Goal: Task Accomplishment & Management: Complete application form

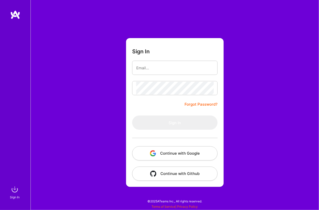
click at [165, 151] on button "Continue with Google" at bounding box center [175, 154] width 86 height 14
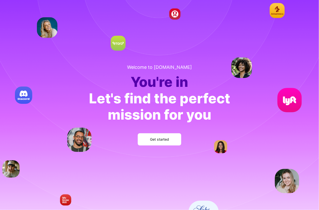
click at [170, 138] on button "Get started" at bounding box center [160, 140] width 44 height 12
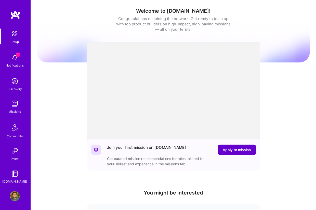
click at [237, 150] on span "Apply to mission" at bounding box center [237, 150] width 28 height 5
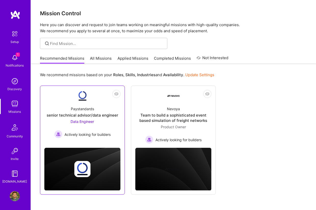
click at [97, 129] on div "Data Engineer Actively looking for builders" at bounding box center [82, 129] width 56 height 20
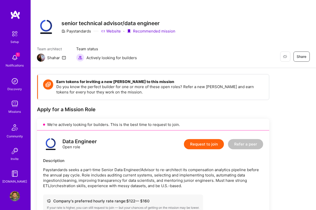
click at [216, 143] on button "Request to join" at bounding box center [204, 144] width 40 height 10
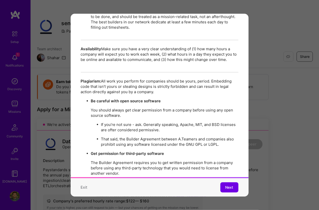
scroll to position [872, 0]
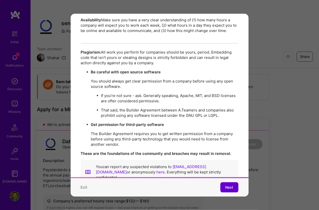
click at [230, 184] on button "Next" at bounding box center [230, 188] width 18 height 10
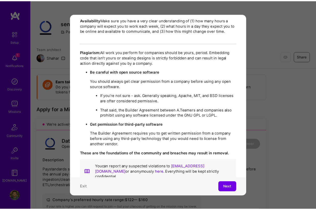
scroll to position [0, 0]
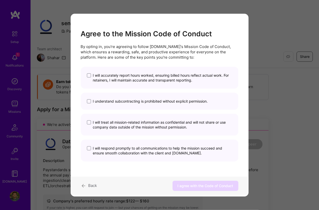
click at [150, 78] on span "I will accurately report hours worked, ensuring billed hours reflect actual wor…" at bounding box center [162, 78] width 139 height 10
click at [0, 0] on input "I will accurately report hours worked, ensuring billed hours reflect actual wor…" at bounding box center [0, 0] width 0 height 0
click at [149, 100] on span "I understand subcontracting is prohibited without explicit permission." at bounding box center [150, 101] width 115 height 5
click at [0, 0] on input "I understand subcontracting is prohibited without explicit permission." at bounding box center [0, 0] width 0 height 0
drag, startPoint x: 140, startPoint y: 131, endPoint x: 139, endPoint y: 135, distance: 4.2
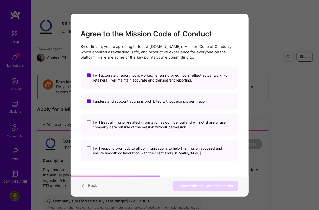
click at [140, 131] on div "I will treat all mission-related information as confidential and will not share…" at bounding box center [160, 125] width 158 height 22
click at [138, 125] on span "I will treat all mission-related information as confidential and will not share…" at bounding box center [162, 125] width 139 height 10
click at [0, 0] on input "I will treat all mission-related information as confidential and will not share…" at bounding box center [0, 0] width 0 height 0
drag, startPoint x: 129, startPoint y: 147, endPoint x: 135, endPoint y: 144, distance: 7.6
click at [129, 147] on span "I will respond promptly to all communications to help the mission succeed and e…" at bounding box center [162, 151] width 139 height 10
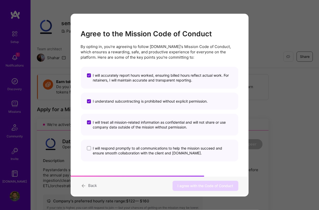
click at [0, 0] on input "I will respond promptly to all communications to help the mission succeed and e…" at bounding box center [0, 0] width 0 height 0
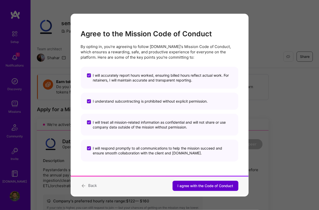
click at [190, 190] on button "I agree with the Code of Conduct" at bounding box center [206, 186] width 66 height 10
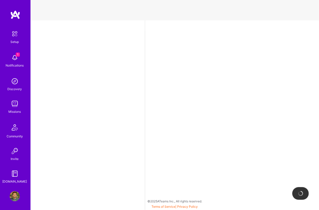
select select "US"
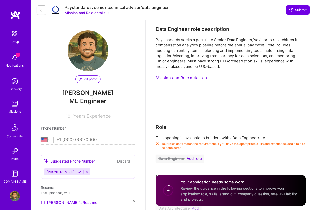
click at [88, 139] on input "tel" at bounding box center [96, 140] width 78 height 15
type input "(650) 504-9308"
click at [78, 172] on icon at bounding box center [80, 172] width 4 height 4
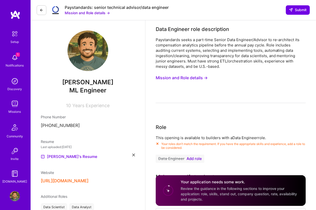
click at [196, 159] on span "Add role" at bounding box center [193, 159] width 15 height 4
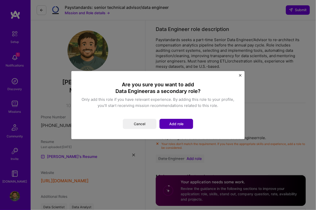
click at [181, 127] on button "Add role" at bounding box center [176, 124] width 34 height 10
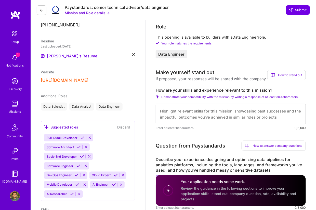
scroll to position [102, 0]
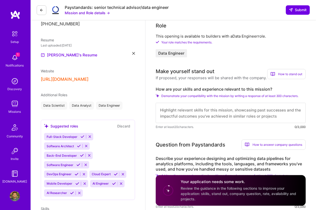
click at [167, 108] on textarea at bounding box center [231, 113] width 150 height 20
click at [255, 111] on textarea at bounding box center [231, 113] width 150 height 20
paste textarea "Built batch and streaming pipelines on AWS and GCP, using Python, Spark, Airflo…"
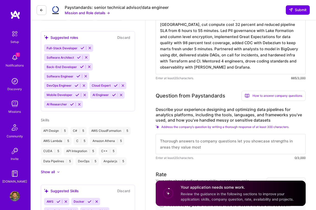
scroll to position [192, 0]
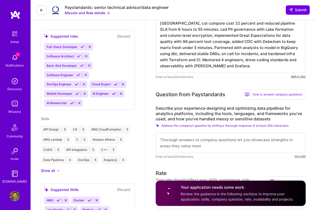
type textarea "Built batch and streaming pipelines on AWS and GCP, using Python, Spark, Airflo…"
click at [189, 141] on textarea at bounding box center [231, 143] width 150 height 20
paste textarea "Designed multi stage pipelines for analytics platforms in AWS and GCP, ingest v…"
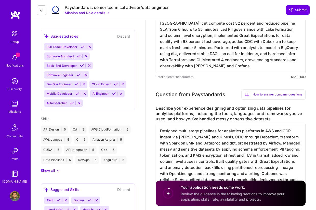
scroll to position [0, 0]
type textarea "Designed multi stage pipelines for analytics platforms in AWS and GCP, ingest v…"
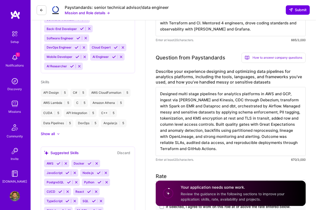
scroll to position [294, 0]
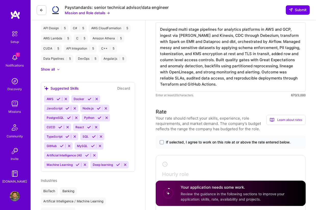
click at [219, 140] on span "If selected, I agree to work on this role at or above the rate entered below." at bounding box center [228, 142] width 125 height 5
click at [0, 0] on input "If selected, I agree to work on this role at or above the rate entered below." at bounding box center [0, 0] width 0 height 0
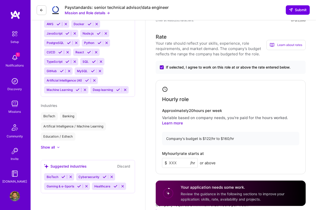
scroll to position [370, 0]
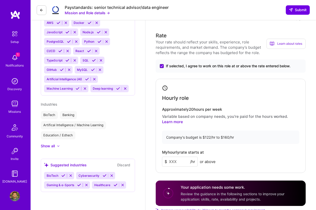
click at [178, 159] on input at bounding box center [180, 162] width 36 height 10
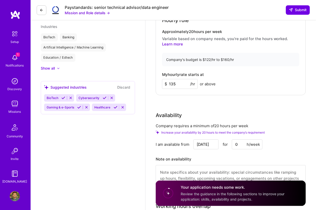
scroll to position [446, 0]
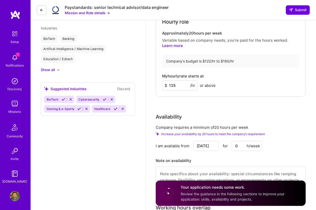
type input "135"
drag, startPoint x: 239, startPoint y: 146, endPoint x: 219, endPoint y: 146, distance: 20.4
click at [219, 146] on div "Sep 2 for 0 h/week" at bounding box center [227, 146] width 69 height 10
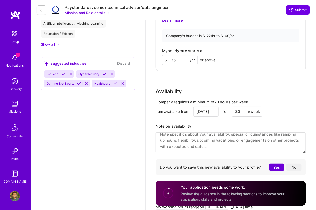
scroll to position [6, 0]
type input "20"
click at [273, 166] on button "Yes" at bounding box center [276, 167] width 15 height 7
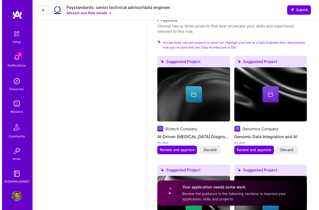
scroll to position [701, 0]
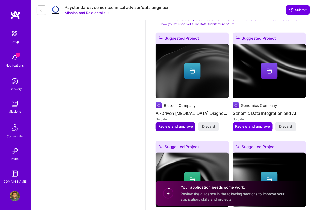
click at [179, 126] on span "Review and approve" at bounding box center [175, 126] width 35 height 5
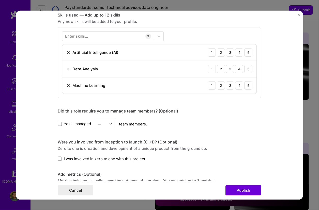
scroll to position [255, 0]
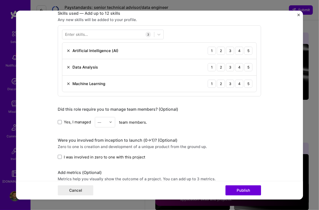
click at [60, 122] on label "Yes, I managed" at bounding box center [74, 122] width 33 height 5
click at [0, 0] on input "Yes, I managed" at bounding box center [0, 0] width 0 height 0
click at [103, 120] on input "text" at bounding box center [102, 122] width 9 height 5
click at [100, 145] on div "2" at bounding box center [105, 144] width 17 height 9
click at [61, 158] on label "I was involved in zero to one with this project" at bounding box center [102, 156] width 88 height 5
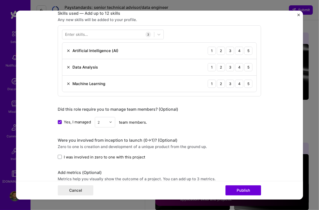
click at [0, 0] on input "I was involved in zero to one with this project" at bounding box center [0, 0] width 0 height 0
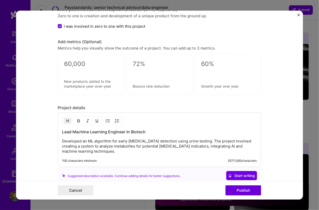
scroll to position [407, 0]
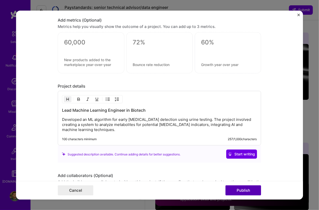
click at [244, 193] on button "Publish" at bounding box center [244, 191] width 36 height 10
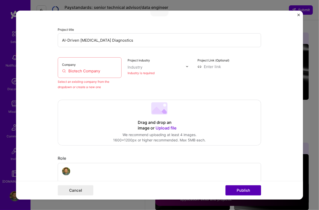
scroll to position [33, 0]
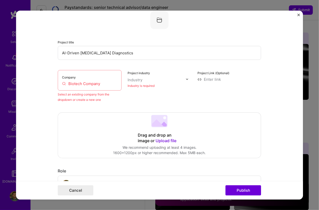
click at [72, 78] on label "Company" at bounding box center [69, 77] width 14 height 4
click at [83, 85] on input "Biotech Company" at bounding box center [89, 83] width 55 height 5
drag, startPoint x: 105, startPoint y: 82, endPoint x: 63, endPoint y: 87, distance: 42.3
click at [71, 84] on input "Biotech Company" at bounding box center [89, 83] width 55 height 5
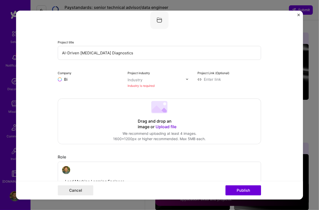
type input "B"
type input "[PERSON_NAME] Health"
click at [98, 95] on div "[PERSON_NAME] Health" at bounding box center [108, 94] width 47 height 14
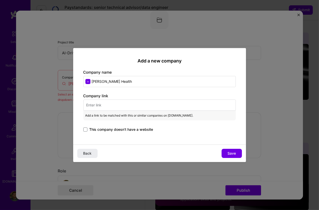
click at [109, 106] on input "text" at bounding box center [159, 105] width 153 height 11
paste input "https://www.toby.health/"
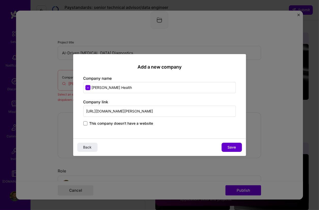
type input "https://www.toby.health/"
click at [226, 149] on button "Save" at bounding box center [232, 147] width 20 height 9
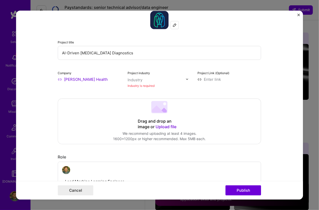
click at [149, 78] on input "text" at bounding box center [157, 79] width 58 height 5
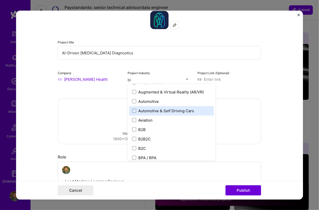
scroll to position [0, 0]
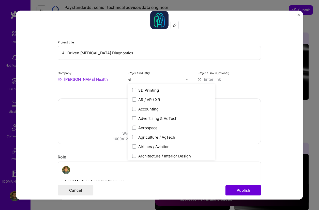
type input "bio"
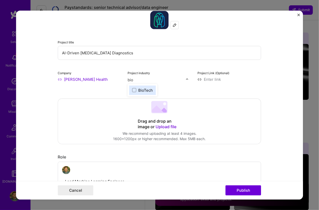
click at [138, 90] on div "BioTech" at bounding box center [145, 90] width 15 height 5
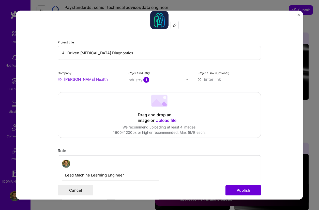
click at [286, 74] on form "Editing suggested project This project is suggested based on your LinkedIn, res…" at bounding box center [160, 104] width 288 height 189
click at [243, 189] on button "Publish" at bounding box center [244, 191] width 36 height 10
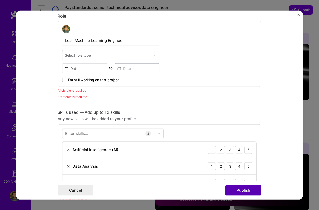
scroll to position [171, 0]
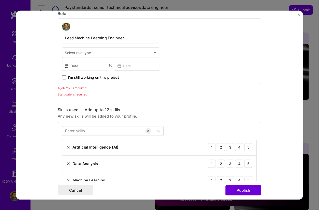
click at [92, 50] on input "text" at bounding box center [108, 52] width 86 height 5
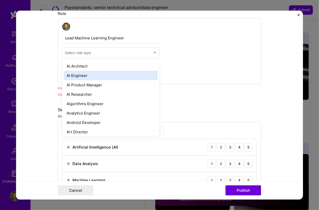
drag, startPoint x: 89, startPoint y: 76, endPoint x: 92, endPoint y: 63, distance: 13.3
click at [89, 76] on div "AI Engineer" at bounding box center [111, 75] width 94 height 9
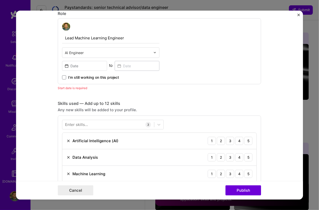
click at [94, 50] on input "text" at bounding box center [108, 52] width 86 height 5
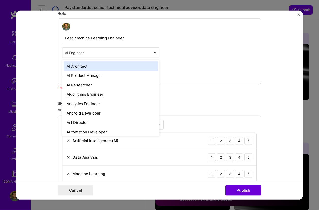
click at [94, 50] on input "text" at bounding box center [108, 52] width 86 height 5
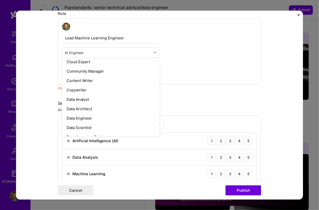
scroll to position [153, 0]
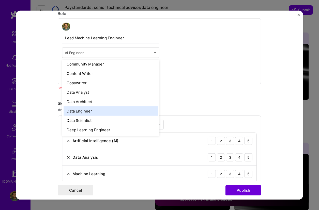
click at [73, 111] on div "Data Engineer" at bounding box center [111, 110] width 94 height 9
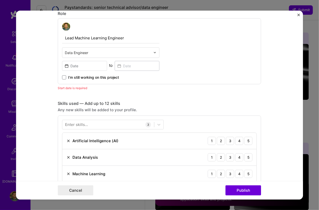
click at [100, 50] on input "text" at bounding box center [108, 52] width 86 height 5
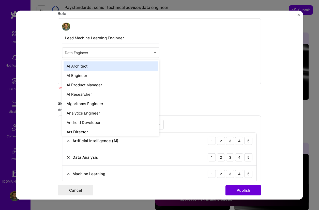
click at [180, 42] on div "Lead Machine Learning Engineer option Data Engineer, selected. option AI Archit…" at bounding box center [160, 51] width 204 height 66
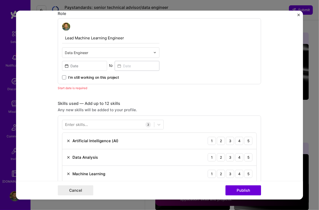
click at [91, 51] on input "text" at bounding box center [108, 52] width 86 height 5
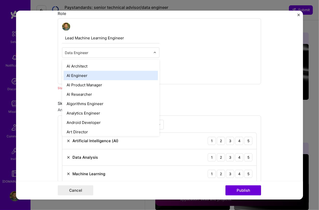
click at [87, 78] on div "AI Engineer" at bounding box center [111, 75] width 94 height 9
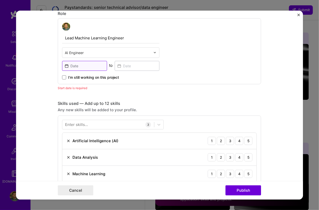
click at [79, 64] on input at bounding box center [84, 66] width 45 height 10
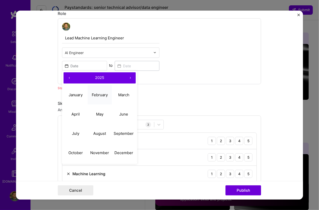
click at [102, 95] on abbr "February" at bounding box center [100, 95] width 16 height 5
type input "Feb, 2025"
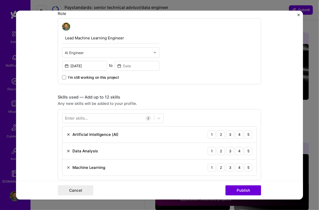
click at [81, 76] on span "I’m still working on this project" at bounding box center [93, 77] width 51 height 5
click at [0, 0] on input "I’m still working on this project" at bounding box center [0, 0] width 0 height 0
click at [81, 76] on span "I’m still working on this project" at bounding box center [93, 77] width 51 height 5
click at [0, 0] on input "I’m still working on this project" at bounding box center [0, 0] width 0 height 0
click at [142, 63] on input at bounding box center [137, 66] width 45 height 10
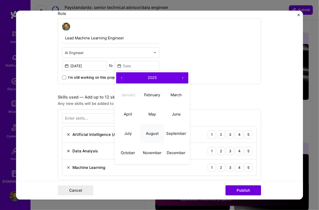
click at [148, 129] on button "August" at bounding box center [152, 133] width 24 height 19
type input "Aug, 2025"
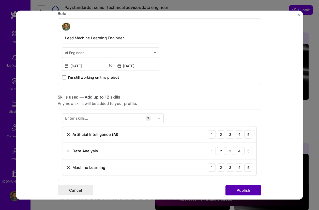
click at [238, 190] on button "Publish" at bounding box center [244, 191] width 36 height 10
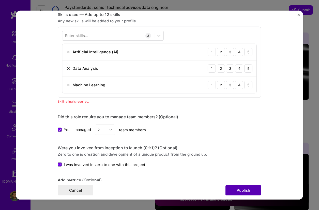
scroll to position [253, 0]
click at [248, 51] on div "5" at bounding box center [249, 52] width 8 height 8
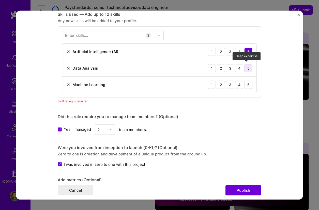
drag, startPoint x: 246, startPoint y: 66, endPoint x: 247, endPoint y: 69, distance: 3.2
click at [246, 66] on div "5" at bounding box center [249, 68] width 8 height 8
click at [247, 86] on div "5" at bounding box center [249, 85] width 8 height 8
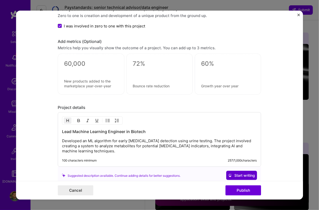
scroll to position [406, 0]
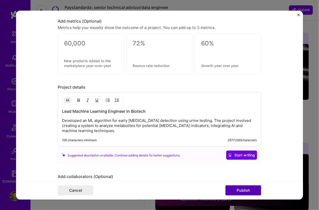
click at [235, 188] on button "Publish" at bounding box center [244, 191] width 36 height 10
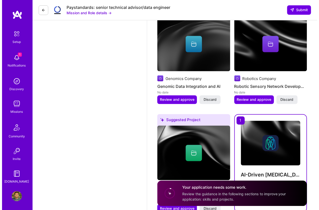
scroll to position [726, 0]
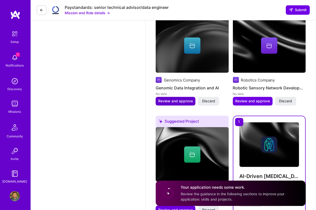
click at [183, 99] on span "Review and approve" at bounding box center [175, 101] width 35 height 5
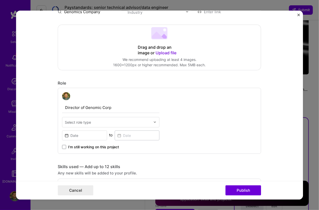
scroll to position [102, 0]
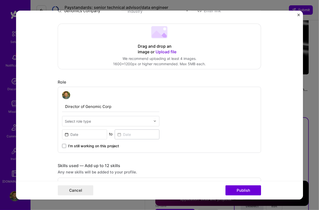
click at [110, 106] on input "Director of Genomic Corp" at bounding box center [110, 106] width 97 height 11
type input "Director of AI for Genomics"
click at [75, 121] on div "Select role type" at bounding box center [78, 121] width 26 height 5
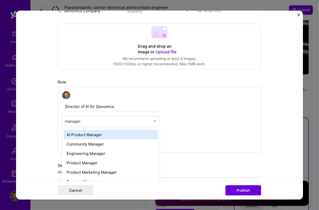
scroll to position [2, 0]
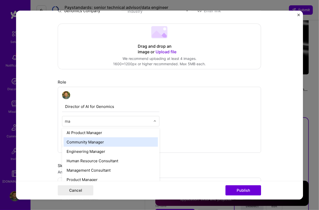
type input "m"
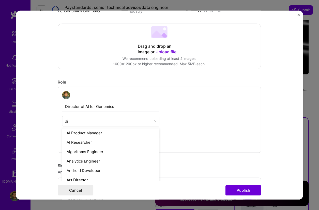
scroll to position [0, 0]
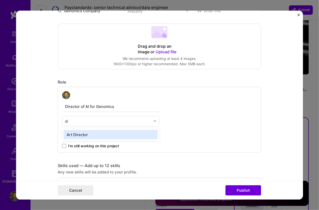
type input "d"
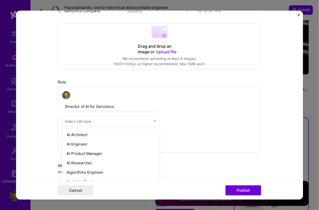
type input "a"
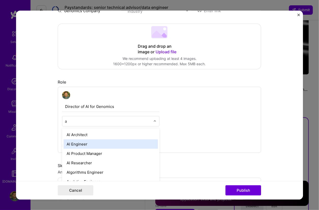
click at [91, 144] on div "AI Engineer" at bounding box center [111, 143] width 94 height 9
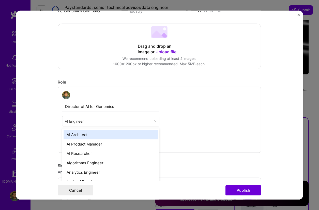
click at [102, 121] on input "text" at bounding box center [108, 121] width 86 height 5
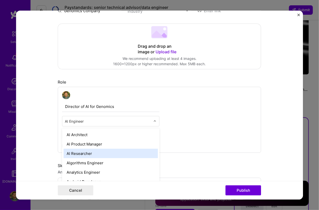
click at [96, 151] on div "AI Researcher" at bounding box center [111, 153] width 94 height 9
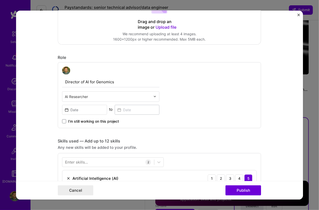
scroll to position [127, 0]
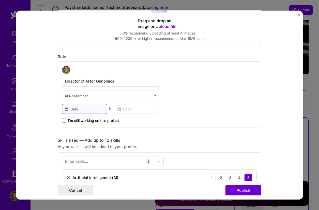
click at [91, 108] on input at bounding box center [84, 109] width 45 height 10
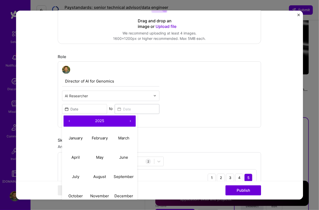
click at [69, 121] on button "‹" at bounding box center [69, 121] width 11 height 11
click at [79, 194] on abbr "October" at bounding box center [75, 196] width 15 height 5
type input "Oct, 2022"
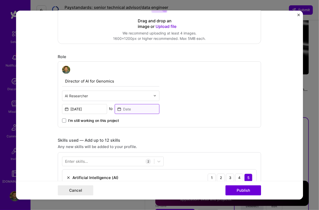
click at [124, 110] on input at bounding box center [137, 109] width 45 height 10
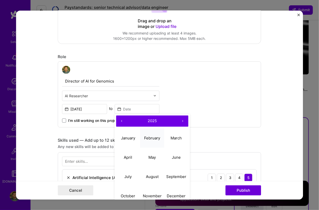
click at [150, 134] on button "February" at bounding box center [152, 138] width 24 height 19
type input "Feb, 2025"
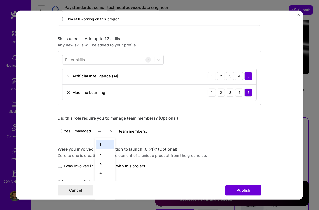
scroll to position [731, 0]
click at [102, 129] on input "text" at bounding box center [102, 131] width 9 height 5
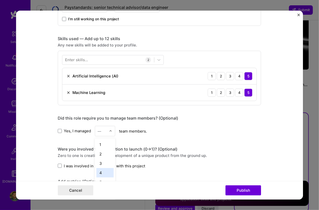
drag, startPoint x: 98, startPoint y: 168, endPoint x: 96, endPoint y: 166, distance: 2.7
click at [98, 168] on div "4" at bounding box center [105, 172] width 17 height 9
click at [78, 164] on span "I was involved in zero to one with this project" at bounding box center [104, 165] width 81 height 5
click at [0, 0] on input "I was involved in zero to one with this project" at bounding box center [0, 0] width 0 height 0
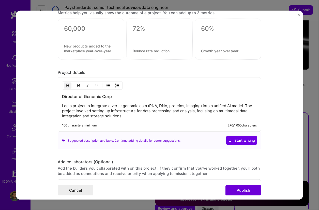
scroll to position [407, 0]
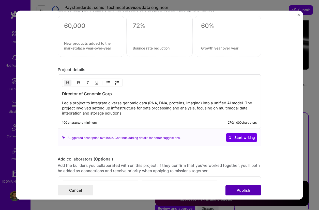
click at [240, 192] on button "Publish" at bounding box center [244, 191] width 36 height 10
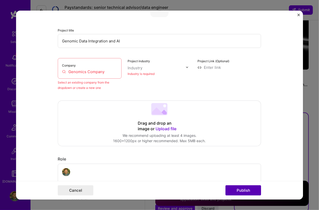
scroll to position [33, 0]
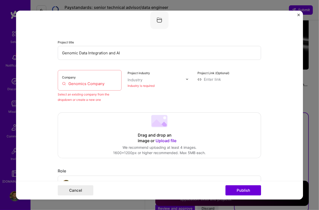
click at [92, 81] on input "Genomics Company" at bounding box center [89, 83] width 55 height 5
drag, startPoint x: 108, startPoint y: 86, endPoint x: 4, endPoint y: 79, distance: 105.1
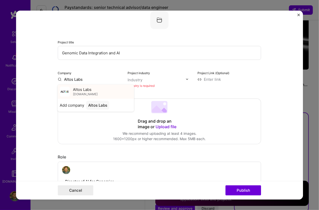
type input "Altos Labs"
click at [83, 94] on span "altoslabs.com" at bounding box center [85, 94] width 25 height 4
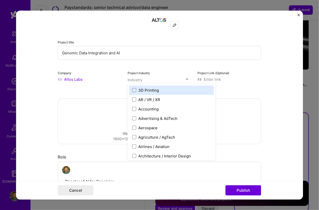
click at [162, 78] on input "text" at bounding box center [157, 79] width 58 height 5
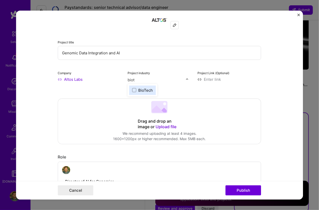
type input "biote"
click at [135, 93] on div "BioTech" at bounding box center [142, 90] width 27 height 9
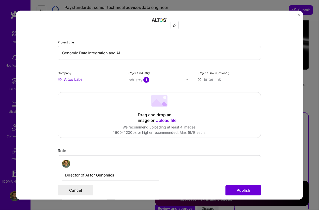
click at [218, 78] on input at bounding box center [230, 79] width 64 height 5
click at [242, 189] on button "Publish" at bounding box center [244, 191] width 36 height 10
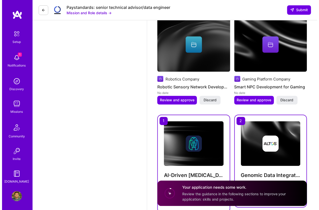
scroll to position [719, 0]
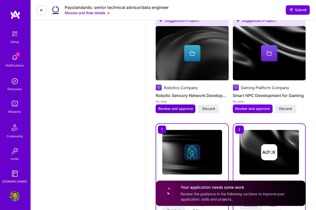
click at [177, 111] on button "Review and approve" at bounding box center [176, 109] width 40 height 9
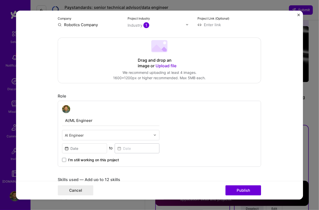
scroll to position [102, 0]
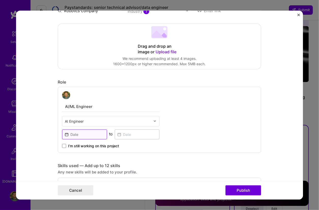
click at [87, 132] on input at bounding box center [84, 135] width 45 height 10
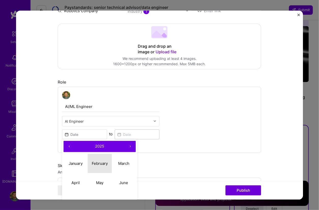
click at [96, 164] on abbr "February" at bounding box center [100, 163] width 16 height 5
type input "Feb, 2025"
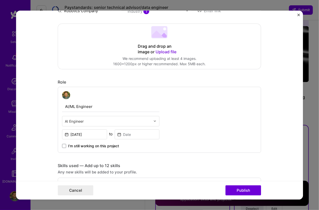
click at [101, 145] on span "I’m still working on this project" at bounding box center [93, 146] width 51 height 5
click at [0, 0] on input "I’m still working on this project" at bounding box center [0, 0] width 0 height 0
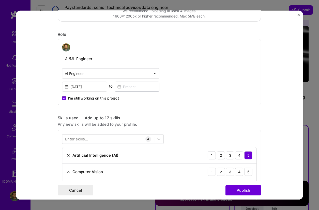
scroll to position [153, 0]
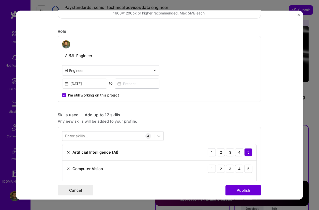
drag, startPoint x: 70, startPoint y: 96, endPoint x: 76, endPoint y: 96, distance: 5.9
click at [70, 96] on span "I’m still working on this project" at bounding box center [93, 95] width 51 height 5
click at [0, 0] on input "I’m still working on this project" at bounding box center [0, 0] width 0 height 0
click at [105, 94] on span "I’m still working on this project" at bounding box center [93, 95] width 51 height 5
click at [0, 0] on input "I’m still working on this project" at bounding box center [0, 0] width 0 height 0
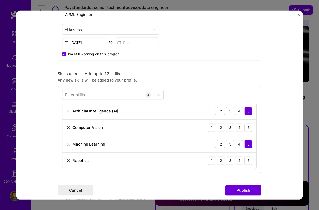
scroll to position [204, 0]
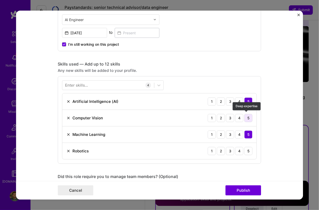
click at [245, 117] on div "5" at bounding box center [249, 118] width 8 height 8
click at [248, 152] on div "5" at bounding box center [249, 151] width 8 height 8
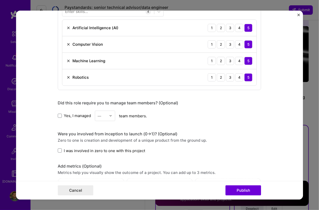
scroll to position [280, 0]
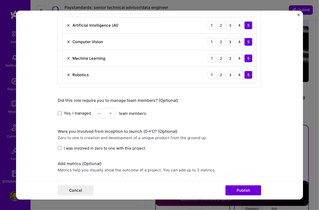
click at [249, 185] on div "Cancel Publish" at bounding box center [160, 190] width 288 height 19
click at [72, 112] on span "Yes, I managed" at bounding box center [77, 113] width 27 height 5
click at [0, 0] on input "Yes, I managed" at bounding box center [0, 0] width 0 height 0
click at [98, 146] on span "I was involved in zero to one with this project" at bounding box center [104, 148] width 81 height 5
click at [0, 0] on input "I was involved in zero to one with this project" at bounding box center [0, 0] width 0 height 0
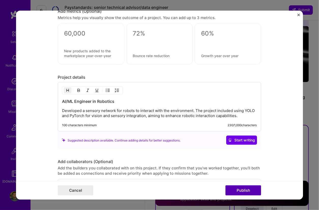
click at [252, 188] on button "Publish" at bounding box center [244, 191] width 36 height 10
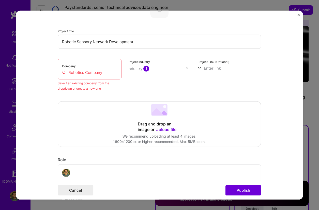
scroll to position [33, 0]
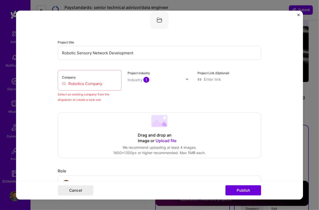
drag, startPoint x: 92, startPoint y: 83, endPoint x: 99, endPoint y: 83, distance: 7.1
click at [92, 83] on input "Robotics Company" at bounding box center [89, 83] width 55 height 5
drag, startPoint x: 107, startPoint y: 83, endPoint x: 14, endPoint y: 75, distance: 93.5
click at [14, 75] on div "Editing suggested project This project is suggested based on your LinkedIn, res…" at bounding box center [159, 105] width 319 height 210
type input "T"
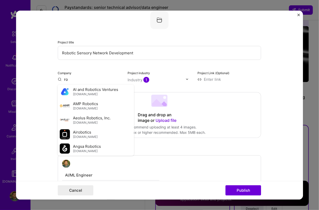
type input "r"
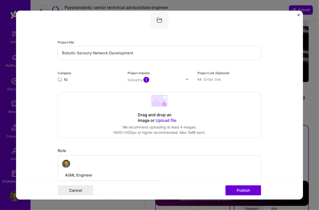
type input "t"
type input "Toborlife AI"
click at [109, 91] on div "Toborlife AI" at bounding box center [99, 91] width 25 height 9
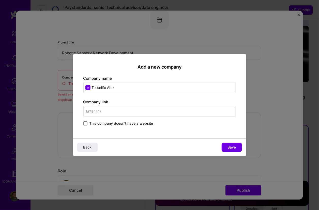
type input "Toborlife AIto"
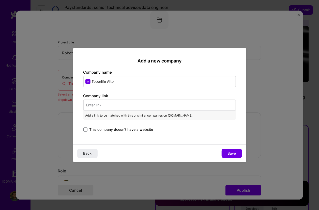
click at [109, 106] on input "text" at bounding box center [159, 105] width 153 height 11
paste input "https://toborlife.ai/?srsltid=AfmBOop83PGPN5c54ROQasWQ1qo5T1U15MkRM5CTbqTOQ58BP…"
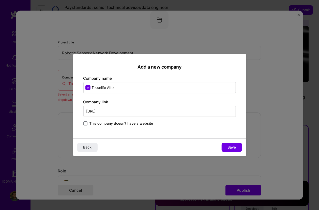
scroll to position [0, 0]
click at [164, 109] on input "https://toborlife.ai/?srsltid=AfmBOop83PGPN5c54ROQasWQ1qo5T1U15MkRM5CTbqTOQ58BP…" at bounding box center [159, 111] width 153 height 11
paste input "a"
type input "https://toborlife.ai/?srsltid=AfmBOop83PGPN5c54ROQasWQ1qo5T1U15MkRM5CTbqTOQ58BP…"
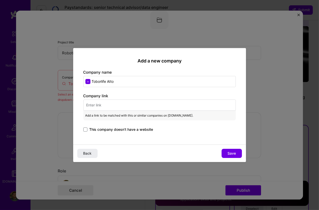
paste input "https://toborlife.ai/?srsltid=AfmBOop83PGPN5c54ROQasWQ1qo5T1U15MkRM5CTbqTOQ58BP…"
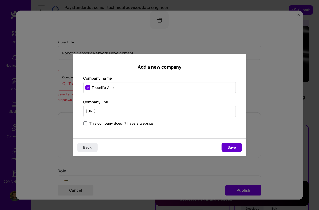
type input "https://toborlife.ai/?srsltid=AfmBOop83PGPN5c54ROQasWQ1qo5T1U15MkRM5CTbqTOQ58BP…"
click at [226, 145] on button "Save" at bounding box center [232, 147] width 20 height 9
type input "Toborlife AIto"
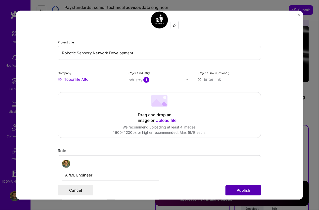
click at [235, 187] on button "Publish" at bounding box center [244, 191] width 36 height 10
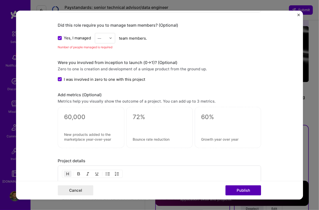
scroll to position [365, 0]
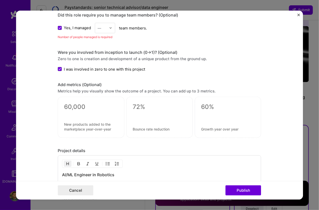
click at [77, 25] on span "Yes, I managed" at bounding box center [77, 27] width 27 height 5
click at [0, 0] on input "Yes, I managed" at bounding box center [0, 0] width 0 height 0
click at [246, 189] on button "Publish" at bounding box center [244, 191] width 36 height 10
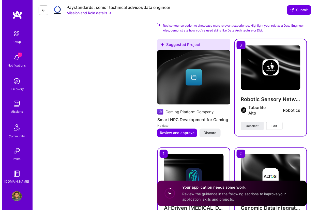
scroll to position [693, 0]
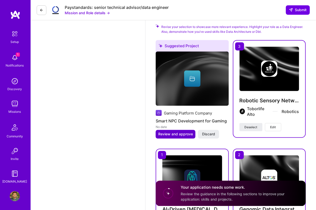
click at [179, 132] on span "Review and approve" at bounding box center [175, 134] width 35 height 5
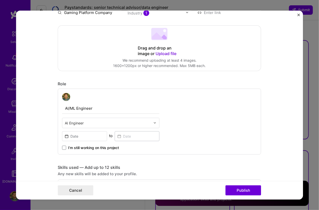
scroll to position [102, 0]
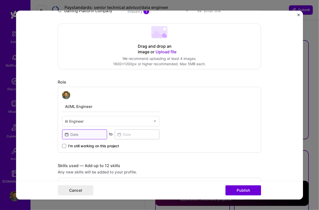
click at [86, 134] on input at bounding box center [84, 135] width 45 height 10
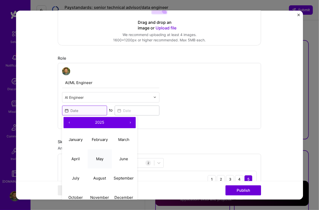
scroll to position [127, 0]
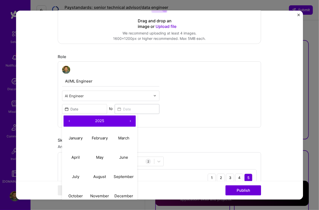
click at [69, 120] on button "‹" at bounding box center [69, 121] width 11 height 11
click at [72, 191] on button "October" at bounding box center [76, 196] width 24 height 19
type input "Oct, 2024"
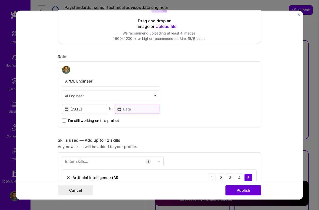
click at [128, 109] on input at bounding box center [137, 109] width 45 height 10
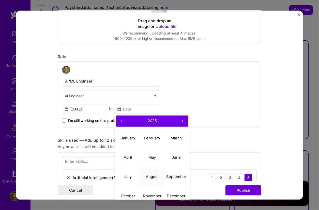
click at [146, 177] on abbr "August" at bounding box center [152, 177] width 13 height 5
type input "Aug, 2025"
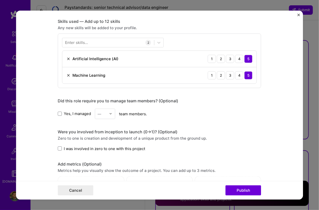
scroll to position [255, 0]
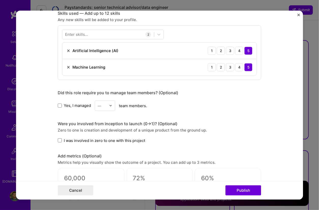
click at [75, 103] on span "Yes, I managed" at bounding box center [77, 105] width 27 height 5
click at [0, 0] on input "Yes, I managed" at bounding box center [0, 0] width 0 height 0
click at [98, 103] on div at bounding box center [102, 106] width 9 height 6
click at [100, 116] on div "1" at bounding box center [105, 119] width 17 height 9
click at [89, 138] on span "I was involved in zero to one with this project" at bounding box center [104, 140] width 81 height 5
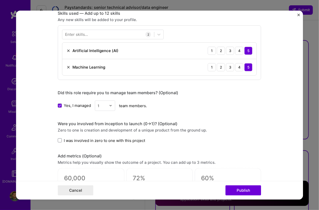
click at [0, 0] on input "I was involved in zero to one with this project" at bounding box center [0, 0] width 0 height 0
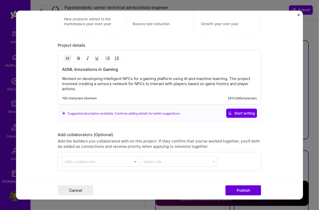
scroll to position [433, 0]
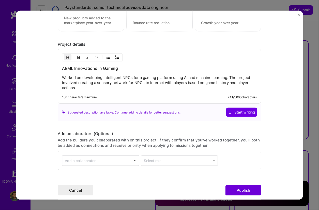
click at [241, 183] on div "Cancel Publish" at bounding box center [160, 190] width 288 height 19
click at [238, 194] on button "Publish" at bounding box center [244, 191] width 36 height 10
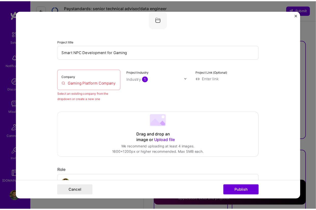
scroll to position [33, 0]
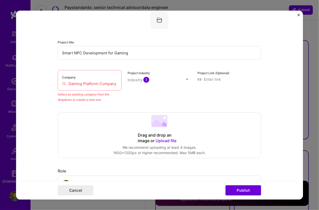
click at [85, 82] on input "Gaming Platform Company" at bounding box center [89, 83] width 55 height 5
type input "I"
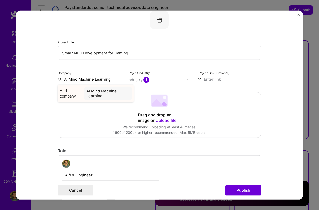
type input "AI Mind Machine Learning"
click at [113, 90] on div "AI Mind Machine Learning" at bounding box center [108, 94] width 48 height 14
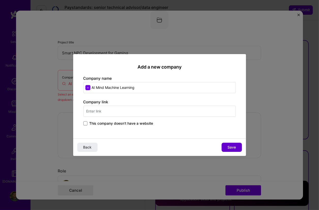
click at [227, 145] on button "Save" at bounding box center [232, 147] width 20 height 9
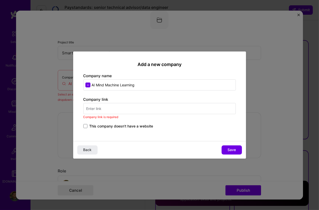
click at [148, 125] on span "This company doesn't have a website" at bounding box center [122, 126] width 64 height 5
click at [0, 0] on input "This company doesn't have a website" at bounding box center [0, 0] width 0 height 0
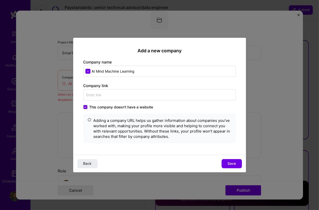
click at [142, 108] on span "This company doesn't have a website" at bounding box center [122, 107] width 64 height 5
click at [0, 0] on input "This company doesn't have a website" at bounding box center [0, 0] width 0 height 0
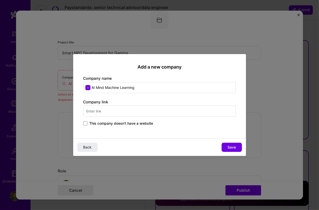
click at [150, 114] on input "text" at bounding box center [159, 111] width 153 height 11
paste input "https://www.linkedin.com/company/mind-machine-learning/posts/?feedView=all"
type input "https://www.linkedin.com/company/mind-machine-learning/posts/?feedView=all"
click at [232, 147] on span "Save" at bounding box center [232, 147] width 8 height 5
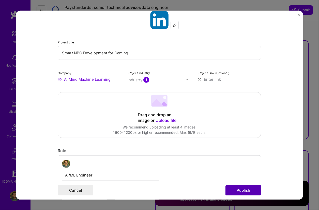
click at [232, 189] on button "Publish" at bounding box center [244, 191] width 36 height 10
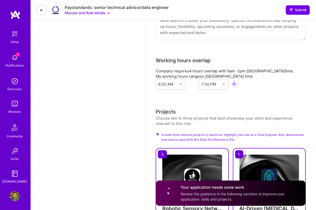
scroll to position [488, 0]
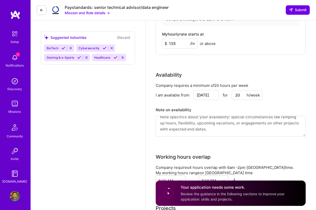
drag, startPoint x: 167, startPoint y: 193, endPoint x: 172, endPoint y: 192, distance: 4.9
click at [167, 193] on circle at bounding box center [168, 194] width 10 height 10
click at [209, 193] on span "Review the guidance in the following sections to improve your application: skil…" at bounding box center [232, 197] width 104 height 10
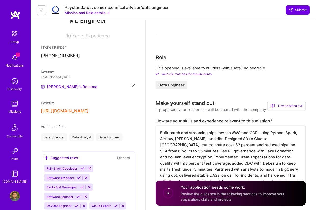
scroll to position [76, 0]
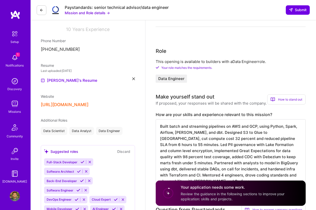
click at [102, 102] on div "Website https://github.com/mmorri/portfolio" at bounding box center [88, 101] width 94 height 14
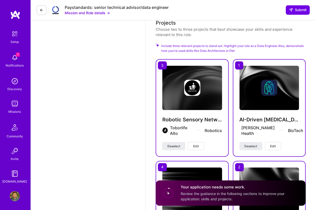
scroll to position [738, 0]
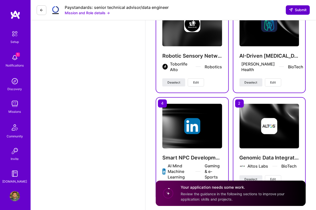
click at [297, 7] on span "Submit" at bounding box center [298, 9] width 18 height 5
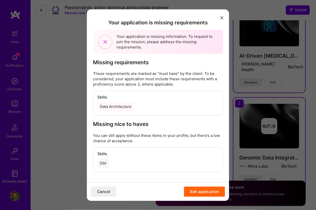
click at [136, 107] on div "Data Architecture" at bounding box center [157, 106] width 121 height 9
click at [194, 194] on button "Edit application" at bounding box center [204, 192] width 41 height 10
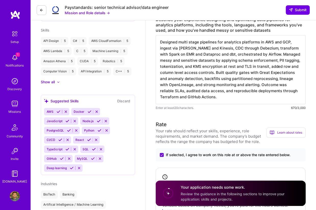
scroll to position [280, 0]
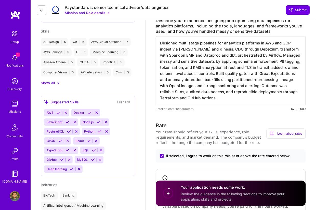
click at [95, 169] on div "AWS Docker JavaScript Node.js PostgreSQL Python CI/CD React TypeScript SQL GitH…" at bounding box center [88, 141] width 88 height 64
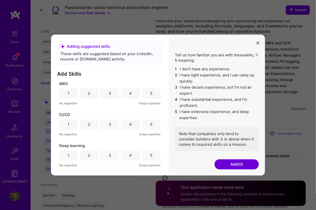
click at [257, 43] on icon "modal" at bounding box center [257, 43] width 3 height 3
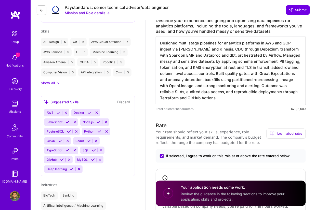
click at [58, 112] on icon at bounding box center [59, 113] width 4 height 4
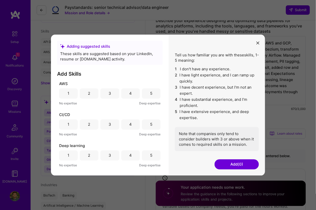
drag, startPoint x: 153, startPoint y: 94, endPoint x: 153, endPoint y: 116, distance: 21.6
click at [153, 95] on div "5" at bounding box center [151, 94] width 19 height 10
click at [150, 125] on div "5" at bounding box center [151, 125] width 19 height 10
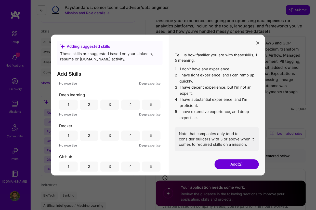
click at [147, 106] on div "5" at bounding box center [151, 105] width 19 height 10
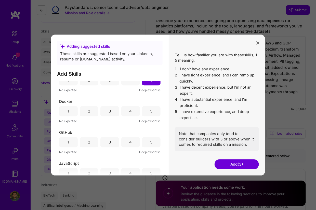
scroll to position [76, 0]
click at [146, 115] on div "5" at bounding box center [151, 110] width 19 height 10
click at [149, 138] on div "5" at bounding box center [151, 141] width 19 height 10
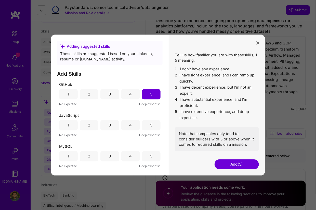
scroll to position [127, 0]
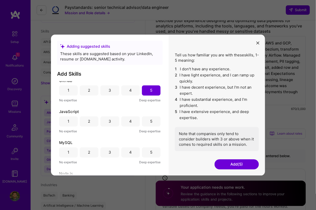
click at [151, 122] on div "5" at bounding box center [151, 122] width 19 height 10
drag, startPoint x: 147, startPoint y: 150, endPoint x: 145, endPoint y: 147, distance: 4.0
click at [147, 150] on div "5" at bounding box center [151, 153] width 19 height 10
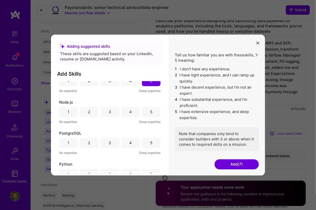
scroll to position [204, 0]
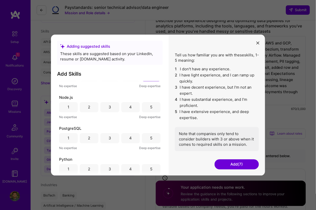
click at [147, 109] on div "5" at bounding box center [151, 107] width 19 height 10
click at [150, 138] on div "5" at bounding box center [151, 138] width 2 height 5
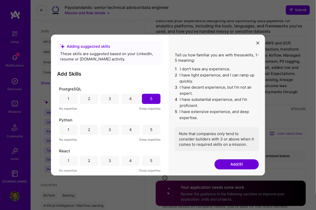
scroll to position [255, 0]
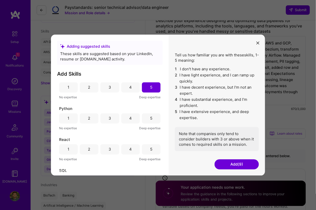
click at [152, 122] on div "5" at bounding box center [151, 119] width 19 height 10
click at [152, 150] on div "5" at bounding box center [151, 150] width 19 height 10
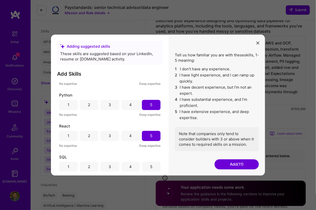
scroll to position [303, 0]
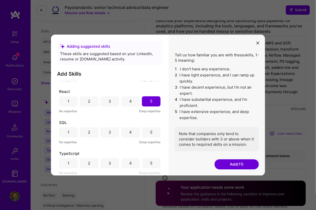
click at [145, 129] on div "5" at bounding box center [151, 133] width 19 height 10
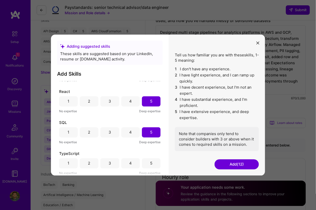
scroll to position [331, 0]
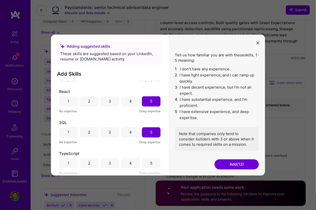
drag, startPoint x: 149, startPoint y: 160, endPoint x: 154, endPoint y: 160, distance: 4.9
click at [149, 160] on div "5" at bounding box center [151, 164] width 19 height 10
click at [236, 163] on button "Add (13)" at bounding box center [236, 165] width 44 height 10
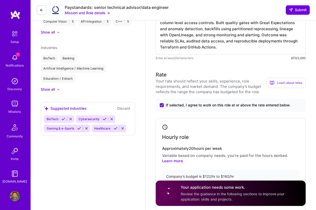
click at [259, 43] on textarea "Designed multi stage pipelines for analytics platforms in AWS and GCP, ingest v…" at bounding box center [231, 19] width 150 height 69
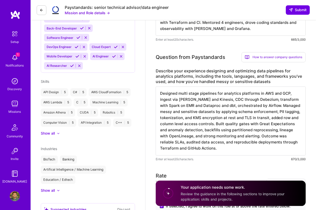
scroll to position [229, 0]
click at [52, 132] on div "Show all" at bounding box center [48, 134] width 14 height 5
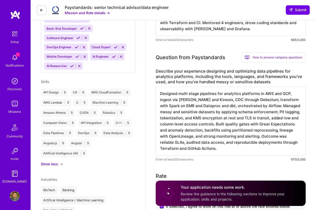
click at [112, 154] on div "API Design | 5 C# | 5 AWS CloudFormation | 5 AWS Lambda | 5 C | 5 Machine Learn…" at bounding box center [88, 123] width 94 height 69
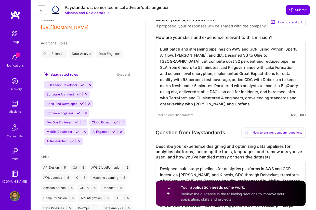
scroll to position [153, 0]
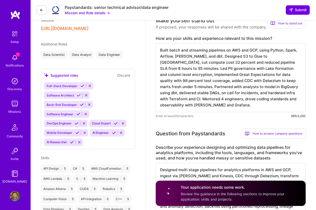
drag, startPoint x: 207, startPoint y: 51, endPoint x: 214, endPoint y: 74, distance: 24.3
click at [207, 51] on textarea "Built batch and streaming pipelines on AWS and GCP, using Python, Spark, Airflo…" at bounding box center [231, 77] width 150 height 69
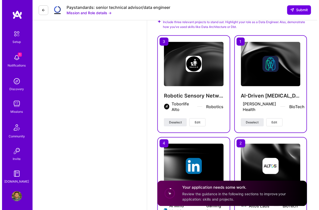
scroll to position [713, 0]
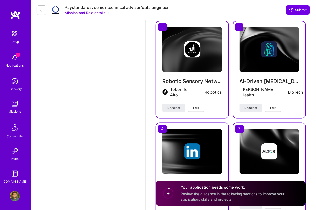
type textarea "Built batch and streaming data engineering pipelines on AWS and GCP, using Pyth…"
click at [196, 106] on span "Edit" at bounding box center [196, 108] width 6 height 5
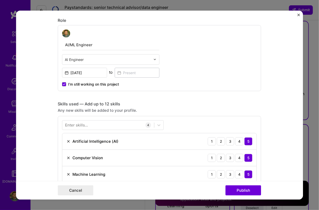
scroll to position [153, 0]
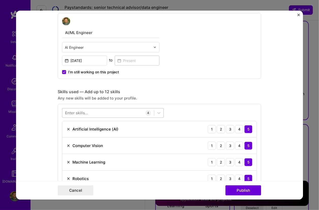
click at [98, 110] on div at bounding box center [109, 113] width 92 height 8
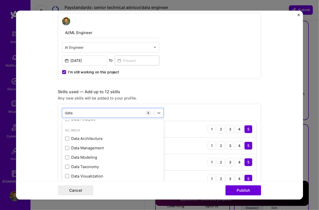
scroll to position [25, 0]
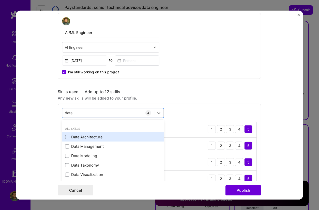
click at [65, 136] on span at bounding box center [67, 137] width 4 height 4
click at [0, 0] on input "checkbox" at bounding box center [0, 0] width 0 height 0
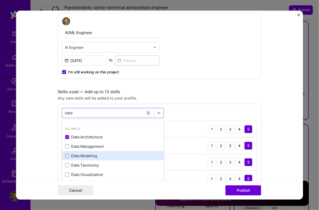
scroll to position [31, 0]
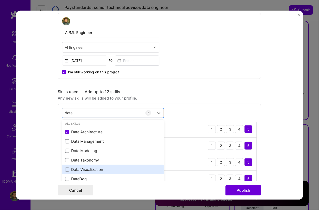
click at [63, 170] on div "Data Visualization" at bounding box center [113, 169] width 102 height 9
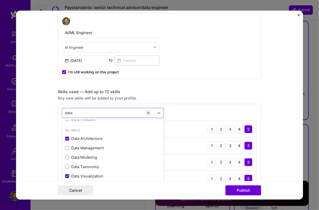
scroll to position [25, 0]
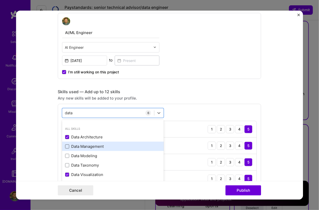
click at [65, 147] on span at bounding box center [67, 147] width 4 height 4
click at [0, 0] on input "checkbox" at bounding box center [0, 0] width 0 height 0
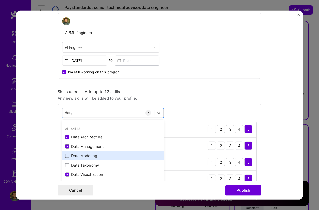
click at [65, 156] on span at bounding box center [67, 156] width 4 height 4
click at [0, 0] on input "checkbox" at bounding box center [0, 0] width 0 height 0
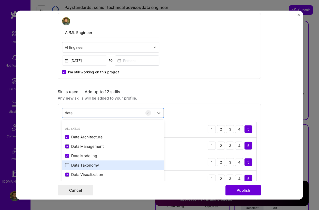
click at [65, 164] on span at bounding box center [67, 166] width 4 height 4
click at [0, 0] on input "checkbox" at bounding box center [0, 0] width 0 height 0
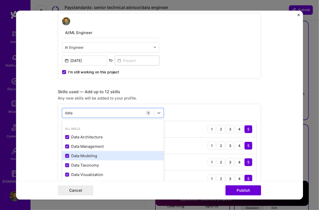
scroll to position [31, 0]
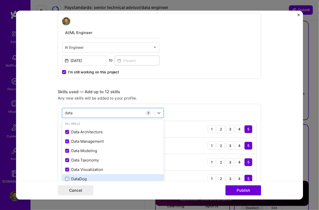
click at [65, 177] on span at bounding box center [67, 179] width 4 height 4
click at [0, 0] on input "checkbox" at bounding box center [0, 0] width 0 height 0
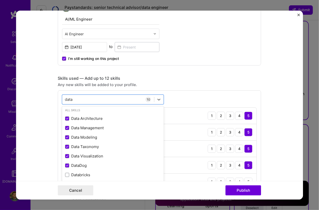
scroll to position [229, 0]
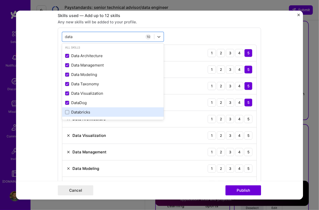
click at [82, 112] on div "Databricks" at bounding box center [113, 112] width 96 height 5
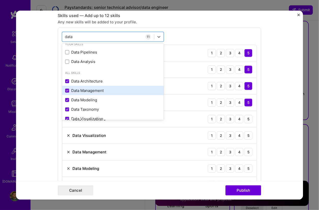
scroll to position [0, 0]
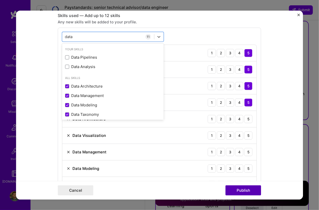
type input "data"
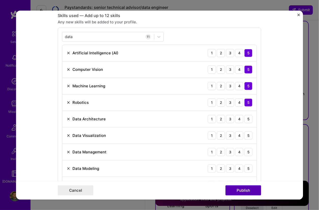
click at [244, 190] on button "Publish" at bounding box center [244, 191] width 36 height 10
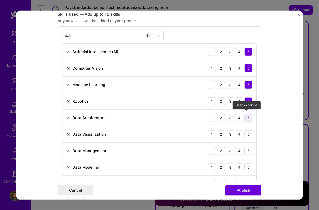
drag, startPoint x: 246, startPoint y: 115, endPoint x: 248, endPoint y: 118, distance: 3.2
click at [246, 115] on div "5" at bounding box center [249, 118] width 8 height 8
click at [249, 135] on div "5" at bounding box center [249, 134] width 8 height 8
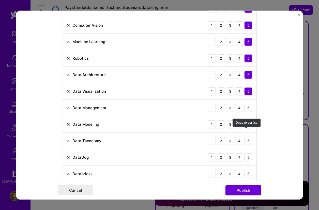
scroll to position [281, 0]
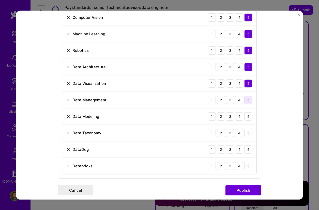
click at [249, 100] on div "5" at bounding box center [249, 100] width 8 height 8
click at [247, 116] on div "5" at bounding box center [249, 116] width 8 height 8
click at [247, 130] on div "5" at bounding box center [249, 133] width 8 height 8
click at [247, 146] on div "5" at bounding box center [249, 150] width 8 height 8
drag, startPoint x: 250, startPoint y: 162, endPoint x: 239, endPoint y: 158, distance: 11.1
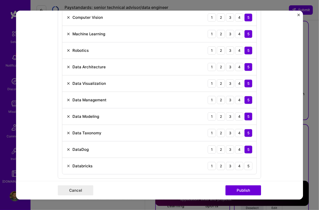
click at [250, 162] on div "5" at bounding box center [249, 166] width 8 height 8
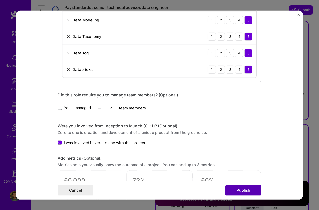
scroll to position [383, 0]
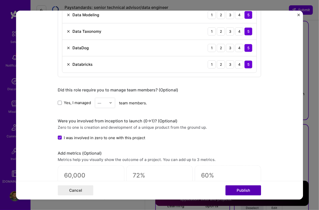
click at [242, 187] on button "Publish" at bounding box center [244, 191] width 36 height 10
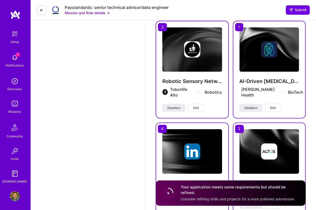
click at [273, 109] on span "Edit" at bounding box center [273, 108] width 6 height 5
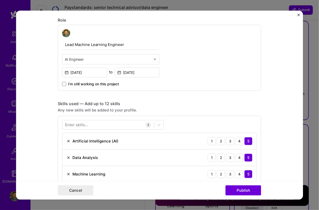
scroll to position [178, 0]
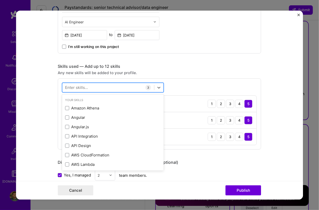
click at [91, 89] on div at bounding box center [109, 87] width 92 height 8
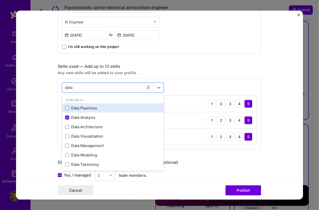
click at [90, 106] on div "Data Pipelines" at bounding box center [113, 108] width 96 height 5
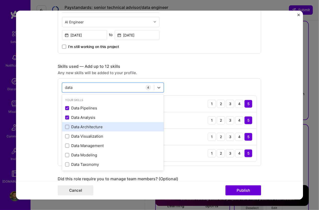
click at [88, 122] on div "Data Architecture" at bounding box center [113, 126] width 102 height 9
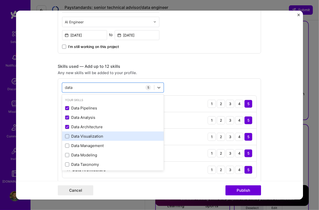
click at [91, 137] on div "Data Visualization" at bounding box center [113, 136] width 96 height 5
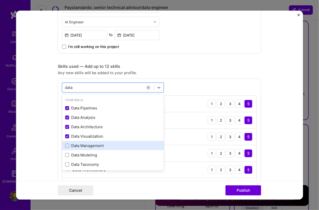
drag, startPoint x: 90, startPoint y: 144, endPoint x: 89, endPoint y: 149, distance: 5.1
click at [90, 144] on div "Data Management" at bounding box center [113, 145] width 96 height 5
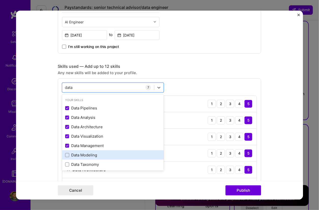
click at [87, 155] on div "Data Modeling" at bounding box center [113, 155] width 96 height 5
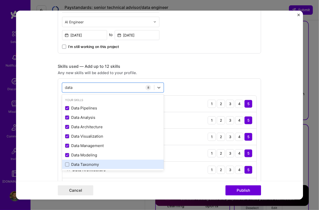
click at [86, 163] on div "Data Taxonomy" at bounding box center [113, 164] width 96 height 5
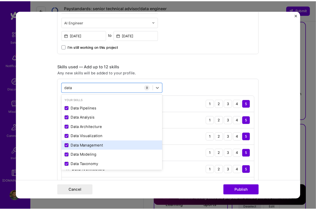
scroll to position [20, 0]
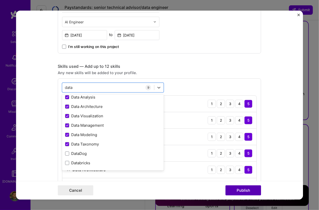
type input "data"
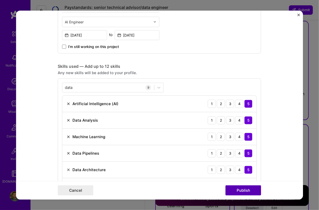
click at [252, 191] on button "Publish" at bounding box center [244, 191] width 36 height 10
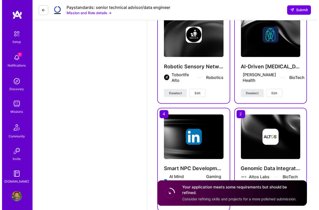
scroll to position [764, 0]
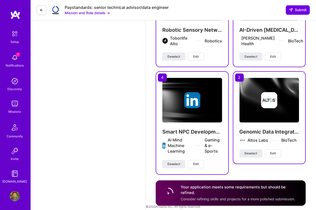
click at [275, 153] on button "Edit" at bounding box center [273, 154] width 16 height 8
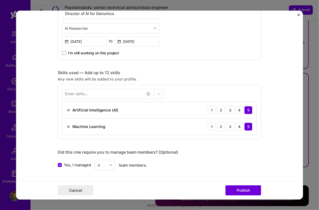
scroll to position [178, 0]
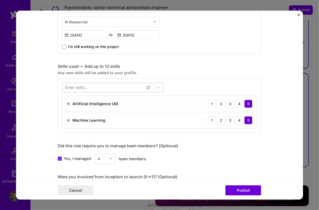
click at [90, 88] on div at bounding box center [109, 87] width 92 height 8
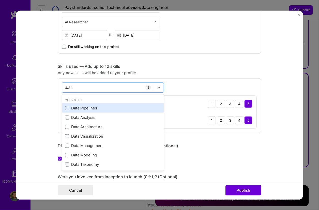
drag, startPoint x: 88, startPoint y: 106, endPoint x: 88, endPoint y: 109, distance: 3.6
click at [88, 106] on div "Data Pipelines" at bounding box center [113, 108] width 96 height 5
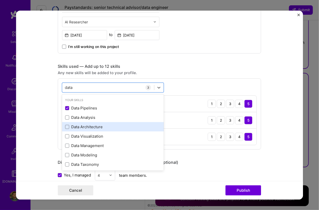
drag, startPoint x: 88, startPoint y: 114, endPoint x: 91, endPoint y: 122, distance: 8.2
click at [88, 115] on div "Data Analysis" at bounding box center [113, 117] width 96 height 5
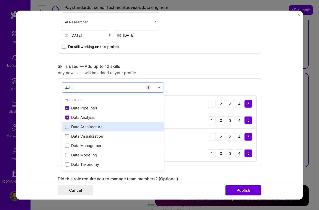
click at [91, 124] on div "Data Architecture" at bounding box center [113, 126] width 96 height 5
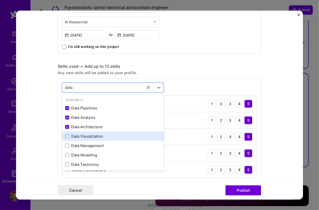
click at [92, 134] on div "Data Visualization" at bounding box center [113, 136] width 96 height 5
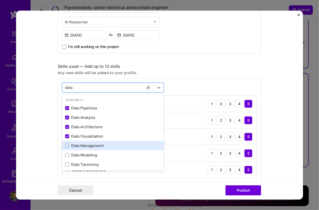
click at [92, 144] on div "Data Management" at bounding box center [113, 145] width 96 height 5
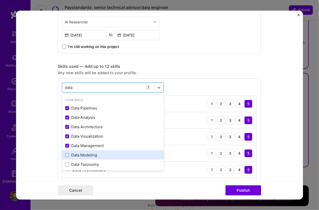
click at [90, 154] on div "Data Modeling" at bounding box center [113, 155] width 96 height 5
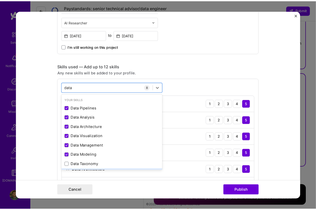
scroll to position [20, 0]
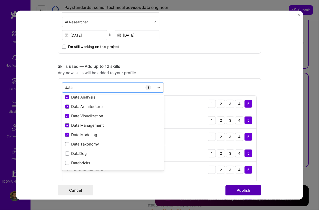
type input "data"
click at [238, 189] on button "Publish" at bounding box center [244, 191] width 36 height 10
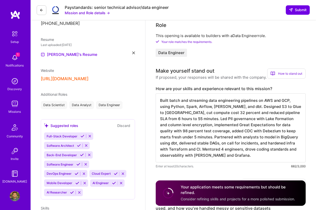
scroll to position [0, 0]
click at [300, 10] on span "Submit" at bounding box center [298, 9] width 18 height 5
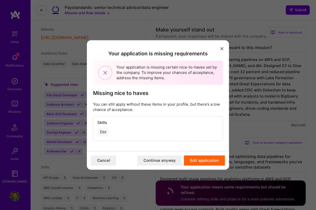
scroll to position [153, 0]
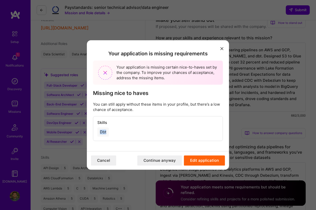
drag, startPoint x: 111, startPoint y: 134, endPoint x: 93, endPoint y: 134, distance: 18.3
click at [93, 134] on div "Skills Dbt" at bounding box center [157, 129] width 129 height 24
click at [143, 129] on div "Dbt" at bounding box center [157, 132] width 121 height 9
click at [108, 158] on button "Cancel" at bounding box center [103, 161] width 25 height 10
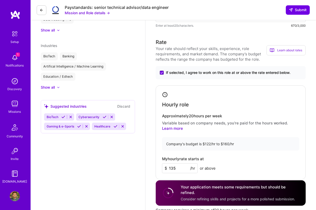
scroll to position [382, 0]
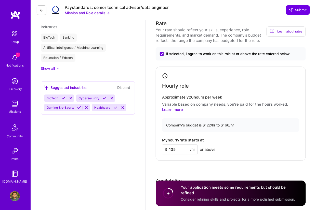
click at [61, 97] on button at bounding box center [63, 98] width 7 height 4
click at [71, 98] on icon at bounding box center [73, 98] width 4 height 4
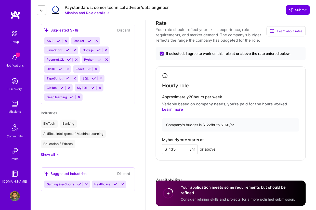
scroll to position [408, 0]
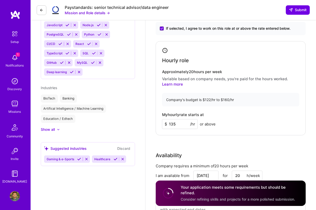
click at [77, 159] on button at bounding box center [79, 159] width 7 height 4
click at [66, 160] on icon at bounding box center [68, 160] width 4 height 4
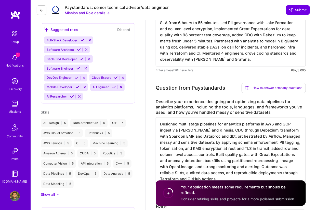
scroll to position [153, 0]
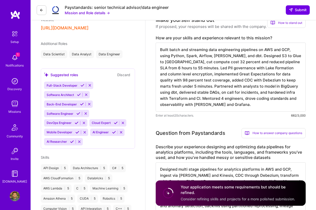
click at [84, 86] on button at bounding box center [82, 85] width 7 height 4
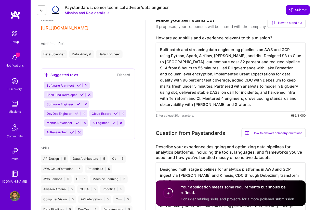
click at [78, 87] on icon at bounding box center [79, 86] width 4 height 4
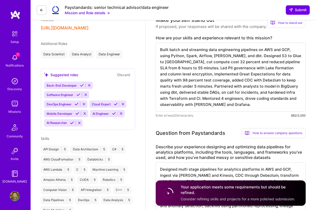
click at [78, 87] on button at bounding box center [81, 85] width 7 height 4
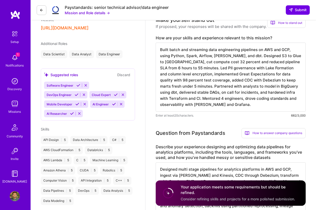
click at [80, 87] on icon at bounding box center [78, 86] width 4 height 4
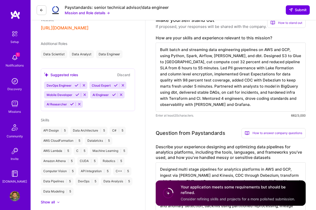
click at [76, 86] on icon at bounding box center [77, 86] width 4 height 4
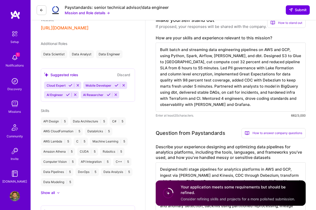
click at [73, 86] on button at bounding box center [70, 85] width 7 height 4
click at [72, 95] on icon at bounding box center [72, 95] width 4 height 4
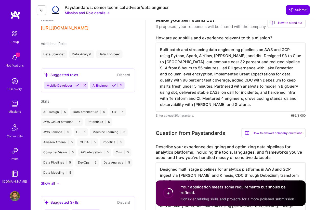
click at [77, 86] on icon at bounding box center [77, 86] width 4 height 4
click at [69, 86] on icon at bounding box center [68, 86] width 4 height 4
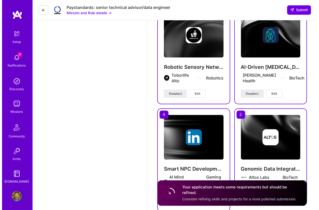
scroll to position [739, 0]
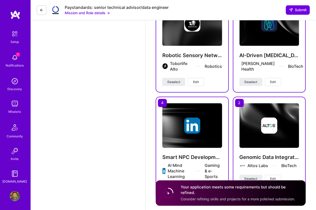
click at [270, 81] on button "Edit" at bounding box center [273, 82] width 16 height 8
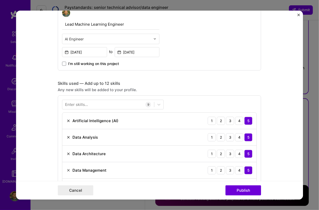
scroll to position [178, 0]
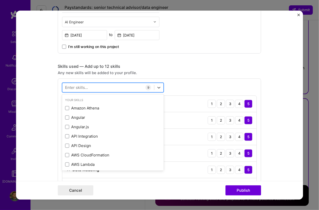
click at [89, 89] on div at bounding box center [109, 87] width 92 height 8
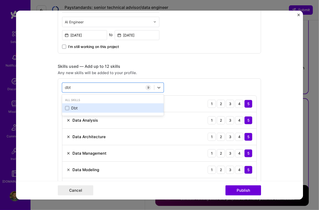
click at [79, 106] on div "Dbt" at bounding box center [113, 108] width 96 height 5
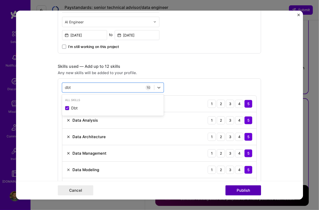
type input "dbt"
click at [241, 192] on button "Publish" at bounding box center [244, 191] width 36 height 10
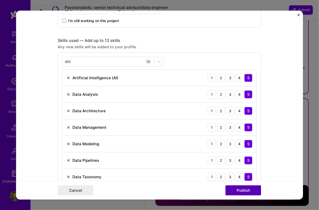
scroll to position [230, 0]
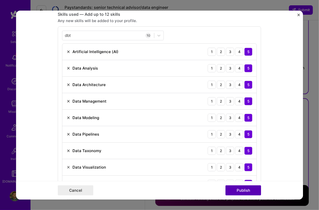
click at [241, 192] on button "Publish" at bounding box center [244, 191] width 36 height 10
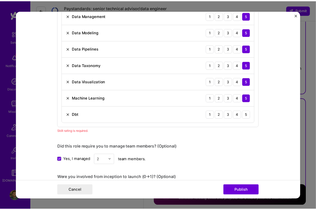
scroll to position [332, 0]
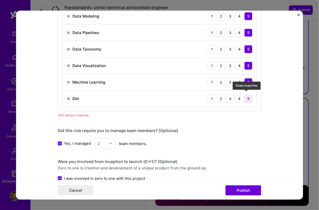
click at [246, 96] on div "5" at bounding box center [249, 99] width 8 height 8
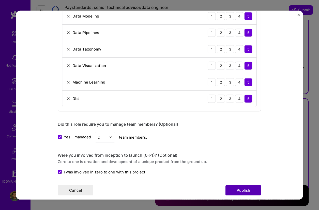
click at [240, 188] on button "Publish" at bounding box center [244, 191] width 36 height 10
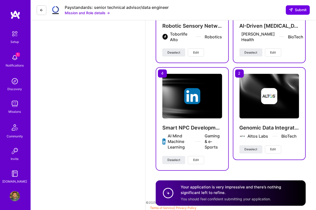
scroll to position [764, 0]
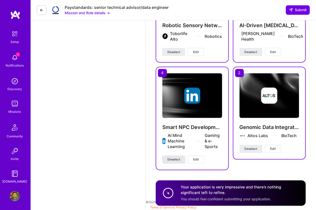
click at [181, 158] on button "Deselect" at bounding box center [173, 160] width 23 height 8
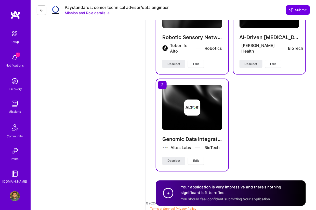
scroll to position [753, 0]
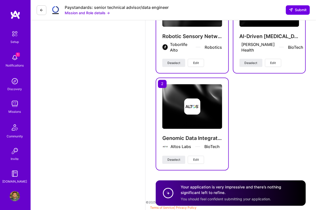
drag, startPoint x: 290, startPoint y: 147, endPoint x: 285, endPoint y: 150, distance: 6.1
click at [290, 147] on div "Robotic Sensory Network Development Toborlife AIto Robotics Deselect Edit AI-Dr…" at bounding box center [231, 73] width 150 height 195
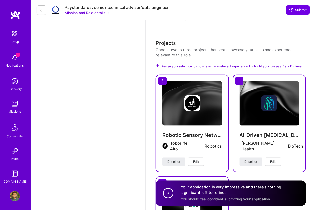
scroll to position [651, 0]
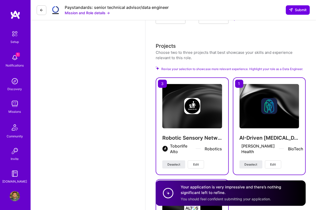
drag, startPoint x: 267, startPoint y: 68, endPoint x: 250, endPoint y: 68, distance: 17.3
click at [267, 68] on span "Revise your selection to showcase more relevant experience. Highlight your role…" at bounding box center [232, 69] width 142 height 5
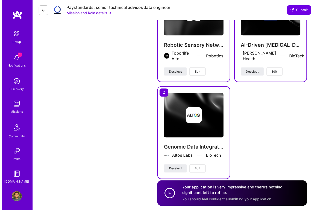
scroll to position [753, 0]
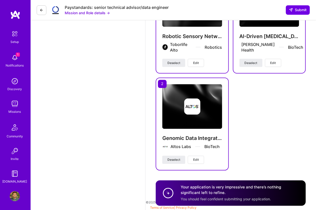
click at [201, 156] on button "Edit" at bounding box center [196, 160] width 16 height 8
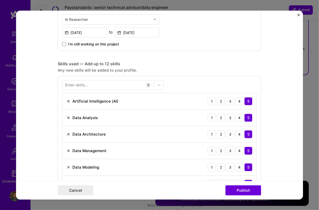
scroll to position [204, 0]
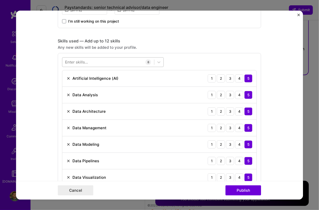
click at [92, 62] on div at bounding box center [109, 62] width 92 height 8
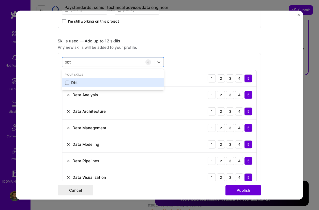
click at [76, 83] on div "Dbt" at bounding box center [113, 82] width 96 height 5
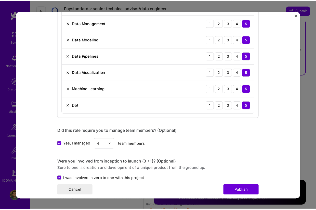
scroll to position [331, 0]
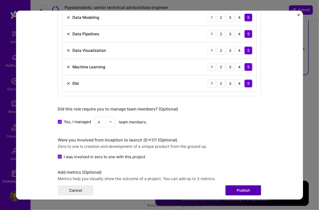
type input "dbt"
click at [235, 189] on button "Publish" at bounding box center [244, 191] width 36 height 10
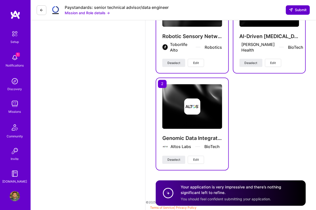
click at [299, 7] on span "Submit" at bounding box center [298, 9] width 18 height 5
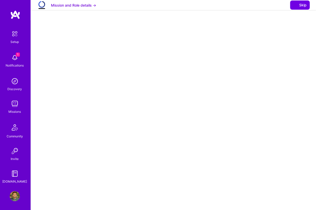
select select "US"
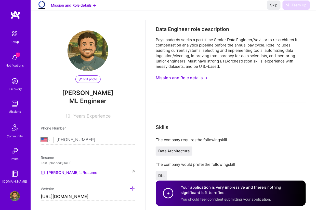
click at [280, 97] on div "Paystandards seeks a part-time Senior Data Engineer/Advisor to re-architect its…" at bounding box center [231, 70] width 150 height 66
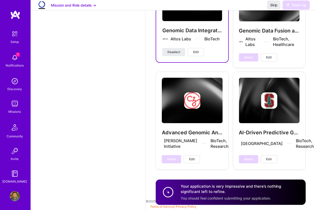
scroll to position [1009, 0]
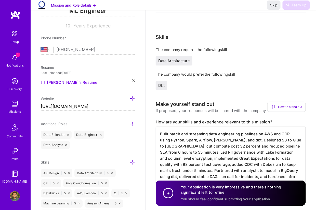
scroll to position [0, 0]
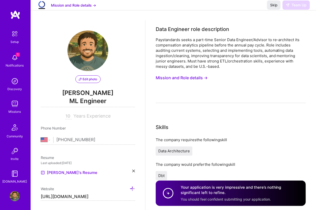
click at [224, 187] on h4 "Your application is very impressive and there’s nothing significant left to ref…" at bounding box center [239, 190] width 119 height 11
click at [11, 54] on img at bounding box center [15, 58] width 10 height 10
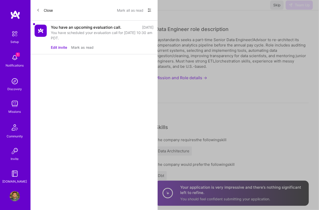
click at [44, 12] on button "Close" at bounding box center [45, 10] width 16 height 8
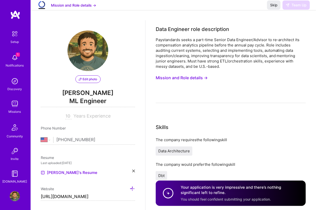
click at [12, 37] on img at bounding box center [14, 34] width 11 height 11
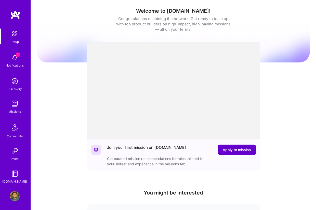
click at [244, 149] on span "Apply to mission" at bounding box center [237, 150] width 28 height 5
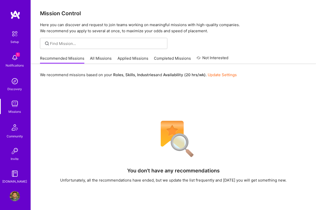
click at [132, 57] on link "Applied Missions" at bounding box center [132, 60] width 31 height 8
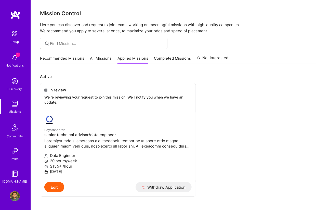
click at [101, 60] on link "All Missions" at bounding box center [101, 60] width 22 height 8
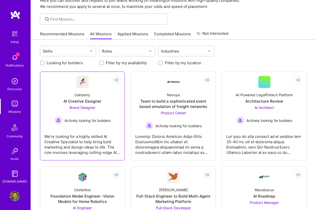
scroll to position [25, 0]
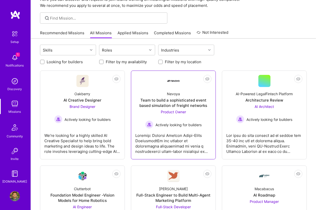
click at [174, 125] on span "Actively looking for builders" at bounding box center [178, 124] width 46 height 5
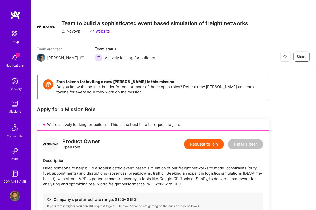
click at [203, 144] on button "Request to join" at bounding box center [204, 144] width 40 height 10
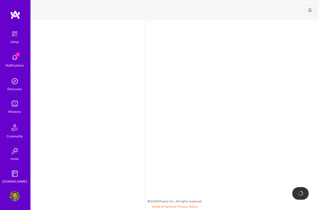
select select "US"
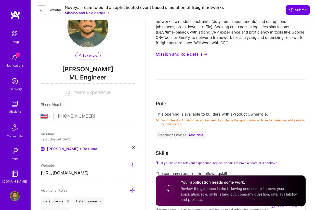
scroll to position [25, 0]
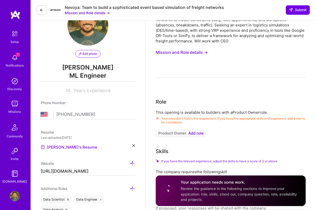
click at [196, 134] on span "Add role" at bounding box center [195, 134] width 15 height 4
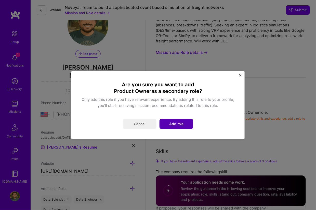
click at [171, 120] on button "Add role" at bounding box center [176, 124] width 34 height 10
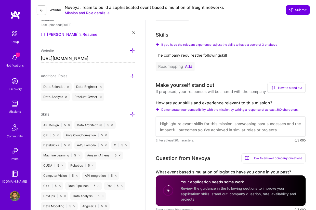
scroll to position [153, 0]
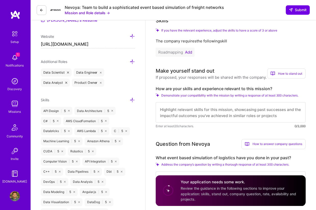
click at [156, 0] on button "Product Owner" at bounding box center [172, 2] width 33 height 8
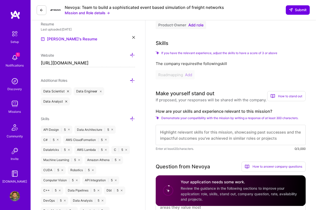
scroll to position [134, 0]
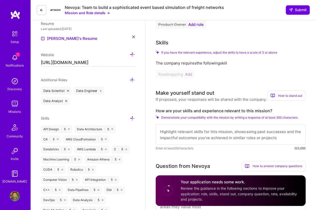
click at [246, 51] on span "If you have the relevant experience, adjust the skills to have a score of 3 or …" at bounding box center [219, 53] width 116 height 4
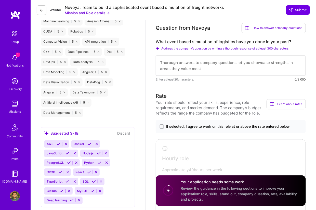
scroll to position [273, 0]
click at [58, 143] on icon at bounding box center [59, 144] width 4 height 4
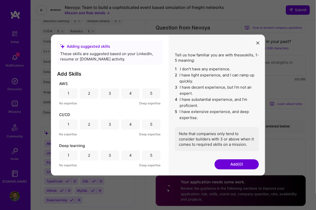
click at [150, 96] on div "5" at bounding box center [151, 93] width 2 height 5
drag, startPoint x: 144, startPoint y: 127, endPoint x: 147, endPoint y: 121, distance: 7.1
click at [144, 127] on div "5" at bounding box center [151, 125] width 19 height 10
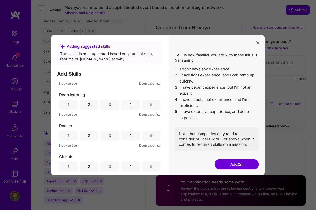
click at [150, 106] on div "5" at bounding box center [151, 104] width 2 height 5
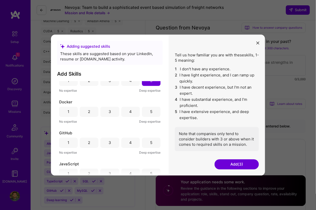
scroll to position [76, 0]
drag, startPoint x: 152, startPoint y: 109, endPoint x: 146, endPoint y: 124, distance: 16.4
click at [152, 109] on div "5" at bounding box center [151, 110] width 19 height 10
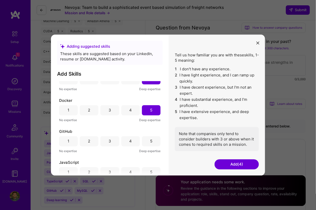
click at [148, 138] on div "5" at bounding box center [151, 141] width 19 height 10
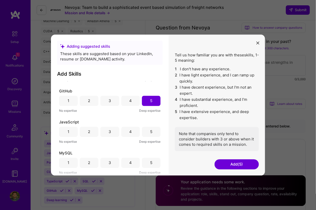
scroll to position [127, 0]
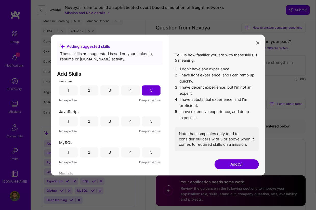
click at [150, 124] on div "5" at bounding box center [151, 121] width 2 height 5
click at [147, 148] on div "5" at bounding box center [151, 153] width 19 height 10
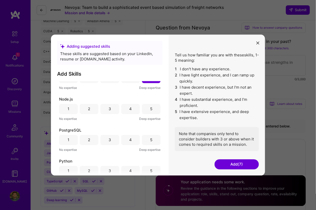
scroll to position [204, 0]
click at [150, 116] on span "Deep expertise" at bounding box center [149, 117] width 21 height 5
click at [150, 107] on div "5" at bounding box center [151, 107] width 2 height 5
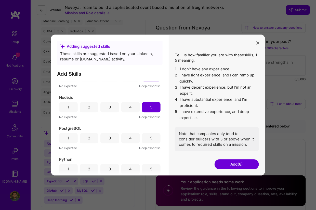
click at [147, 143] on div "5" at bounding box center [151, 138] width 19 height 10
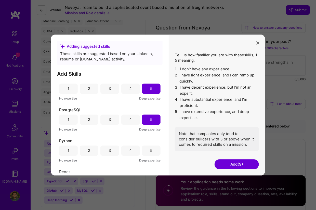
scroll to position [280, 0]
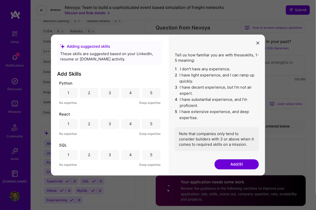
drag, startPoint x: 150, startPoint y: 95, endPoint x: 149, endPoint y: 101, distance: 5.8
click at [150, 95] on div "5" at bounding box center [151, 92] width 2 height 5
click at [148, 122] on div "5" at bounding box center [151, 124] width 19 height 10
click at [148, 152] on div "5" at bounding box center [151, 155] width 19 height 10
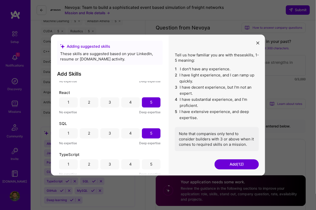
scroll to position [303, 0]
drag, startPoint x: 149, startPoint y: 161, endPoint x: 156, endPoint y: 162, distance: 6.9
click at [150, 161] on div "5" at bounding box center [151, 163] width 2 height 5
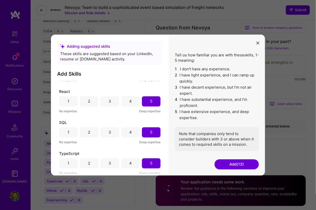
click at [219, 163] on button "Add (13)" at bounding box center [236, 165] width 44 height 10
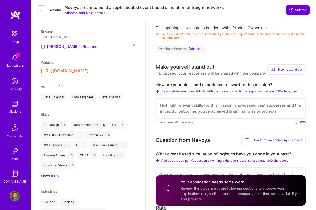
scroll to position [108, 0]
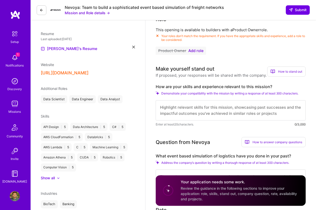
click at [197, 51] on span "Add role" at bounding box center [195, 51] width 15 height 4
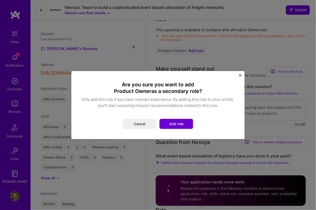
click at [234, 76] on div "Are you sure you want to add Product Owner as a secondary role? Only add this r…" at bounding box center [157, 105] width 173 height 68
click at [237, 76] on div "Are you sure you want to add Product Owner as a secondary role? Only add this r…" at bounding box center [157, 105] width 173 height 68
click at [147, 122] on button "Cancel" at bounding box center [140, 124] width 34 height 10
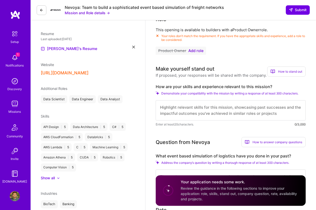
click at [14, 60] on img at bounding box center [15, 58] width 10 height 10
click at [11, 40] on div "Setup" at bounding box center [15, 41] width 8 height 5
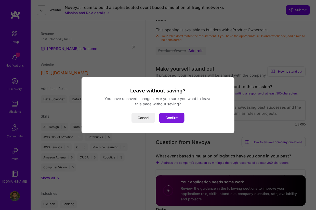
click at [170, 115] on button "Confirm" at bounding box center [171, 118] width 25 height 10
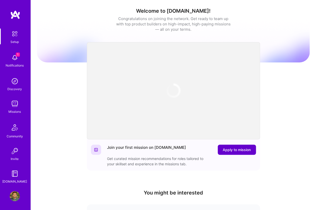
click at [230, 153] on button "Apply to mission" at bounding box center [237, 150] width 38 height 10
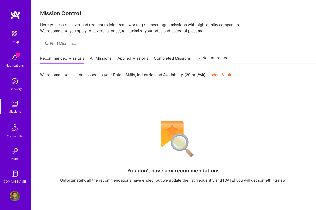
click at [128, 56] on link "Applied Missions" at bounding box center [132, 60] width 31 height 8
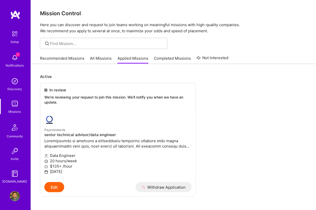
click at [101, 57] on link "All Missions" at bounding box center [101, 60] width 22 height 8
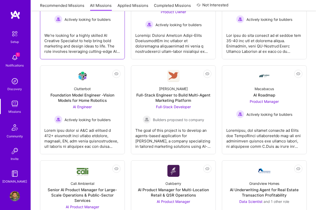
scroll to position [127, 0]
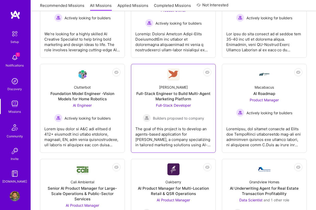
click at [176, 116] on span "Builders proposed to company" at bounding box center [178, 118] width 51 height 5
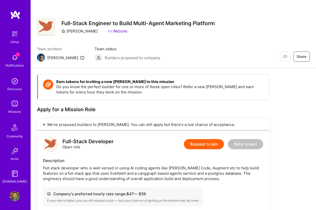
click at [194, 144] on button "Request to join" at bounding box center [204, 144] width 40 height 10
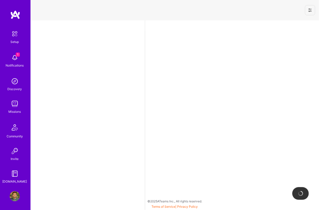
select select "US"
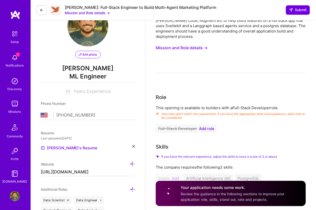
scroll to position [25, 0]
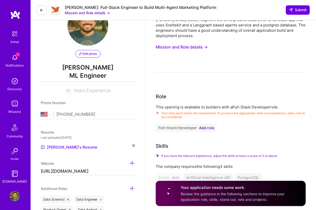
click at [206, 126] on span "Add role" at bounding box center [206, 128] width 15 height 4
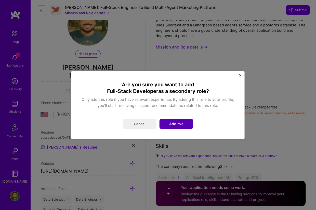
click at [189, 124] on button "Add role" at bounding box center [176, 124] width 34 height 10
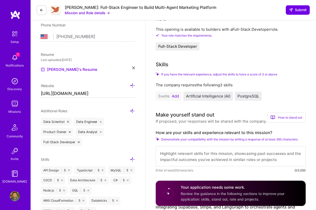
scroll to position [102, 0]
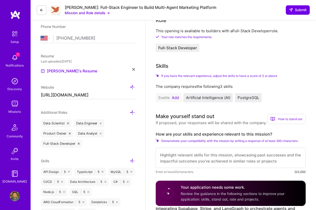
click at [174, 96] on button "Add" at bounding box center [175, 98] width 7 height 4
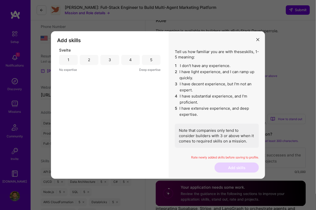
click at [155, 62] on div "5" at bounding box center [151, 60] width 19 height 10
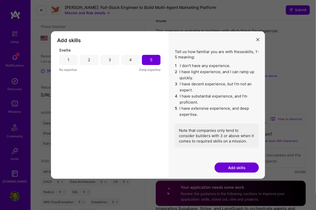
click at [231, 170] on button "Add skills" at bounding box center [236, 168] width 44 height 10
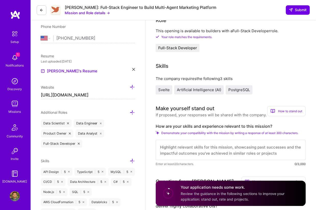
click at [217, 144] on textarea at bounding box center [231, 150] width 150 height 20
paste textarea "I’ve shipped full‑stack AI products end to end, from data pipelines and model s…"
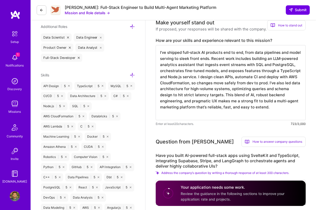
scroll to position [229, 0]
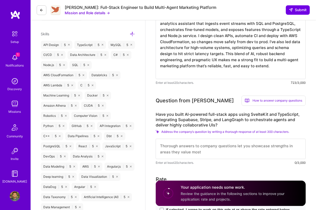
type textarea "I’ve shipped full‑stack AI products end to end, from data pipelines and model s…"
click at [210, 147] on textarea at bounding box center [231, 149] width 150 height 20
paste textarea "Yes. I’ve shipped two AI-first apps with SvelteKit, TypeScript, Supabase, Strip…"
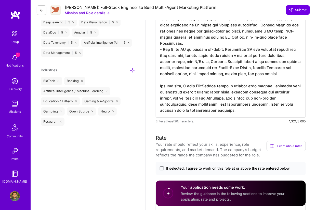
scroll to position [408, 0]
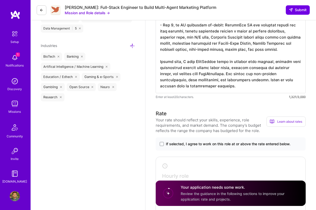
type textarea "Yes. I’ve shipped two AI-first apps with SvelteKit, TypeScript, Supabase, Strip…"
click at [177, 142] on span "If selected, I agree to work on this role at or above the rate entered below." at bounding box center [228, 144] width 125 height 5
click at [0, 0] on input "If selected, I agree to work on this role at or above the rate entered below." at bounding box center [0, 0] width 0 height 0
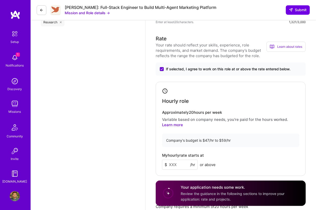
scroll to position [485, 0]
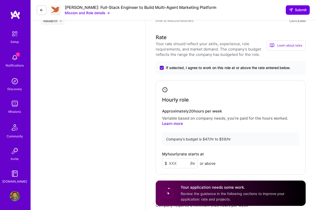
click at [178, 159] on input at bounding box center [180, 164] width 36 height 10
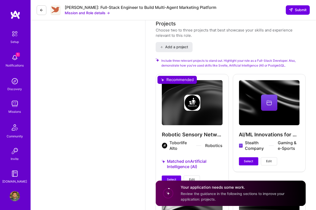
scroll to position [790, 0]
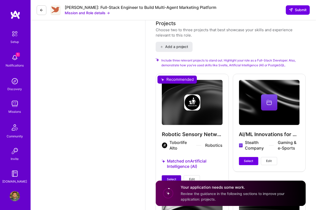
type input "50"
click at [172, 178] on span "Select" at bounding box center [171, 180] width 9 height 5
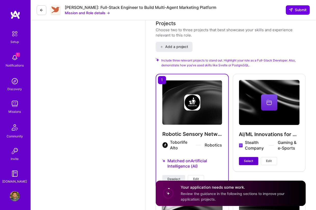
click at [252, 159] on span "Select" at bounding box center [248, 161] width 9 height 5
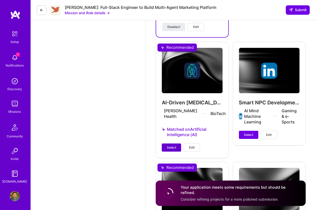
click at [172, 146] on span "Select" at bounding box center [171, 148] width 9 height 5
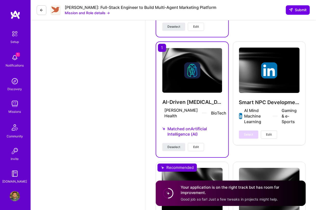
scroll to position [918, 0]
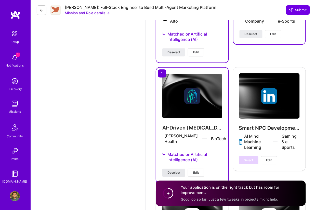
click at [177, 171] on span "Deselect" at bounding box center [173, 173] width 13 height 5
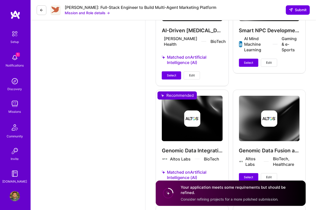
scroll to position [1019, 0]
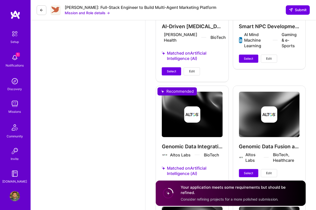
click at [168, 185] on span "Select" at bounding box center [171, 187] width 9 height 5
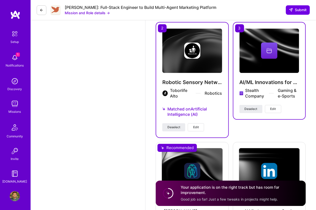
scroll to position [841, 0]
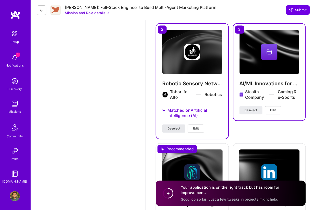
click at [177, 126] on span "Deselect" at bounding box center [173, 128] width 13 height 5
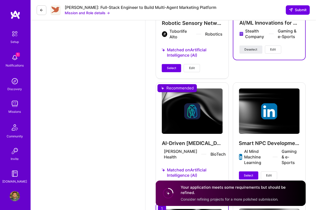
scroll to position [918, 0]
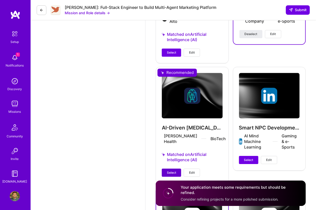
click at [172, 171] on span "Select" at bounding box center [171, 173] width 9 height 5
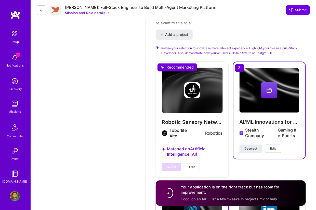
scroll to position [792, 0]
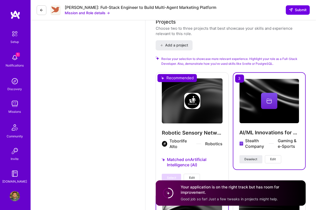
click at [302, 5] on div "Robynn AI: Full-Stack Engineer to Build Multi-Agent Marketing Platform Mission …" at bounding box center [173, 10] width 285 height 20
click at [297, 10] on span "Submit" at bounding box center [298, 9] width 18 height 5
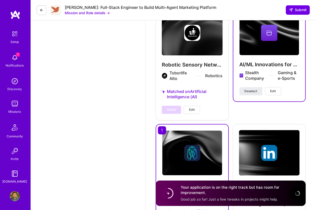
scroll to position [868, 0]
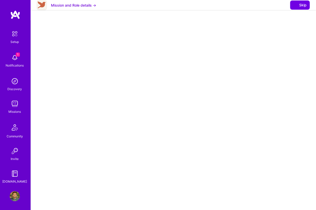
select select "US"
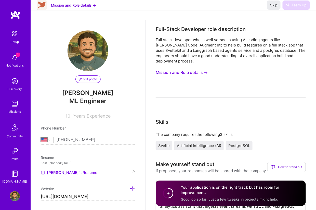
click at [14, 110] on div "Missions" at bounding box center [15, 111] width 12 height 5
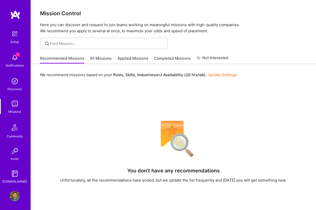
click at [143, 59] on link "Applied Missions" at bounding box center [132, 60] width 31 height 8
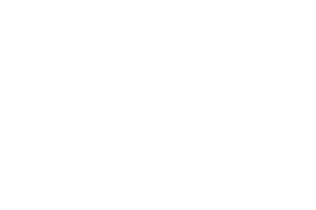
scroll to position [25, 0]
click at [0, 0] on link "All Missions" at bounding box center [0, 0] width 0 height 0
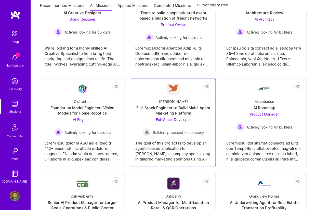
scroll to position [127, 0]
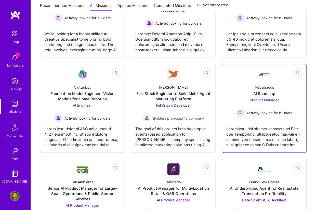
click at [248, 79] on link "Not Interested Macabacus AI Roadmap Product Manager Actively looking for builde…" at bounding box center [264, 108] width 76 height 80
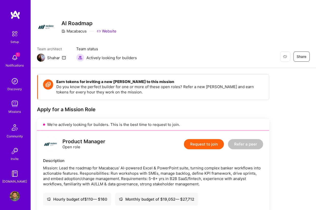
click at [202, 143] on button "Request to join" at bounding box center [204, 144] width 40 height 10
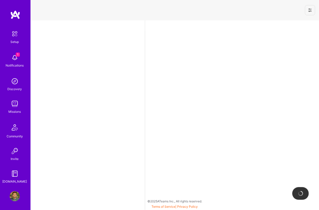
select select "US"
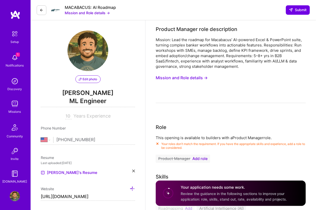
click at [201, 158] on span "Add role" at bounding box center [199, 159] width 15 height 4
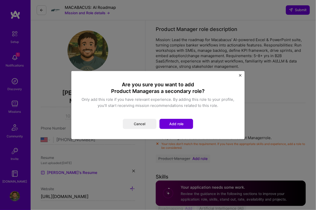
click at [178, 117] on div "Are you sure you want to add Product Manager as a secondary role? Only add this…" at bounding box center [157, 105] width 153 height 48
click at [178, 124] on button "Add role" at bounding box center [176, 124] width 34 height 10
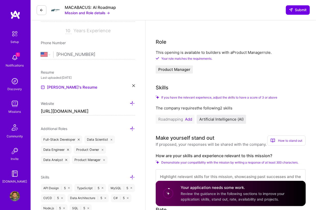
scroll to position [102, 0]
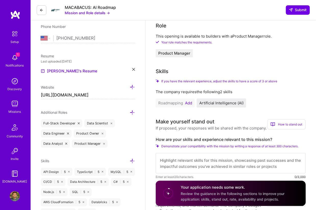
click at [187, 102] on button "Add" at bounding box center [188, 103] width 7 height 4
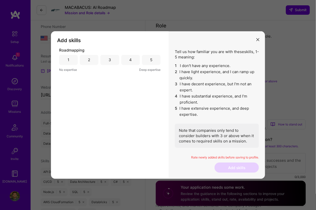
click at [156, 61] on div "5" at bounding box center [151, 60] width 19 height 10
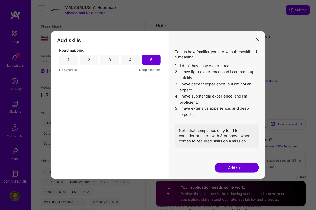
click at [232, 165] on button "Add skills" at bounding box center [236, 168] width 44 height 10
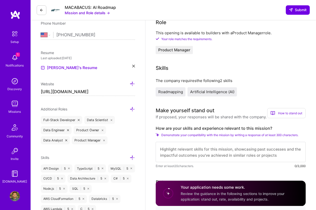
scroll to position [127, 0]
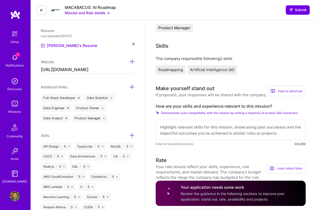
click at [220, 132] on textarea at bounding box center [231, 130] width 150 height 20
paste textarea "I owned the AI strategy and execution for a multi‑team initiative: defined nort…"
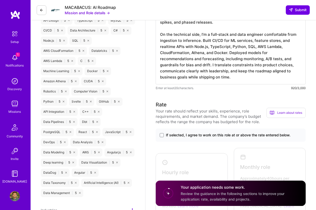
scroll to position [255, 0]
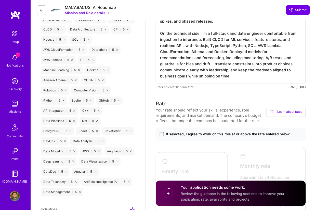
type textarea "I owned the AI strategy and execution for a multi‑team initiative: defined nort…"
click at [185, 134] on span "If selected, I agree to work on this role at or above the rate entered below." at bounding box center [228, 134] width 125 height 5
click at [0, 0] on input "If selected, I agree to work on this role at or above the rate entered below." at bounding box center [0, 0] width 0 height 0
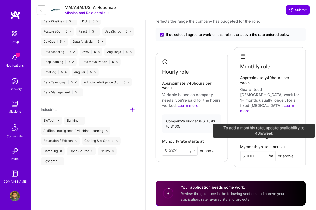
scroll to position [356, 0]
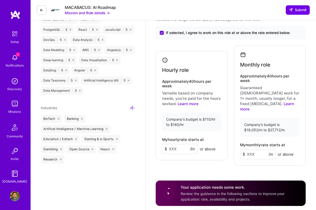
click at [272, 69] on div "Monthly role Approximately 40 hours per week Guaranteed full-time work for 1+ m…" at bounding box center [270, 106] width 72 height 120
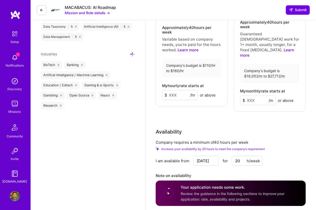
scroll to position [433, 0]
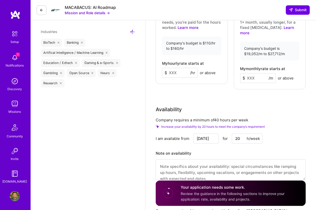
drag, startPoint x: 245, startPoint y: 129, endPoint x: 202, endPoint y: 126, distance: 43.1
click at [202, 134] on div "Sep 2 for 20 h/week" at bounding box center [227, 139] width 69 height 10
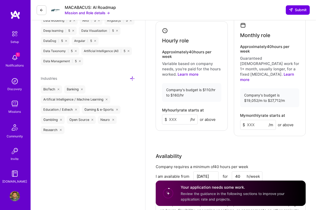
scroll to position [382, 0]
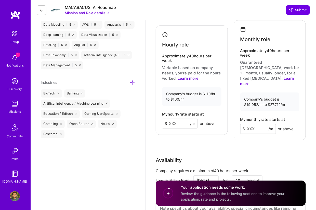
type input "40"
click at [251, 124] on input at bounding box center [258, 129] width 36 height 10
type input "22000"
click at [275, 137] on div "Rate Your rate should reflect your skills, experience, role requirements, and m…" at bounding box center [231, 110] width 150 height 274
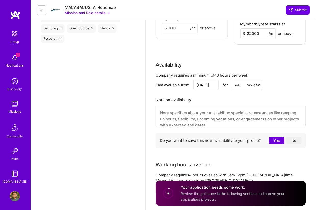
scroll to position [484, 0]
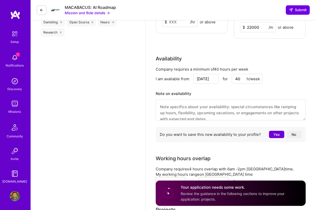
click at [276, 131] on button "Yes" at bounding box center [276, 134] width 15 height 7
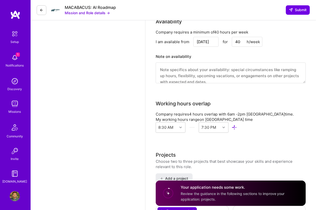
scroll to position [534, 0]
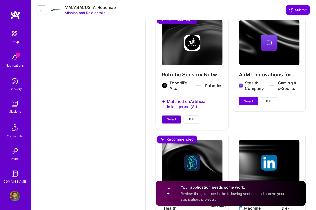
click at [173, 116] on button "Select" at bounding box center [171, 120] width 19 height 8
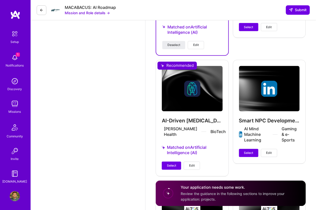
scroll to position [789, 0]
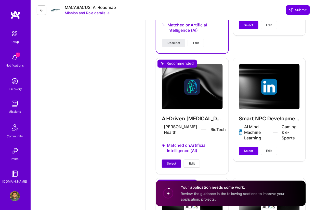
click at [168, 162] on span "Select" at bounding box center [171, 164] width 9 height 5
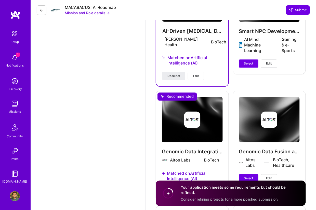
scroll to position [967, 0]
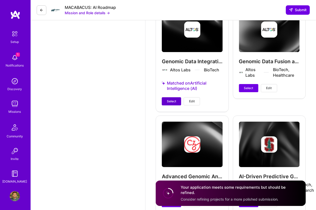
click at [174, 99] on span "Select" at bounding box center [171, 101] width 9 height 5
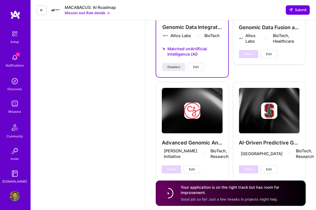
scroll to position [1005, 0]
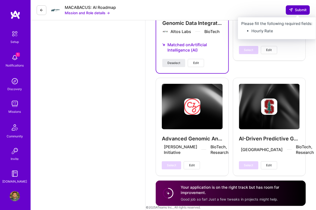
click at [298, 12] on span "Submit" at bounding box center [298, 9] width 18 height 5
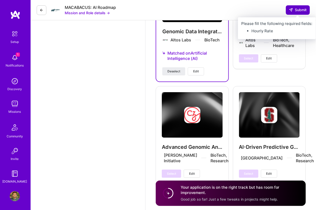
click at [297, 8] on span "Submit" at bounding box center [298, 9] width 18 height 5
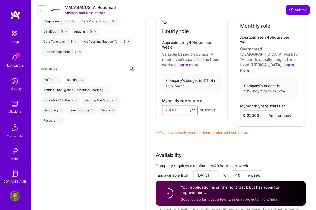
scroll to position [394, 0]
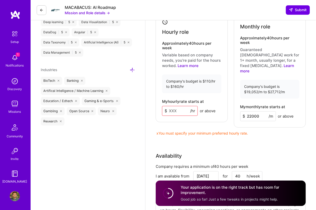
click at [175, 106] on input at bounding box center [180, 111] width 36 height 10
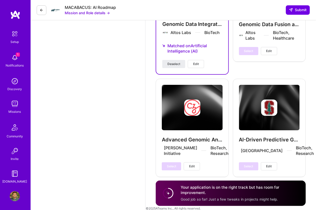
scroll to position [1005, 0]
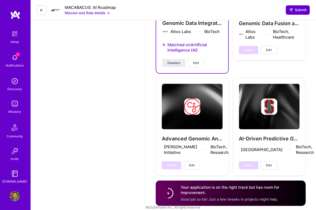
type input "150"
click at [304, 7] on button "Submit" at bounding box center [298, 9] width 24 height 9
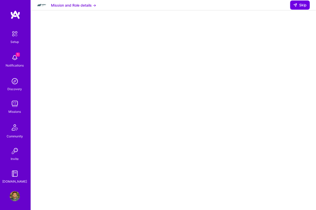
scroll to position [76, 0]
select select "US"
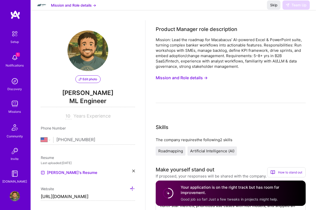
click at [13, 105] on img at bounding box center [15, 104] width 10 height 10
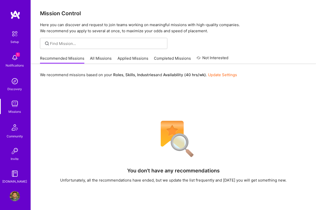
click at [130, 61] on link "Applied Missions" at bounding box center [132, 60] width 31 height 8
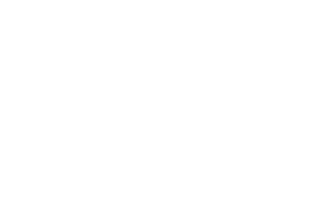
click at [0, 0] on link "All Missions" at bounding box center [0, 0] width 0 height 0
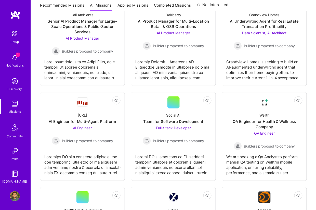
scroll to position [305, 0]
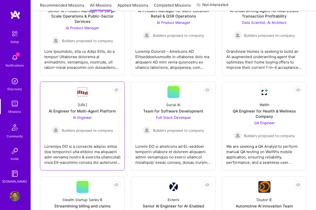
click at [87, 149] on div at bounding box center [82, 152] width 76 height 25
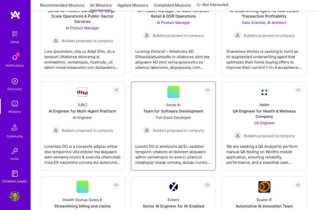
click at [175, 153] on div at bounding box center [173, 152] width 76 height 25
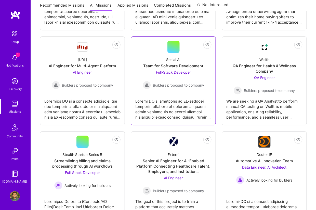
scroll to position [382, 0]
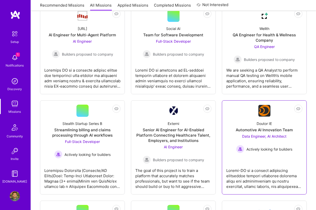
click at [246, 172] on div at bounding box center [264, 176] width 76 height 25
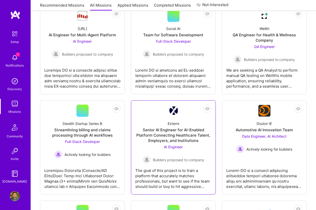
click at [184, 170] on div "The goal of this project is to train a platform that accurately matches profess…" at bounding box center [173, 176] width 76 height 25
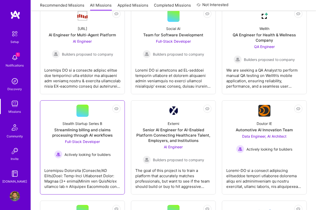
click at [71, 168] on div at bounding box center [82, 176] width 76 height 25
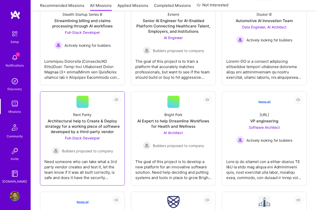
scroll to position [509, 0]
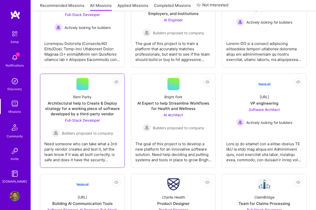
click at [80, 149] on div "Need someone who can take what a 3rd party vendor creates and test it, let the …" at bounding box center [82, 149] width 76 height 25
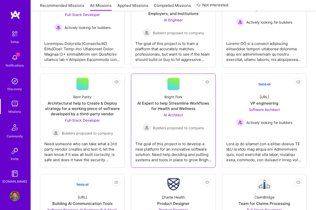
drag, startPoint x: 160, startPoint y: 157, endPoint x: 163, endPoint y: 156, distance: 3.1
click at [160, 156] on div "The goal of this project is to develop a new platform for an innovative softwar…" at bounding box center [173, 149] width 76 height 25
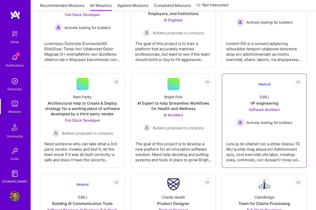
click at [253, 139] on div at bounding box center [264, 149] width 76 height 25
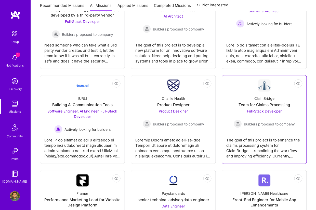
scroll to position [611, 0]
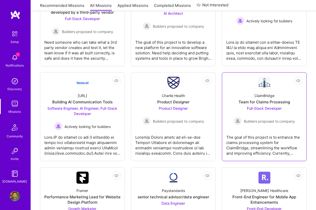
click at [258, 135] on div "The goal of this project is to enhance the claims processing system for ClaimBr…" at bounding box center [264, 143] width 76 height 25
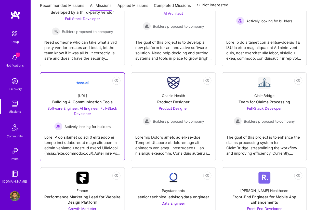
click at [88, 144] on div at bounding box center [82, 143] width 76 height 25
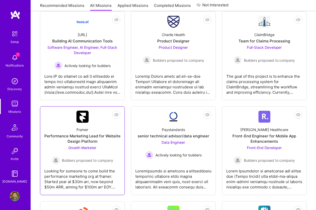
scroll to position [687, 0]
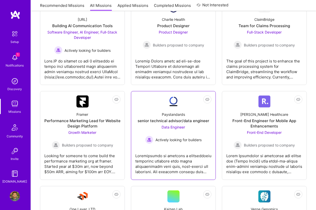
click at [174, 161] on div at bounding box center [173, 162] width 76 height 25
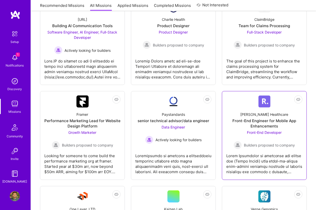
click at [276, 154] on div at bounding box center [264, 162] width 76 height 25
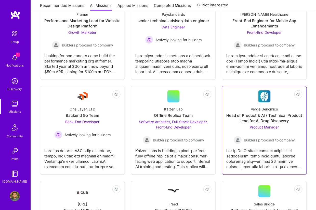
scroll to position [789, 0]
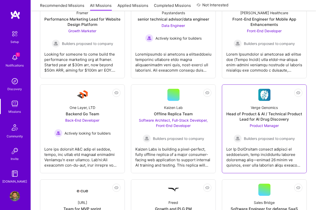
click at [259, 157] on div at bounding box center [264, 155] width 76 height 25
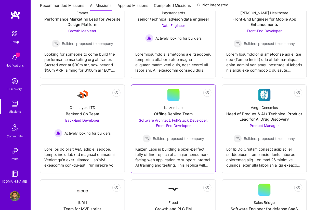
click at [161, 155] on div "Kaizen Labs is building a pixel-perfect, fully offline replica of a major consu…" at bounding box center [173, 155] width 76 height 25
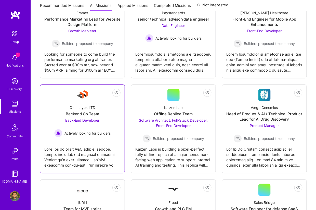
click div
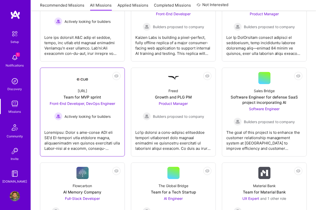
scroll to position [916, 0]
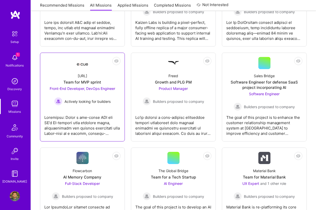
click div
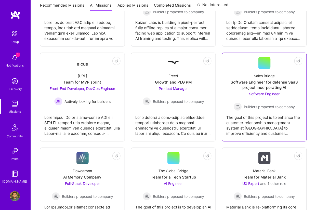
click div "The goal of this project is to enhance the customer relationship management sys…"
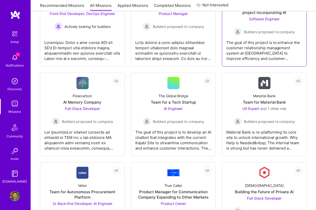
scroll to position [993, 0]
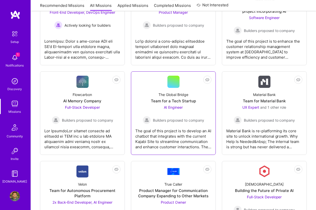
click div "The goal of this project is to develop an AI chatbot that integrates with the c…"
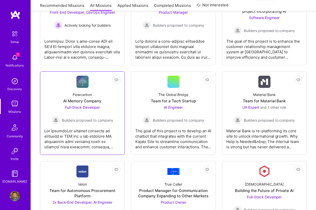
click div
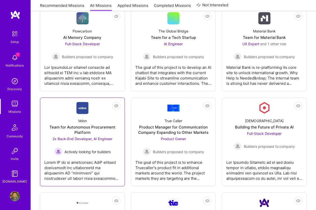
scroll to position [1069, 0]
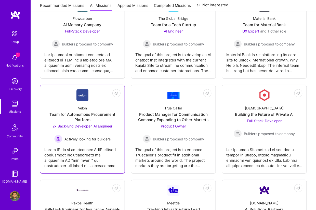
click div
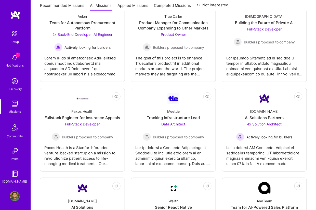
scroll to position [1171, 0]
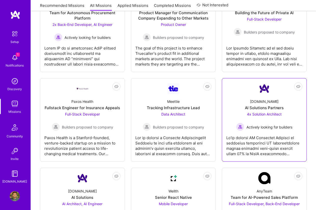
click div
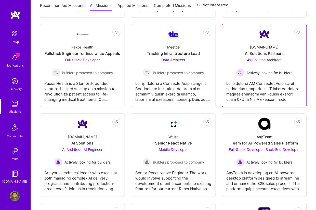
scroll to position [1247, 0]
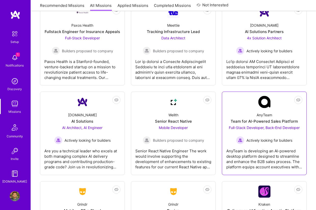
click div "AnyTeam is developing an AI-powered desktop platform designed to streamline and…"
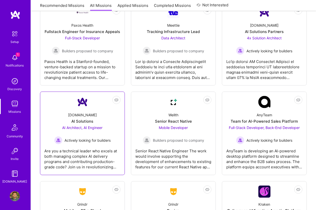
click div "Are you a technical leader who excels at both managing complex AI delivery prog…"
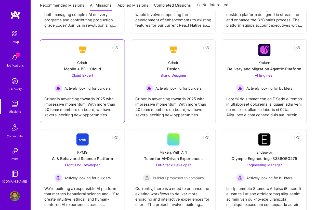
scroll to position [1400, 0]
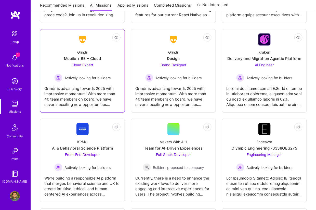
click div "Grindr is advancing towards 2025 with impressive momentum! With more than 40 te…"
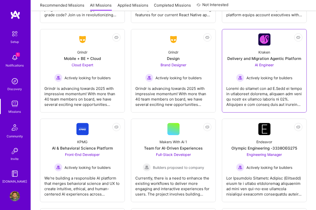
click div
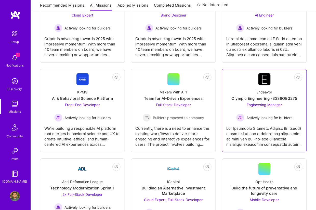
scroll to position [1451, 0]
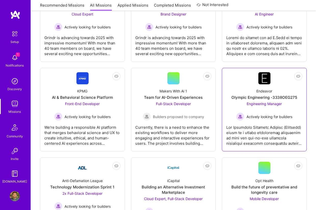
click div
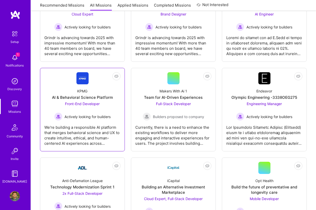
click div "We're building a responsible AI platform that merges behavioral science and UX …"
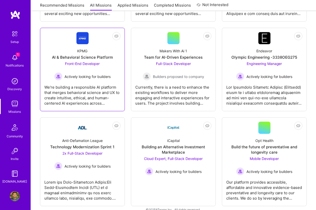
scroll to position [1495, 0]
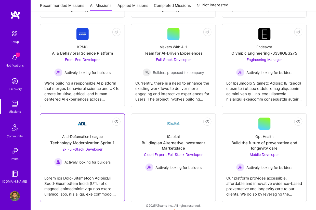
click div
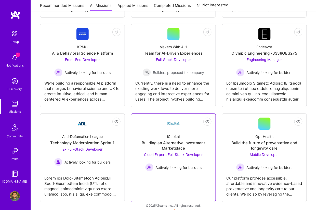
click link "Not Interested iCapital Building an Alternative Investment Marketplace Cloud Ex…"
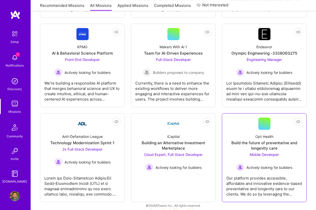
click div "Our platform provides accessible, affordable and innovative evidence-based prev…"
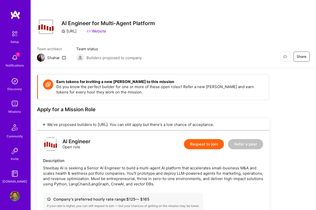
click at [198, 144] on button "Request to join" at bounding box center [204, 144] width 40 height 10
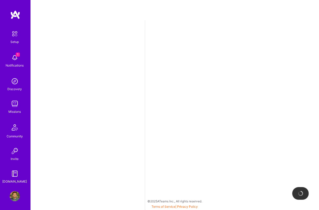
select select "US"
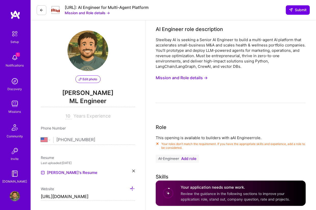
click at [189, 158] on span "Add role" at bounding box center [188, 159] width 15 height 4
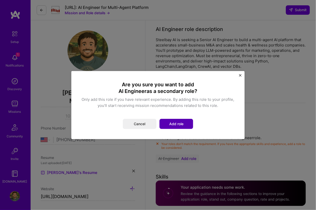
click at [182, 124] on button "Add role" at bounding box center [176, 124] width 34 height 10
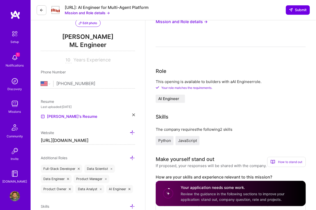
scroll to position [76, 0]
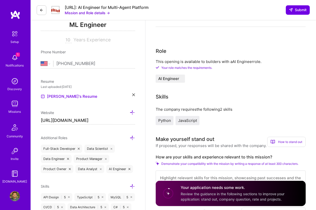
click at [166, 123] on span "Python" at bounding box center [164, 120] width 13 height 5
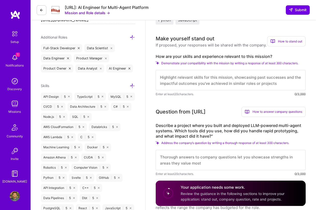
scroll to position [178, 0]
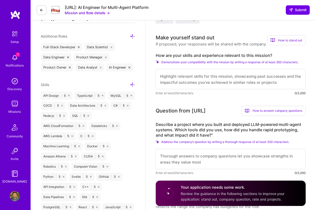
click at [246, 81] on textarea at bounding box center [231, 79] width 150 height 20
paste textarea "I’ve built and shipped production multi‑agent LLM systems that coordinate tools…"
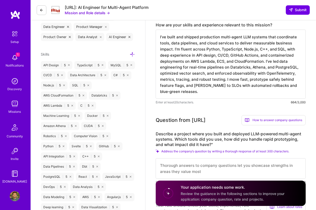
scroll to position [229, 0]
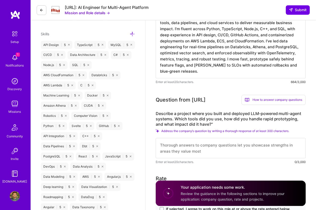
type textarea "I’ve built and shipped production multi‑agent LLM systems that coordinate tools…"
click at [178, 141] on textarea at bounding box center [231, 148] width 150 height 20
paste textarea "I led a multi‑agent copilot that automated tier‑1 support across email and Slac…"
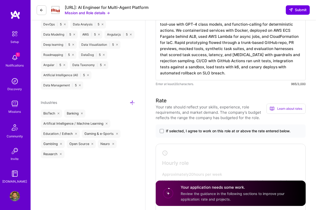
scroll to position [389, 0]
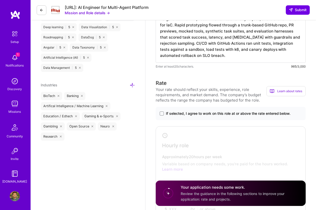
type textarea "I led a multi‑agent copilot that automated tier‑1 support across email and Slac…"
click at [230, 113] on span "If selected, I agree to work on this role at or above the rate entered below." at bounding box center [228, 113] width 125 height 5
click at [0, 0] on input "If selected, I agree to work on this role at or above the rate entered below." at bounding box center [0, 0] width 0 height 0
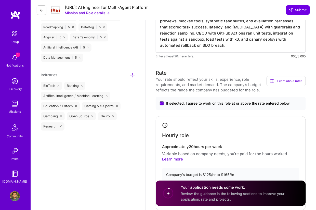
scroll to position [440, 0]
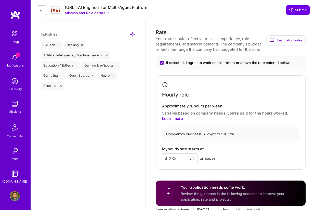
click at [172, 158] on input at bounding box center [180, 159] width 36 height 10
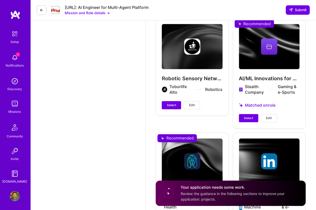
scroll to position [797, 0]
type input "135"
click at [250, 113] on div "AI/ML Innovations for Gaming Stealth Company Gaming & e-Sports Matched on role …" at bounding box center [269, 73] width 73 height 111
click at [250, 115] on button "Select" at bounding box center [248, 119] width 19 height 8
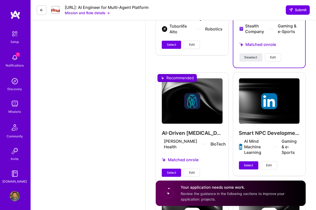
scroll to position [873, 0]
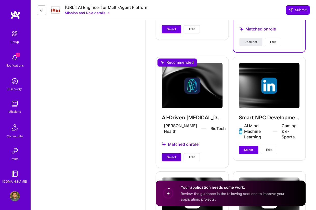
click at [174, 155] on span "Select" at bounding box center [171, 157] width 9 height 5
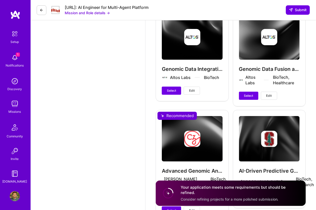
scroll to position [1077, 0]
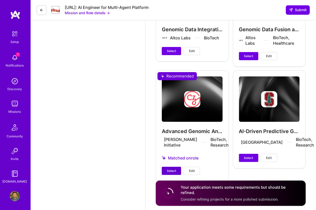
click at [170, 174] on span "Select" at bounding box center [171, 171] width 9 height 5
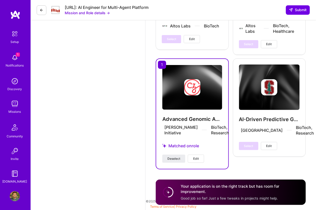
scroll to position [1093, 0]
click at [300, 9] on span "Submit" at bounding box center [298, 9] width 18 height 5
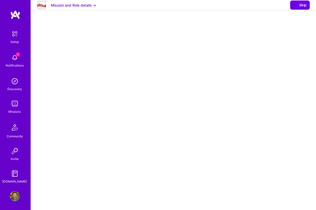
select select "US"
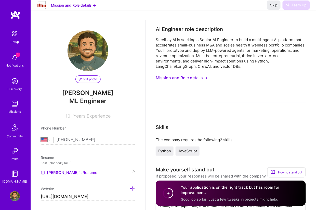
click at [14, 105] on img at bounding box center [15, 104] width 10 height 10
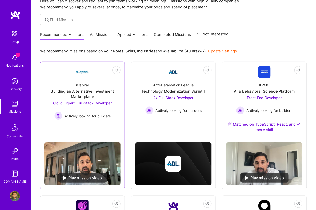
scroll to position [25, 0]
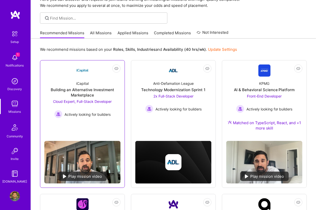
click at [100, 90] on div "Building an Alternative Investment Marketplace" at bounding box center [82, 92] width 76 height 11
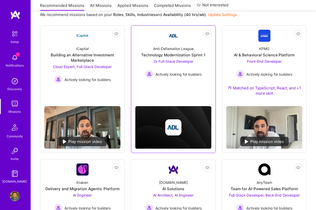
scroll to position [76, 0]
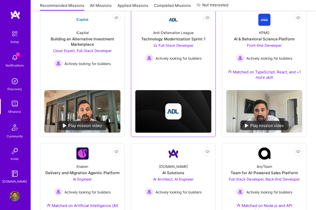
click at [173, 65] on link "Not Interested Anti-Defamation League Technology Modernization Sprint 1 2x Full…" at bounding box center [173, 43] width 76 height 58
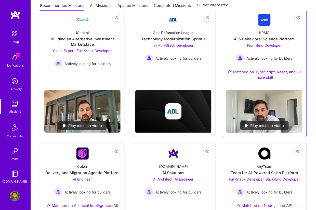
click at [293, 48] on div "KPMG AI & Behavioral Science Platform Front-End Developer Actively looking for …" at bounding box center [264, 56] width 76 height 60
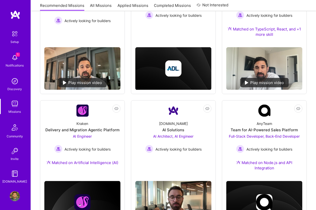
scroll to position [153, 0]
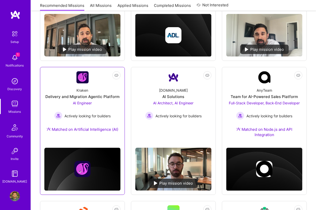
click at [110, 87] on div "Kraken Delivery and Migration Agentic Platform AI Engineer Actively looking for…" at bounding box center [82, 111] width 76 height 55
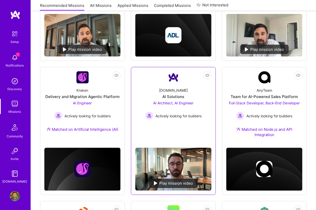
click at [146, 89] on div "A.Team AI Solutions AI Architect, AI Engineer Actively looking for builders" at bounding box center [173, 102] width 76 height 36
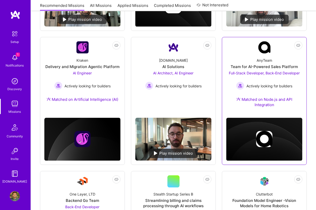
scroll to position [204, 0]
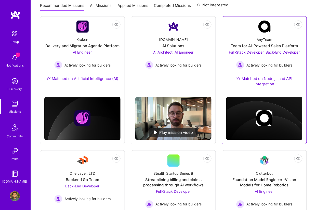
click at [295, 52] on span "Full-Stack Developer, Back-End Developer" at bounding box center [264, 52] width 71 height 4
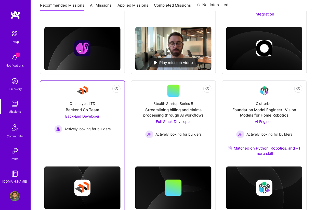
scroll to position [305, 0]
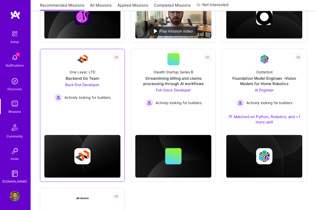
click at [88, 109] on link "Not Interested One Layer, LTD Backend Go Team Back-End Developer Actively looki…" at bounding box center [82, 83] width 76 height 60
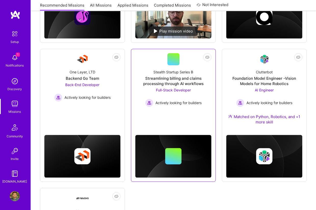
click at [158, 118] on div at bounding box center [173, 148] width 76 height 60
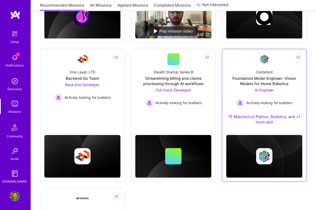
click at [235, 64] on link "Not Interested Clutterbot Foundation Model Engineer -Vision Models for Home Rob…" at bounding box center [264, 92] width 76 height 78
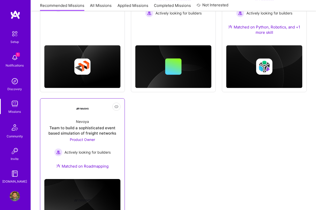
scroll to position [423, 0]
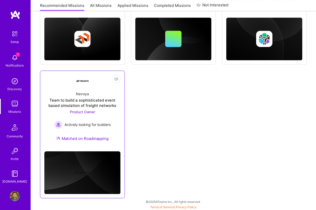
click at [55, 88] on div "Nevoya Team to build a sophisticated event based simulation of freight networks…" at bounding box center [82, 117] width 76 height 60
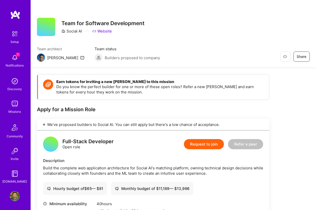
click at [203, 144] on button "Request to join" at bounding box center [204, 144] width 40 height 10
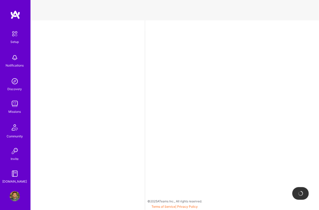
select select "US"
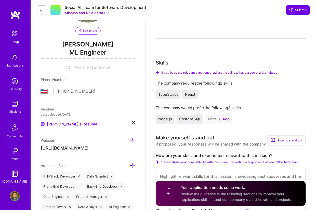
scroll to position [51, 0]
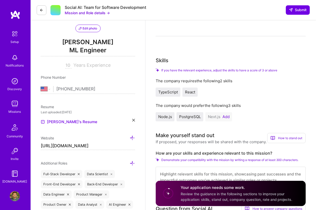
click at [225, 116] on button "Add" at bounding box center [225, 117] width 7 height 4
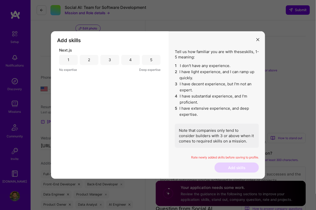
drag, startPoint x: 150, startPoint y: 62, endPoint x: 161, endPoint y: 65, distance: 11.1
click at [150, 62] on div "5" at bounding box center [151, 59] width 2 height 5
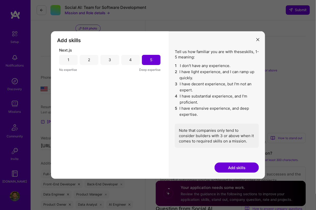
click at [226, 167] on button "Add skills" at bounding box center [236, 168] width 44 height 10
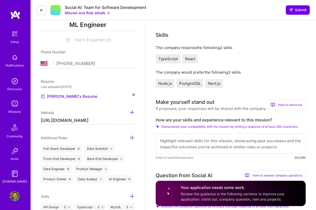
scroll to position [102, 0]
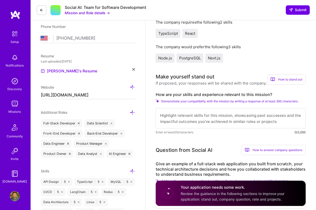
click at [228, 125] on textarea at bounding box center [231, 118] width 150 height 20
paste textarea "I have 10 years of experience building full-stack applications with a focus on …"
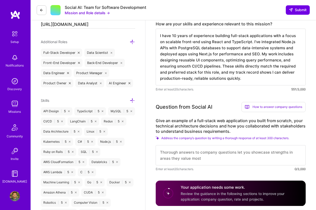
scroll to position [178, 0]
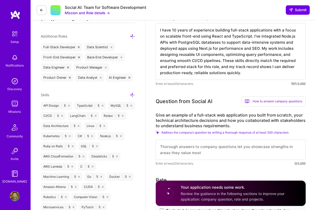
type textarea "I have 10 years of experience building full-stack applications with a focus on …"
click at [182, 155] on textarea at bounding box center [231, 150] width 150 height 20
paste textarea "I built a full-stack project management web app from scratch for a client needi…"
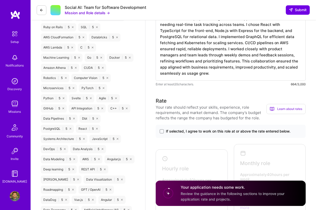
scroll to position [305, 0]
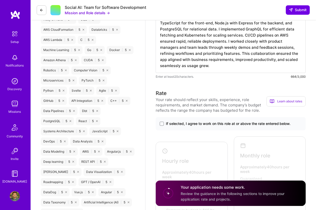
type textarea "I built a full-stack project management web app from scratch for a client needi…"
click at [187, 123] on span "If selected, I agree to work on this role at or above the rate entered below." at bounding box center [228, 123] width 125 height 5
click at [0, 0] on input "If selected, I agree to work on this role at or above the rate entered below." at bounding box center [0, 0] width 0 height 0
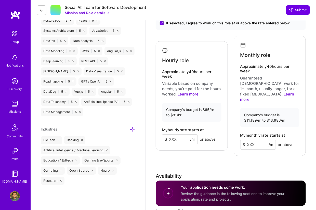
scroll to position [407, 0]
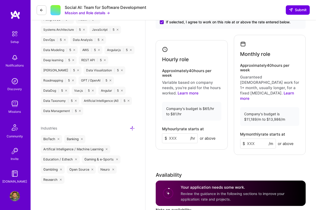
click at [172, 134] on input at bounding box center [180, 139] width 36 height 10
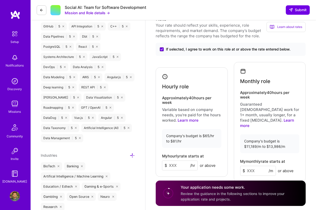
scroll to position [382, 0]
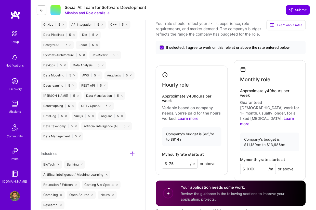
type input "75"
click at [248, 164] on input at bounding box center [258, 169] width 36 height 10
type input "12000"
click at [255, 116] on div "Monthly role Approximately 40 hours per week Guaranteed full-time work for 1+ m…" at bounding box center [270, 120] width 72 height 120
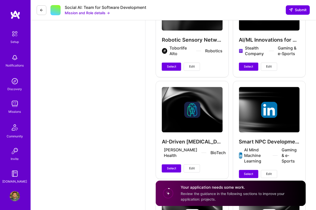
scroll to position [789, 0]
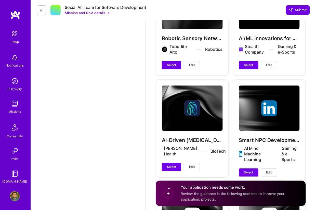
drag, startPoint x: 169, startPoint y: 149, endPoint x: 176, endPoint y: 148, distance: 7.2
click at [169, 165] on span "Select" at bounding box center [171, 167] width 9 height 5
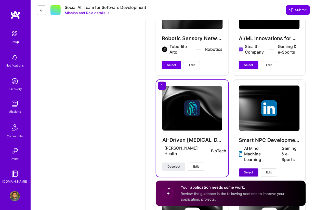
click at [248, 171] on span "Select" at bounding box center [248, 173] width 9 height 5
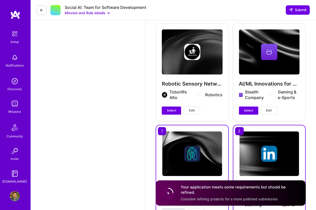
scroll to position [691, 0]
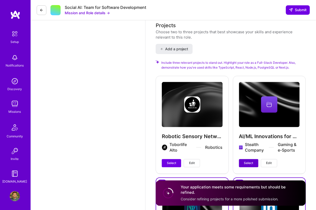
click at [250, 161] on span "Select" at bounding box center [248, 163] width 9 height 5
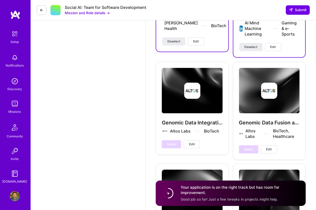
scroll to position [1006, 0]
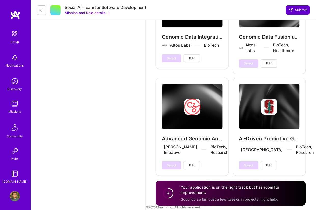
click at [305, 10] on span "Submit" at bounding box center [298, 9] width 18 height 5
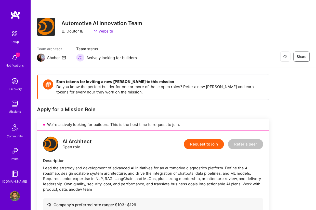
click at [191, 144] on button "Request to join" at bounding box center [204, 144] width 40 height 10
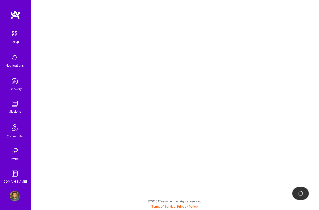
select select "US"
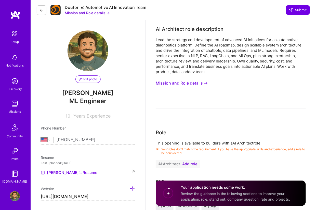
click at [189, 163] on span "Add role" at bounding box center [189, 164] width 15 height 4
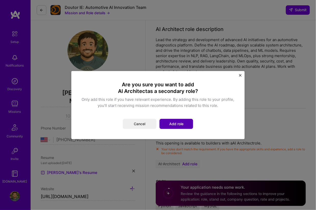
click at [183, 124] on button "Add role" at bounding box center [176, 124] width 34 height 10
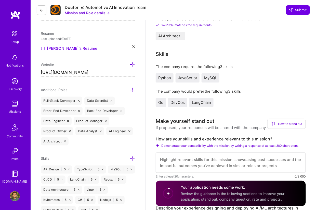
scroll to position [127, 0]
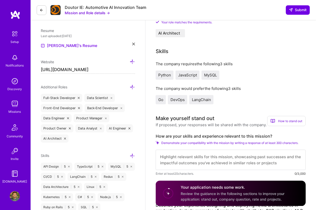
click at [175, 161] on textarea at bounding box center [231, 160] width 150 height 20
paste textarea "I bring 10 years of ML and software engineering experience across Python, JavaS…"
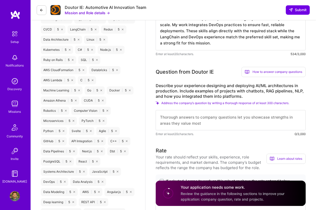
scroll to position [280, 0]
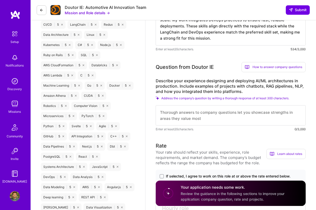
type textarea "I bring 10 years of ML and software engineering experience across Python, JavaS…"
click at [259, 117] on textarea at bounding box center [231, 115] width 150 height 20
paste textarea "I have over a decade of experience designing and deploying AI/ML architectures …"
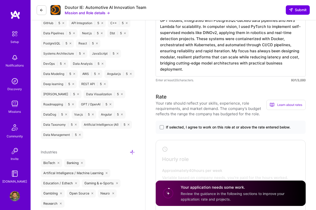
scroll to position [382, 0]
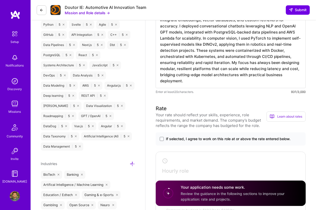
type textarea "I have over a decade of experience designing and deploying AI/ML architectures …"
click at [229, 138] on span "If selected, I agree to work on this role at or above the rate entered below." at bounding box center [228, 139] width 125 height 5
click at [0, 0] on input "If selected, I agree to work on this role at or above the rate entered below." at bounding box center [0, 0] width 0 height 0
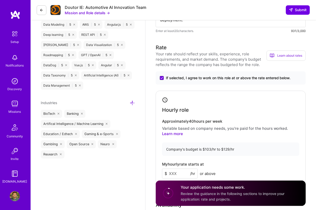
scroll to position [458, 0]
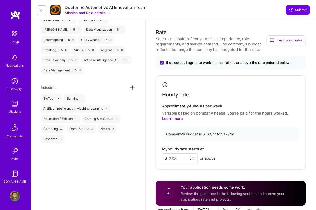
click at [181, 156] on input at bounding box center [180, 159] width 36 height 10
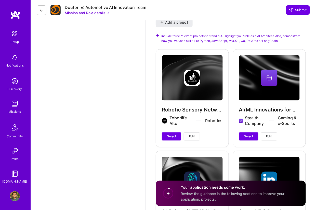
scroll to position [789, 0]
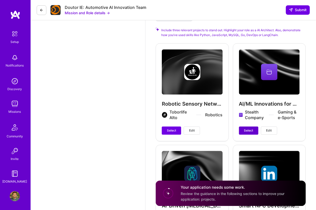
type input "115"
click at [245, 131] on span "Select" at bounding box center [248, 131] width 9 height 5
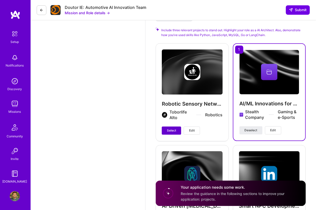
click at [173, 133] on button "Select" at bounding box center [171, 131] width 19 height 8
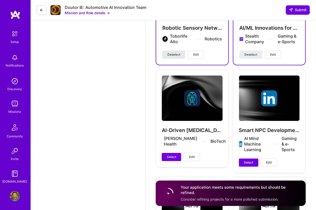
scroll to position [865, 0]
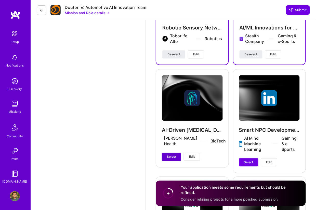
click at [172, 155] on span "Select" at bounding box center [171, 157] width 9 height 5
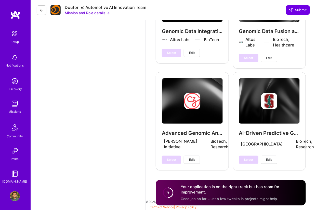
scroll to position [1077, 0]
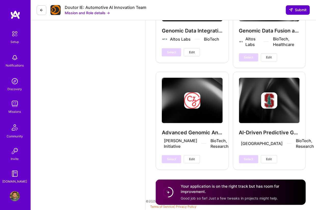
click at [295, 8] on span "Submit" at bounding box center [298, 9] width 18 height 5
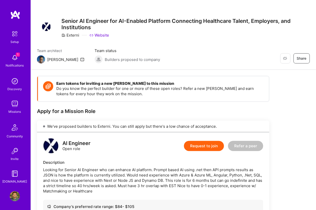
click at [204, 146] on button "Request to join" at bounding box center [204, 146] width 40 height 10
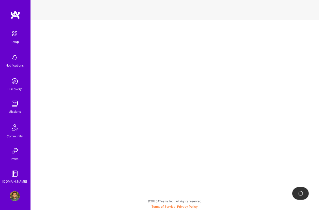
select select "US"
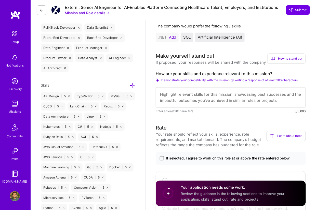
scroll to position [204, 0]
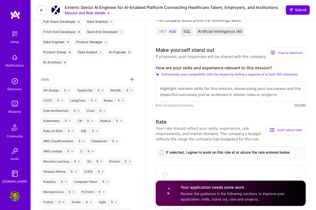
click at [281, 92] on textarea at bounding box center [231, 92] width 150 height 20
paste textarea "Over 7 years building AI/ML systems with Python, PyTorch, LangChain, and Databr…"
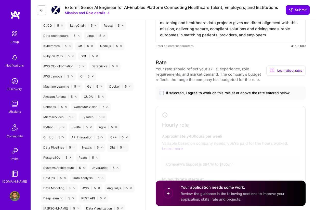
scroll to position [280, 0]
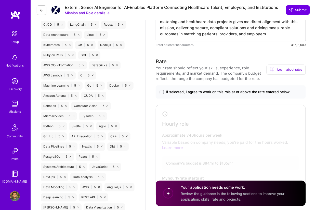
type textarea "Over 7 years building AI/ML systems with Python, PyTorch, LangChain, and Databr…"
click at [248, 92] on span "If selected, I agree to work on this role at or above the rate entered below." at bounding box center [228, 92] width 125 height 5
click at [0, 0] on input "If selected, I agree to work on this role at or above the rate entered below." at bounding box center [0, 0] width 0 height 0
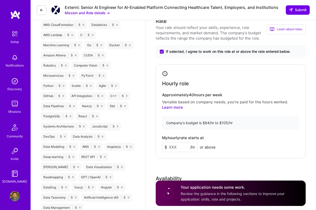
scroll to position [331, 0]
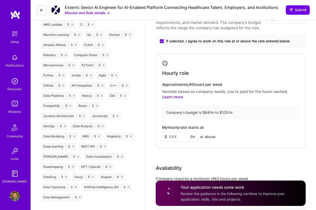
click at [167, 138] on input at bounding box center [180, 137] width 36 height 10
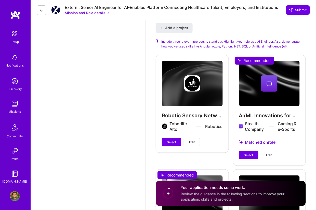
scroll to position [687, 0]
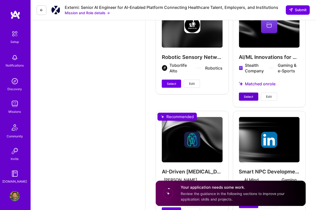
type input "90"
click at [250, 96] on span "Select" at bounding box center [248, 97] width 9 height 5
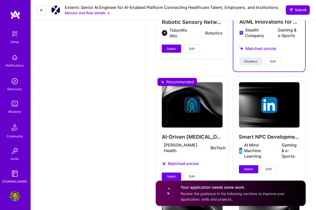
scroll to position [738, 0]
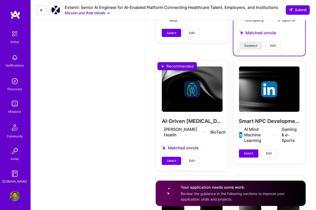
click at [167, 159] on span "Select" at bounding box center [171, 161] width 9 height 5
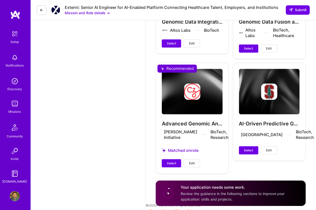
scroll to position [962, 0]
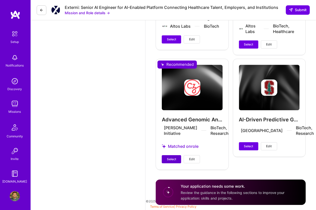
click at [173, 162] on span "Select" at bounding box center [171, 159] width 9 height 5
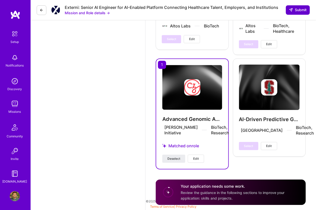
click at [298, 13] on button "Submit" at bounding box center [298, 9] width 24 height 9
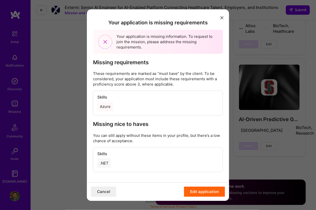
click at [100, 192] on button "Cancel" at bounding box center [103, 192] width 25 height 10
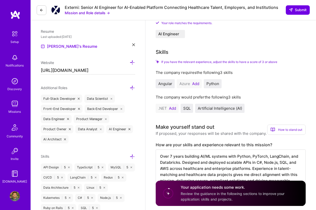
scroll to position [127, 0]
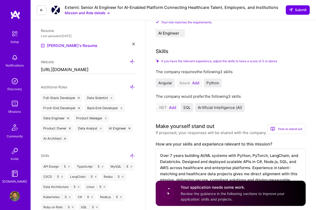
click at [196, 82] on button "Add" at bounding box center [195, 83] width 7 height 4
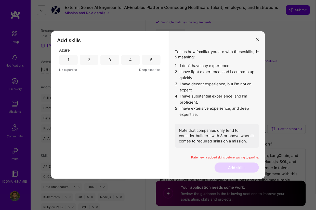
click at [152, 62] on div "5" at bounding box center [151, 59] width 2 height 5
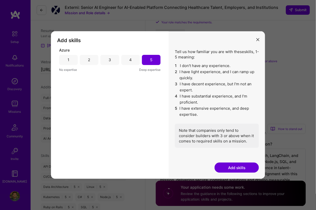
drag, startPoint x: 237, startPoint y: 167, endPoint x: 229, endPoint y: 153, distance: 16.3
click at [237, 167] on button "Add skills" at bounding box center [236, 168] width 44 height 10
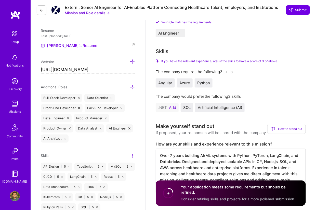
click at [170, 108] on button "Add" at bounding box center [172, 108] width 7 height 4
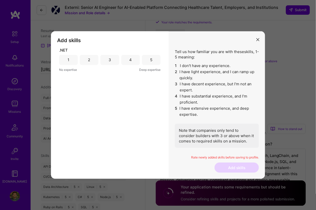
drag, startPoint x: 125, startPoint y: 58, endPoint x: 131, endPoint y: 58, distance: 5.6
click at [125, 58] on div "4" at bounding box center [130, 60] width 19 height 10
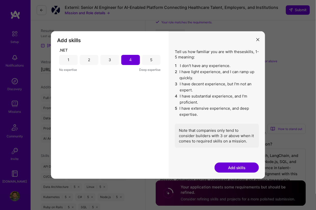
click at [152, 61] on div "5" at bounding box center [151, 59] width 2 height 5
click at [238, 167] on button "Add skills" at bounding box center [236, 168] width 44 height 10
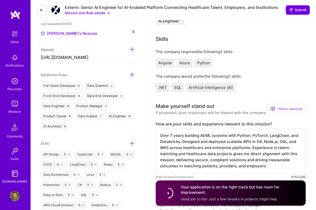
scroll to position [178, 0]
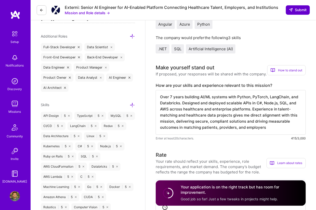
click at [296, 8] on span "Submit" at bounding box center [298, 9] width 18 height 5
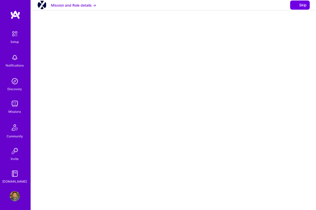
select select "US"
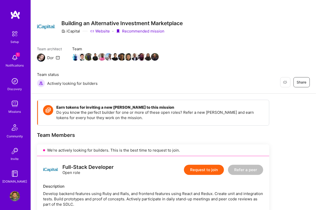
click at [193, 170] on button "Request to join" at bounding box center [204, 170] width 40 height 10
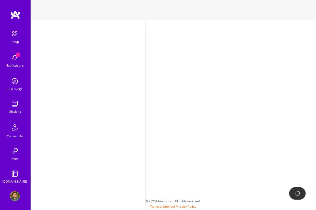
select select "US"
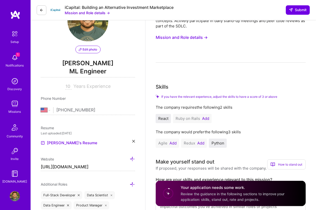
scroll to position [51, 0]
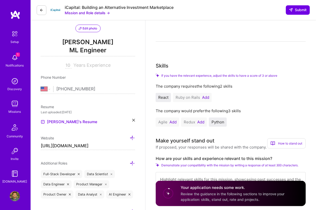
click at [204, 99] on button "Add" at bounding box center [205, 98] width 7 height 4
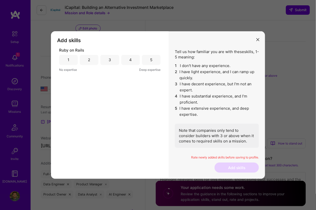
click at [156, 60] on div "5" at bounding box center [151, 60] width 19 height 10
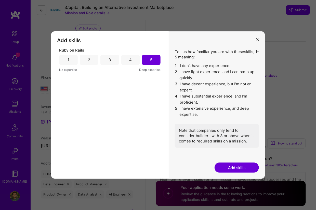
click at [230, 163] on button "Add skills" at bounding box center [236, 168] width 44 height 10
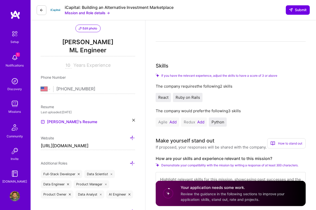
click at [172, 122] on button "Add" at bounding box center [172, 122] width 7 height 4
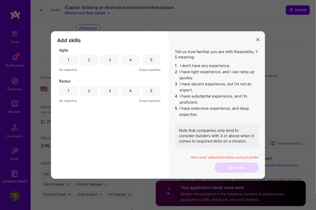
click at [154, 64] on div "5" at bounding box center [151, 60] width 19 height 10
click at [155, 95] on div "5" at bounding box center [151, 91] width 19 height 10
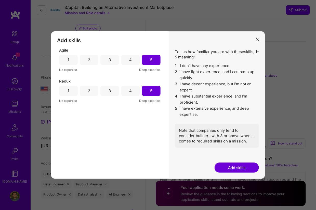
click at [225, 168] on button "Add skills" at bounding box center [236, 168] width 44 height 10
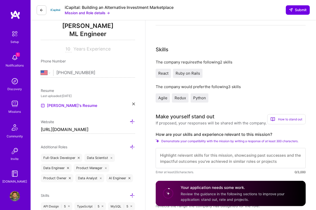
scroll to position [0, 0]
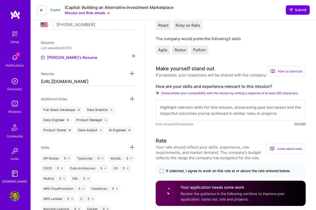
click at [233, 109] on textarea at bounding box center [231, 110] width 150 height 20
paste textarea "Built React and Redux frontends serving millions of requests per day, integrate…"
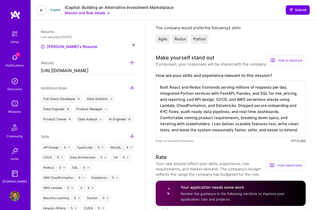
scroll to position [192, 0]
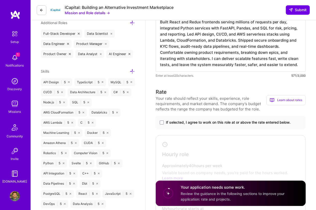
type textarea "Built React and Redux frontends serving millions of requests per day, integrate…"
click at [234, 124] on span "If selected, I agree to work on this role at or above the rate entered below." at bounding box center [228, 122] width 125 height 5
click at [0, 0] on input "If selected, I agree to work on this role at or above the rate entered below." at bounding box center [0, 0] width 0 height 0
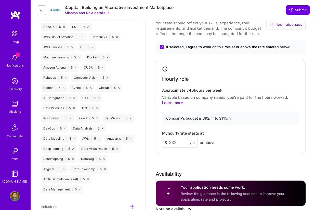
scroll to position [268, 0]
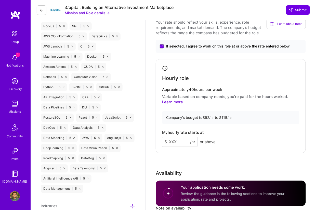
click at [184, 141] on input at bounding box center [180, 142] width 36 height 10
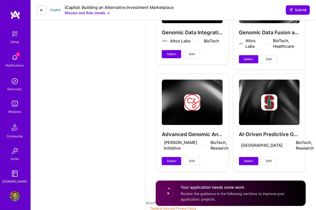
scroll to position [865, 0]
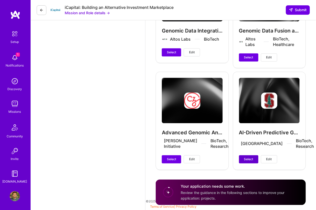
type input "100"
click at [255, 156] on button "Select" at bounding box center [248, 160] width 19 height 8
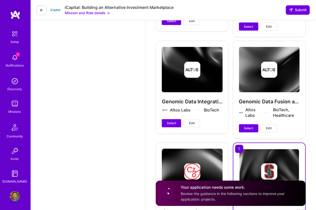
scroll to position [789, 0]
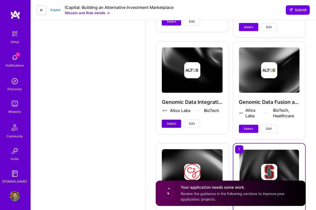
click at [167, 123] on span "Select" at bounding box center [171, 124] width 9 height 5
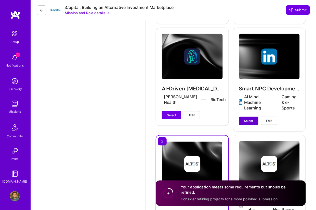
scroll to position [687, 0]
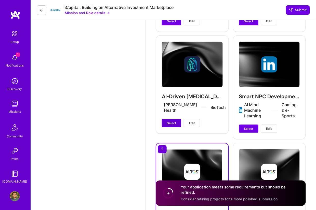
click at [177, 119] on button "Select" at bounding box center [171, 123] width 19 height 8
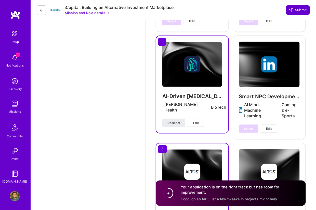
click at [295, 11] on span "Submit" at bounding box center [298, 9] width 18 height 5
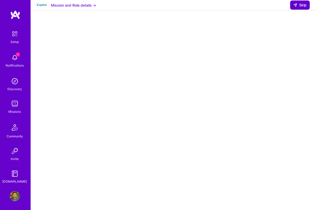
click at [302, 8] on span "Skip" at bounding box center [299, 5] width 13 height 5
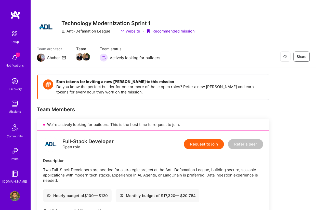
click at [207, 140] on button "Request to join" at bounding box center [204, 144] width 40 height 10
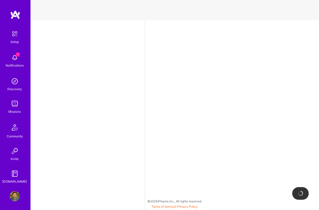
select select "US"
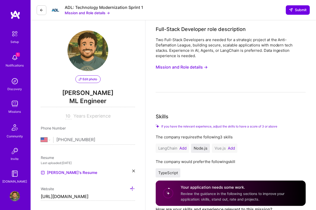
click at [183, 148] on button "Add" at bounding box center [182, 149] width 7 height 4
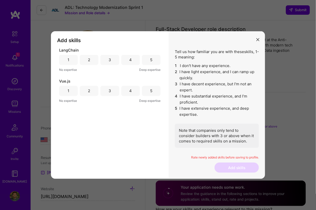
click at [154, 63] on div "5" at bounding box center [151, 60] width 19 height 10
click at [156, 95] on div "5" at bounding box center [151, 91] width 19 height 10
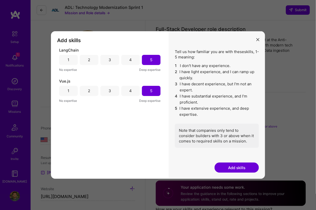
drag, startPoint x: 224, startPoint y: 168, endPoint x: 221, endPoint y: 166, distance: 3.7
click at [224, 167] on button "Add skills" at bounding box center [236, 168] width 44 height 10
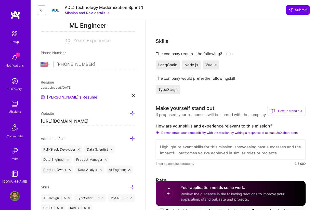
scroll to position [76, 0]
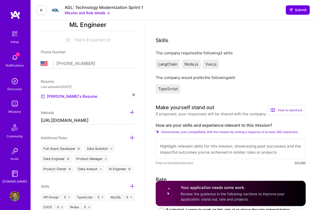
click at [179, 146] on textarea at bounding box center [231, 149] width 150 height 20
paste textarea "With 10 years in AI and ML, I bring strong expertise in data-driven application…"
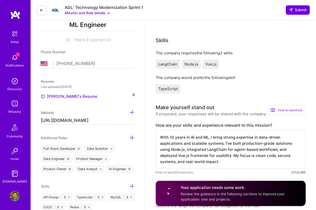
scroll to position [0, 0]
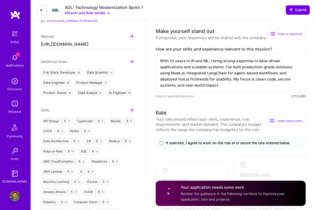
type textarea "With 10 years in AI and ML, I bring strong expertise in data-driven application…"
click at [212, 146] on span "If selected, I agree to work on this role at or above the rate entered below." at bounding box center [228, 143] width 125 height 5
click at [0, 0] on input "If selected, I agree to work on this role at or above the rate entered below." at bounding box center [0, 0] width 0 height 0
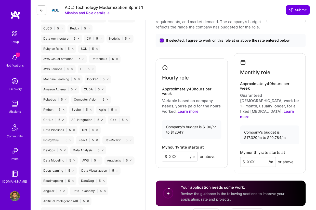
scroll to position [255, 0]
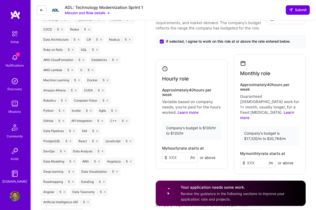
drag, startPoint x: 170, startPoint y: 156, endPoint x: 171, endPoint y: 152, distance: 4.1
click at [170, 155] on input at bounding box center [180, 158] width 36 height 10
type input "100"
click at [249, 159] on input at bounding box center [258, 164] width 36 height 10
type input "18000"
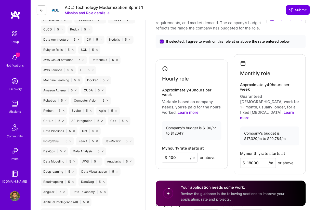
click at [221, 170] on div "Rate Your rate should reflect your skills, experience, role requirements, and m…" at bounding box center [231, 135] width 150 height 256
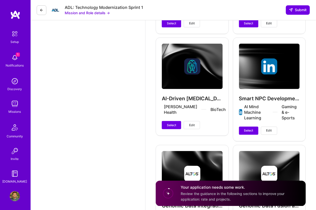
scroll to position [713, 0]
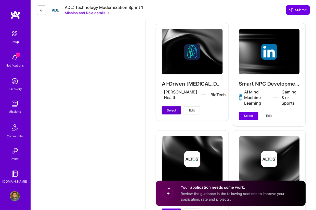
click at [176, 107] on button "Select" at bounding box center [171, 111] width 19 height 8
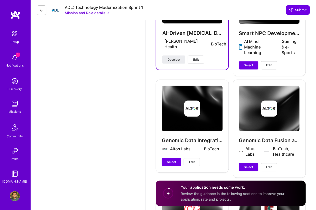
scroll to position [764, 0]
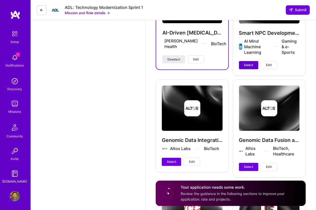
click at [247, 61] on button "Select" at bounding box center [248, 65] width 19 height 8
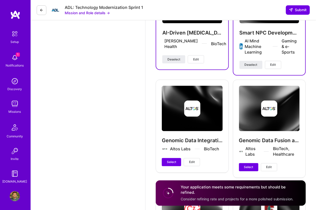
click at [170, 146] on div "Genomic Data Integration and AI Altos Labs BioTech Select Edit" at bounding box center [192, 126] width 73 height 93
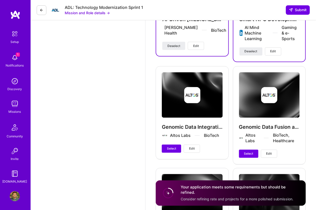
scroll to position [840, 0]
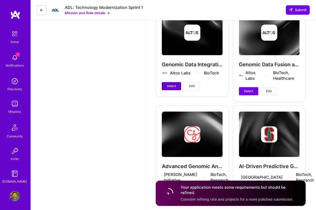
click at [178, 82] on button "Select" at bounding box center [171, 86] width 19 height 8
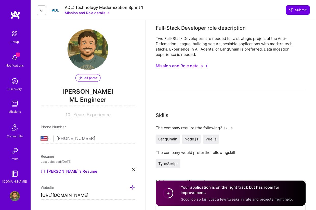
scroll to position [0, 0]
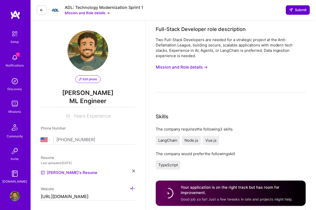
click at [299, 10] on span "Submit" at bounding box center [298, 9] width 18 height 5
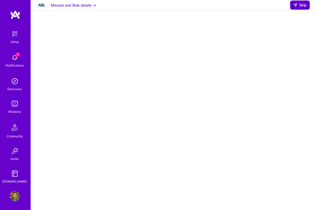
click at [302, 8] on span "Skip" at bounding box center [299, 5] width 13 height 5
select select "US"
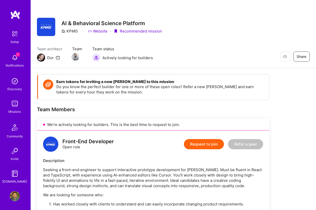
click at [208, 140] on button "Request to join" at bounding box center [204, 144] width 40 height 10
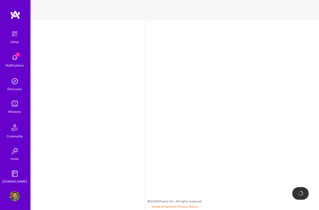
select select "US"
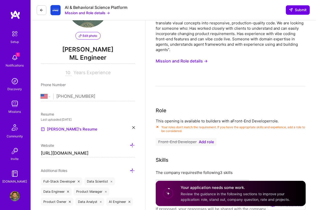
scroll to position [51, 0]
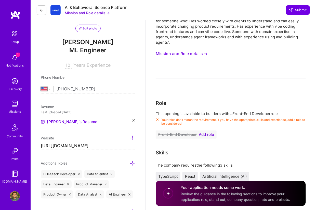
click at [204, 133] on span "Add role" at bounding box center [206, 135] width 15 height 4
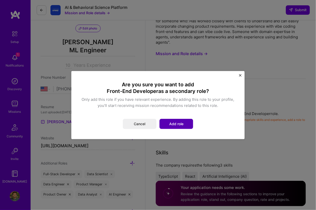
click at [178, 123] on button "Add role" at bounding box center [176, 124] width 34 height 10
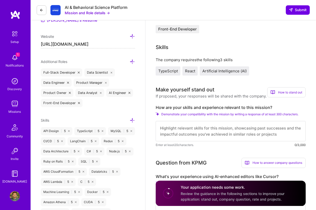
scroll to position [127, 0]
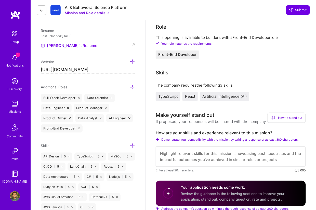
click at [203, 151] on textarea at bounding box center [231, 157] width 150 height 20
paste textarea "I have strong experience with TypeScript, React, and AI applications. I've buil…"
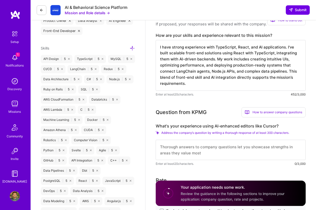
scroll to position [204, 0]
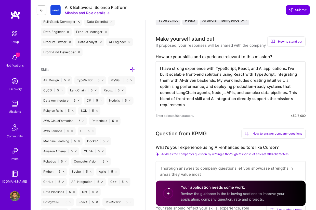
type textarea "I have strong experience with TypeScript, React, and AI applications. I've buil…"
click at [168, 162] on textarea at bounding box center [231, 172] width 150 height 20
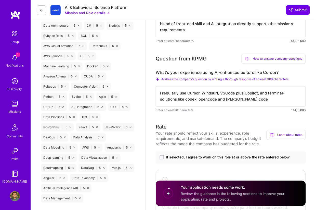
scroll to position [280, 0]
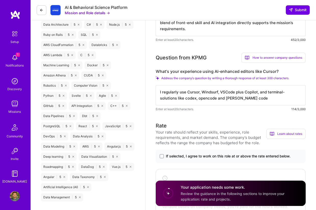
type textarea "I regularly use Cursor, Windsurf, VSCode plus Copilot, and terminal-solutions l…"
click at [213, 154] on span "If selected, I agree to work on this role at or above the rate entered below." at bounding box center [228, 156] width 125 height 5
click at [0, 0] on input "If selected, I agree to work on this role at or above the rate entered below." at bounding box center [0, 0] width 0 height 0
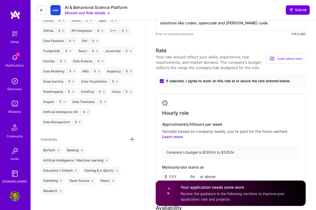
scroll to position [356, 0]
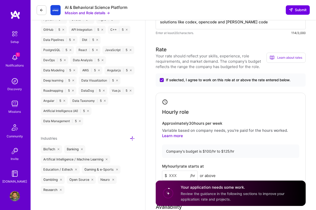
click at [187, 171] on input at bounding box center [180, 176] width 36 height 10
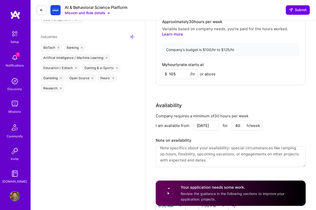
scroll to position [6, 0]
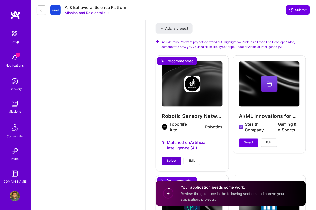
type input "105"
click at [170, 159] on span "Select" at bounding box center [171, 161] width 9 height 5
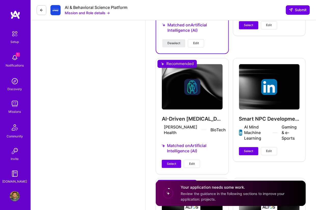
scroll to position [814, 0]
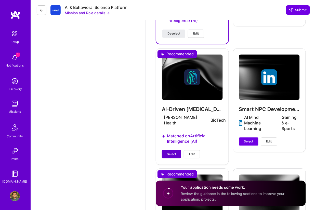
click at [171, 152] on span "Select" at bounding box center [171, 154] width 9 height 5
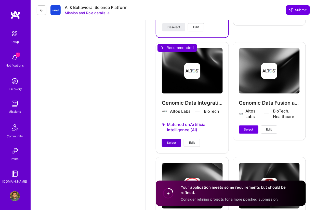
click at [169, 141] on span "Select" at bounding box center [171, 143] width 9 height 5
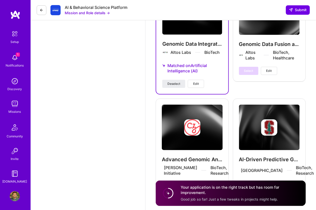
scroll to position [1027, 0]
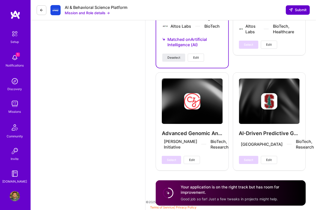
click at [293, 10] on span "Submit" at bounding box center [298, 9] width 18 height 5
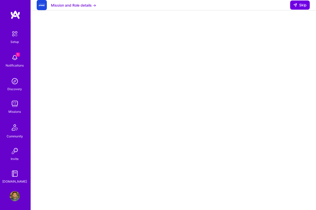
click at [299, 10] on div "Mission and Role details → Skip" at bounding box center [173, 5] width 285 height 10
click at [299, 5] on button "Skip" at bounding box center [300, 5] width 20 height 9
select select "US"
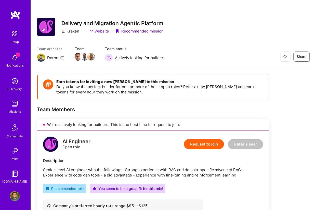
click at [205, 144] on button "Request to join" at bounding box center [204, 144] width 40 height 10
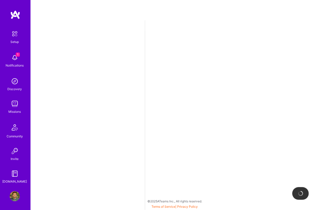
select select "US"
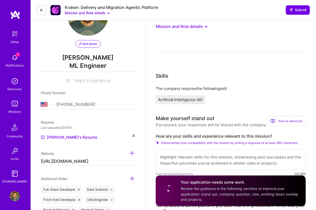
scroll to position [51, 0]
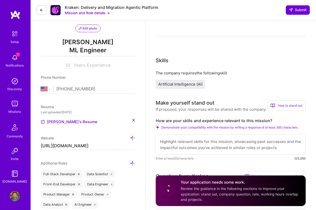
click at [189, 148] on textarea at bounding box center [231, 145] width 150 height 20
paste textarea "I’ve built and deployed advanced RAG systems, fine-tuned large models, and appl…"
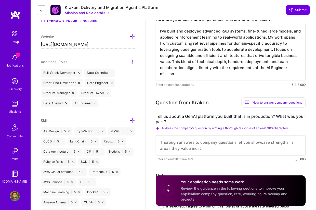
scroll to position [153, 0]
type textarea "I’ve built and deployed advanced RAG systems, fine-tuned large models, and appl…"
click at [177, 146] on textarea at bounding box center [231, 145] width 150 height 20
paste textarea "I designed and deployed a GenAI knowledge assistant that’s in production for a …"
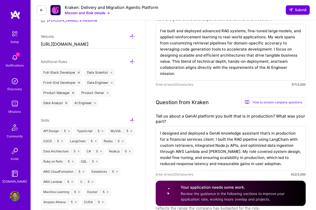
drag, startPoint x: 212, startPoint y: 140, endPoint x: 210, endPoint y: 176, distance: 36.2
click at [213, 140] on textarea "I designed and deployed a GenAI knowledge assistant that’s in production for a …" at bounding box center [231, 148] width 150 height 45
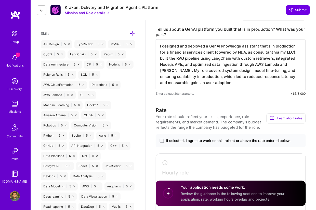
scroll to position [255, 0]
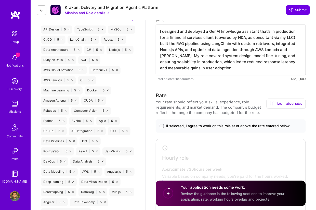
type textarea "I designed and deployed a GenAI knowledge assistant that’s in production for a …"
click at [258, 129] on span "If selected, I agree to work on this role at or above the rate entered below." at bounding box center [228, 126] width 125 height 5
click at [0, 0] on input "If selected, I agree to work on this role at or above the rate entered below." at bounding box center [0, 0] width 0 height 0
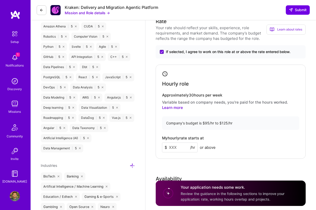
scroll to position [331, 0]
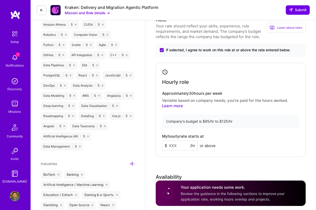
click at [174, 147] on input at bounding box center [180, 146] width 36 height 10
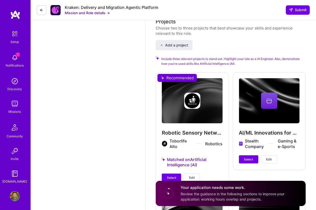
scroll to position [636, 0]
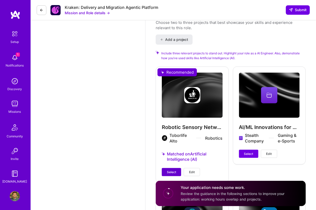
type input "100"
click at [167, 171] on span "Select" at bounding box center [171, 172] width 9 height 5
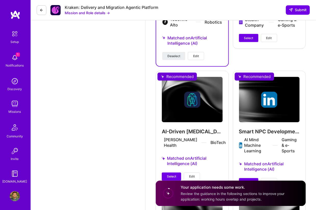
scroll to position [764, 0]
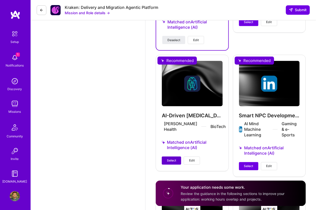
drag, startPoint x: 171, startPoint y: 156, endPoint x: 178, endPoint y: 158, distance: 8.1
click at [171, 159] on span "Select" at bounding box center [171, 161] width 9 height 5
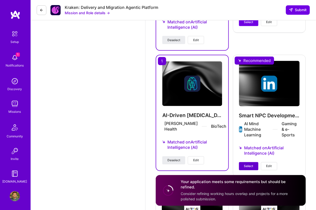
click at [247, 165] on span "Select" at bounding box center [248, 166] width 9 height 5
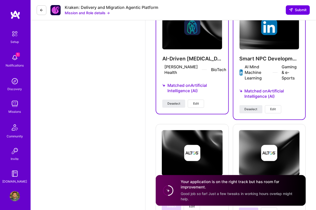
scroll to position [840, 0]
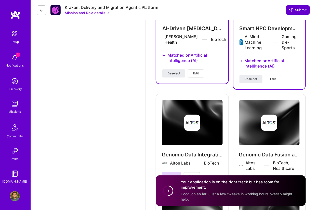
click at [294, 9] on span "Submit" at bounding box center [298, 9] width 18 height 5
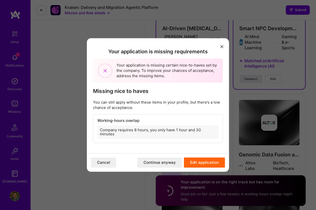
click at [208, 160] on button "Edit application" at bounding box center [204, 163] width 41 height 10
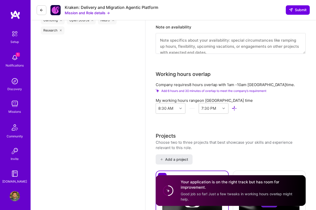
scroll to position [509, 0]
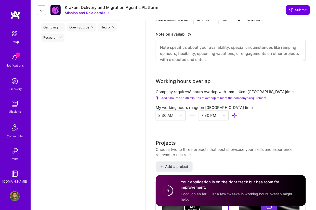
click at [155, 113] on div "AI Engineer role description Senior-level AI engineer with the following: - Str…" at bounding box center [230, 91] width 170 height 1160
click at [170, 113] on div "8:30 AM" at bounding box center [165, 115] width 15 height 5
click at [170, 130] on div "12:00 AM" at bounding box center [171, 128] width 30 height 9
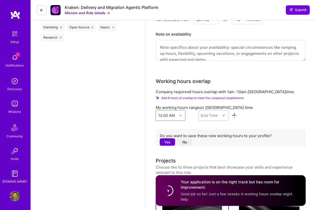
click at [211, 115] on div "End Time" at bounding box center [209, 115] width 17 height 5
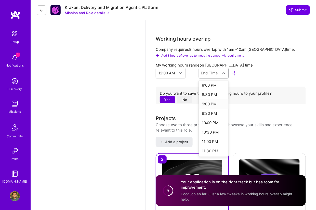
scroll to position [560, 0]
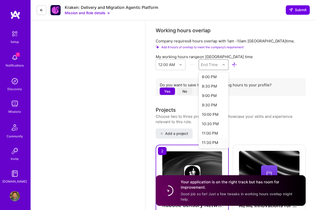
click at [208, 143] on div "11:30 PM" at bounding box center [214, 142] width 30 height 9
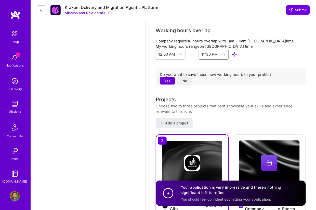
click at [169, 81] on button "Yes" at bounding box center [167, 80] width 15 height 7
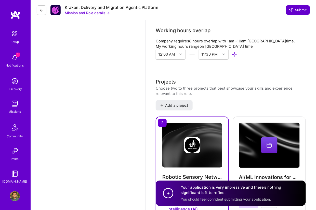
click at [296, 12] on span "Submit" at bounding box center [298, 9] width 18 height 5
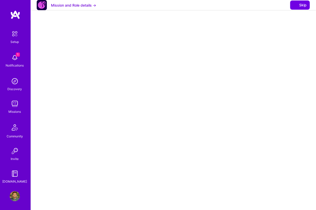
select select "US"
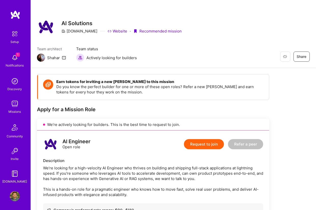
click at [191, 147] on button "Request to join" at bounding box center [204, 144] width 40 height 10
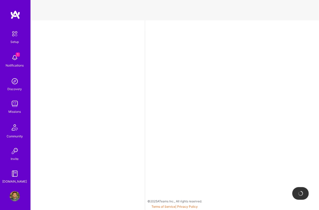
select select "US"
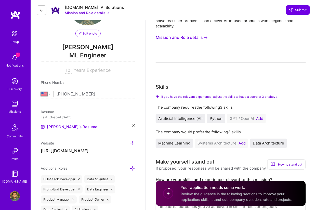
scroll to position [51, 0]
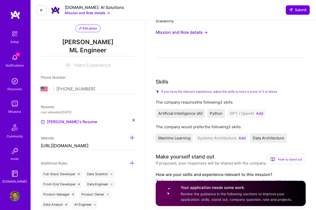
click at [258, 115] on button "Add" at bounding box center [259, 114] width 7 height 4
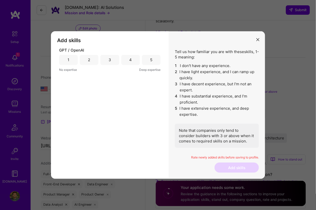
click at [153, 60] on div "5" at bounding box center [151, 60] width 19 height 10
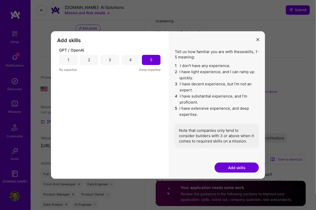
click at [230, 168] on button "Add skills" at bounding box center [236, 168] width 44 height 10
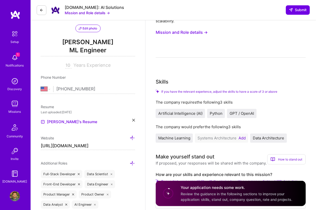
click at [243, 138] on button "Add" at bounding box center [241, 138] width 7 height 4
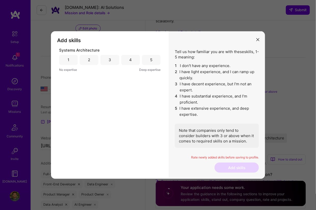
click at [151, 62] on div "5" at bounding box center [151, 59] width 2 height 5
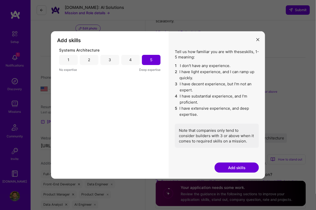
click at [242, 165] on button "Add skills" at bounding box center [236, 168] width 44 height 10
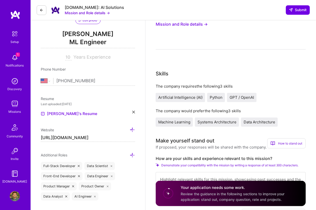
scroll to position [127, 0]
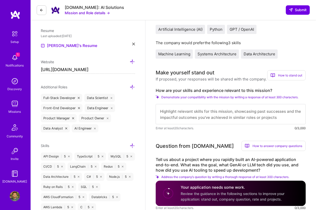
click at [248, 106] on textarea at bounding box center [231, 114] width 150 height 20
click at [236, 114] on textarea at bounding box center [231, 114] width 150 height 20
paste textarea "I have 10 years’ experience building scalable AI systems. My work covers ML pip…"
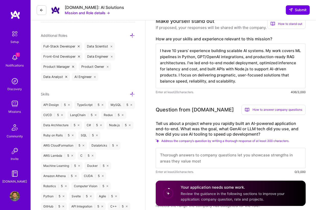
scroll to position [204, 0]
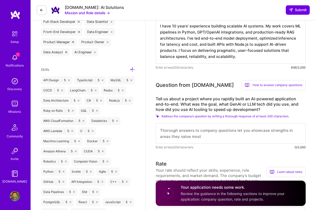
type textarea "I have 10 years’ experience building scalable AI systems. My work covers ML pip…"
click at [199, 137] on textarea at bounding box center [231, 134] width 150 height 20
paste textarea "I recently built an AI-powered knowledge assistant for an enterprise client. Th…"
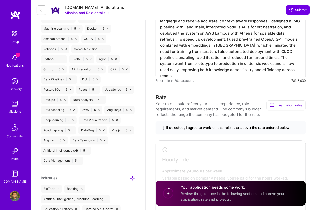
scroll to position [331, 0]
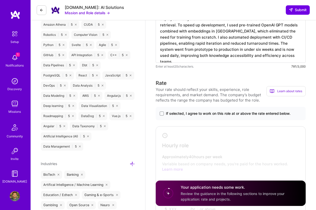
type textarea "I recently built an AI-powered knowledge assistant for an enterprise client. Th…"
click at [241, 114] on span "If selected, I agree to work on this role at or above the rate entered below." at bounding box center [228, 113] width 125 height 5
click at [0, 0] on input "If selected, I agree to work on this role at or above the rate entered below." at bounding box center [0, 0] width 0 height 0
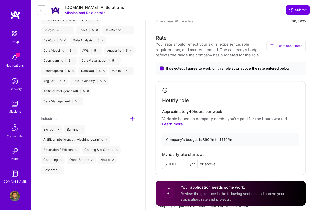
scroll to position [382, 0]
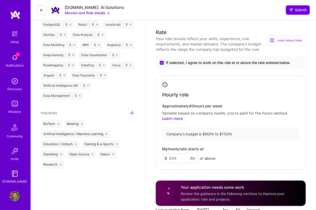
click at [167, 160] on input at bounding box center [180, 159] width 36 height 10
type input "100"
click at [255, 135] on div "Company's budget is $90/hr to $110/hr" at bounding box center [230, 134] width 137 height 13
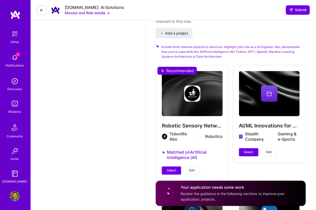
scroll to position [687, 0]
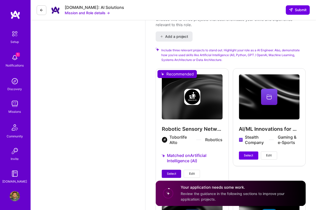
click at [171, 176] on button "Select" at bounding box center [171, 174] width 19 height 8
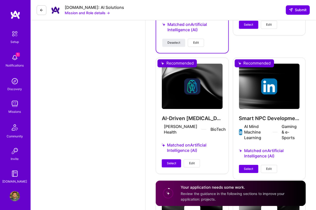
scroll to position [814, 0]
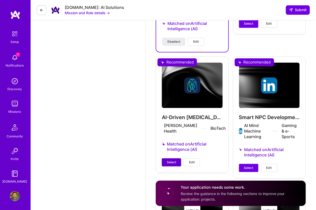
click at [169, 161] on span "Select" at bounding box center [171, 163] width 9 height 5
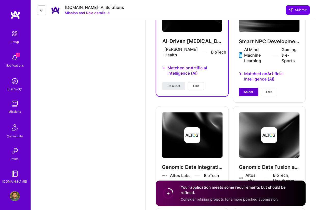
click at [244, 90] on span "Select" at bounding box center [248, 92] width 9 height 5
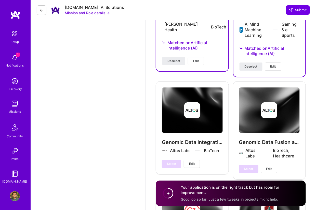
scroll to position [993, 0]
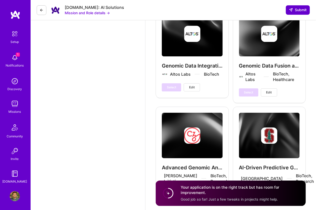
click at [301, 7] on button "Submit" at bounding box center [298, 9] width 24 height 9
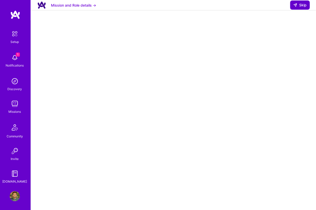
click at [294, 7] on icon at bounding box center [295, 5] width 4 height 4
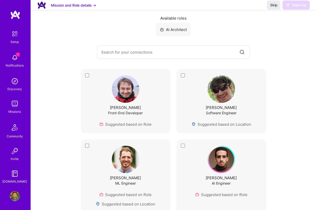
scroll to position [51, 0]
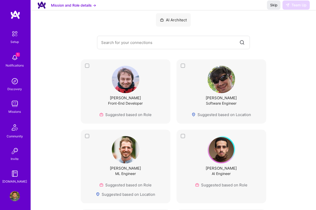
click at [88, 68] on div "Pawel Kula Front-End Developer Suggested based on Role" at bounding box center [125, 92] width 77 height 52
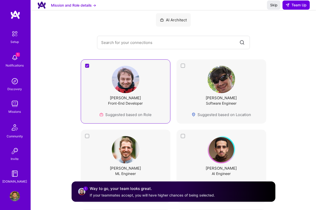
click at [188, 71] on div "Michael Hadley Software Engineer Suggested based on Location" at bounding box center [221, 92] width 77 height 52
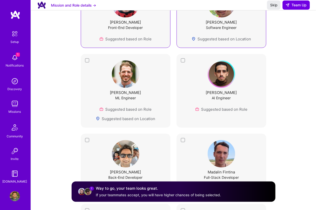
scroll to position [127, 0]
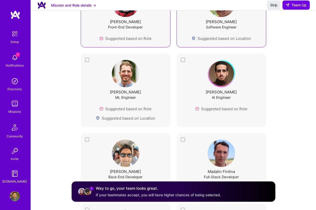
click at [90, 76] on div "Noam Salomonski ML Engineer Suggested based on Role Suggested based on Location" at bounding box center [125, 90] width 77 height 61
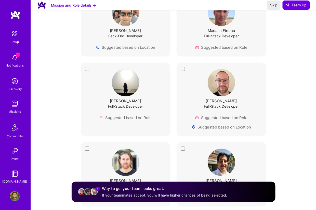
scroll to position [280, 0]
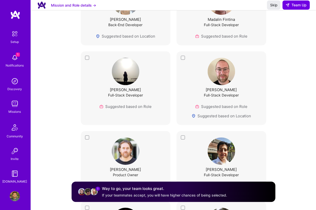
click at [190, 66] on div "Jacob Bennett Full-Stack Developer Suggested based on Role Suggested based on L…" at bounding box center [221, 88] width 77 height 61
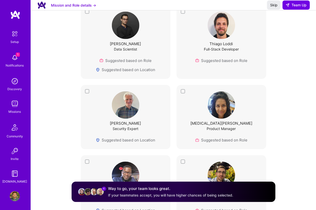
scroll to position [789, 0]
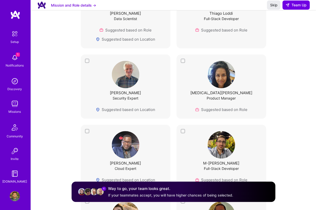
click at [159, 71] on div "Gerard Eaton Security Expert Suggested based on Location" at bounding box center [125, 87] width 77 height 52
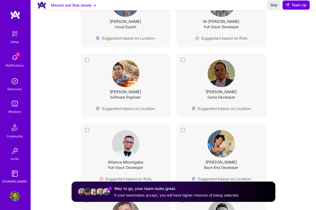
scroll to position [942, 0]
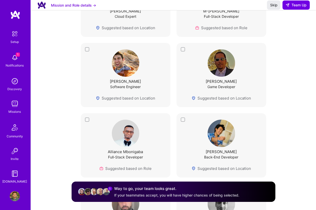
click at [159, 71] on div "Nick Aversano Software Engineer Suggested based on Location" at bounding box center [125, 75] width 77 height 52
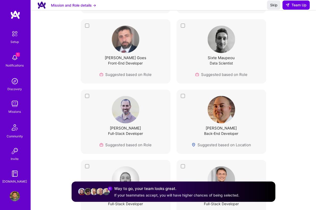
scroll to position [1120, 0]
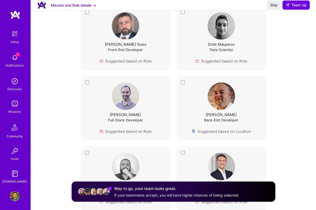
click at [189, 95] on div "Shawn Milochik Back-End Developer Suggested based on Location" at bounding box center [221, 109] width 77 height 52
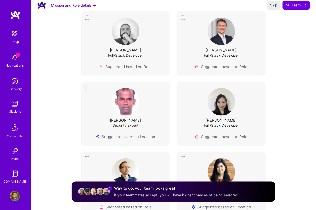
scroll to position [1273, 0]
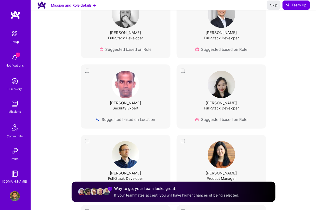
click at [188, 83] on div "Juwon Lee Full-Stack Developer Suggested based on Role" at bounding box center [221, 97] width 77 height 52
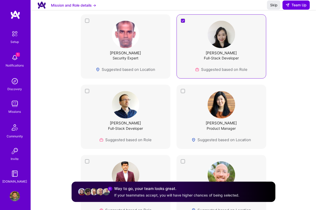
scroll to position [1349, 0]
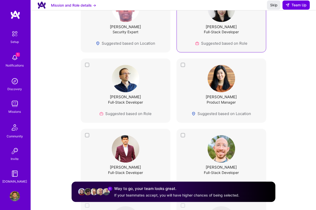
click at [191, 77] on div "Angela Wu Product Manager Suggested based on Location" at bounding box center [221, 91] width 77 height 52
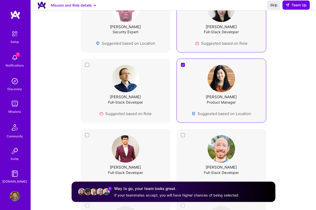
click at [191, 77] on div "Angela Wu Product Manager Suggested based on Location" at bounding box center [221, 91] width 77 height 52
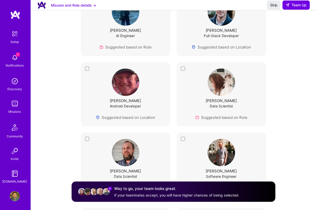
scroll to position [1629, 0]
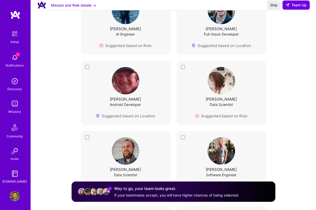
click at [199, 84] on div "Tianlin Xu Data Scientist Suggested based on Role" at bounding box center [221, 93] width 77 height 52
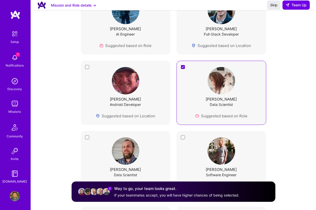
click at [160, 84] on div "John Lombardo Android Developer Suggested based on Location" at bounding box center [125, 93] width 77 height 52
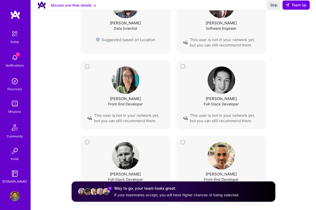
scroll to position [1782, 0]
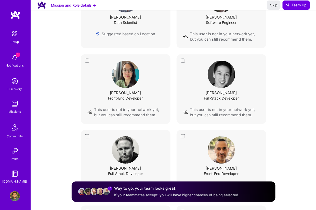
click at [159, 83] on div "Brenda Zhang Front-End Developer This user is not in your network yet, but you …" at bounding box center [125, 89] width 77 height 57
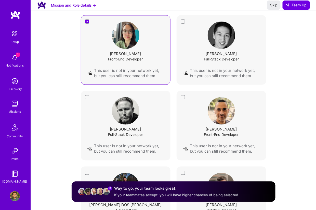
scroll to position [1832, 0]
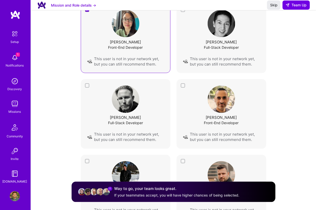
click at [151, 101] on div "Trenton Liebman Full-Stack Developer This user is not in your network yet, but …" at bounding box center [125, 114] width 77 height 57
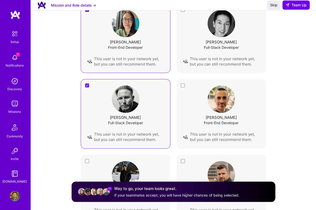
click at [162, 95] on div "Trenton Liebman Full-Stack Developer This user is not in your network yet, but …" at bounding box center [125, 114] width 77 height 57
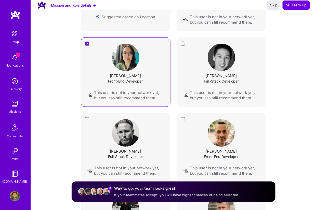
scroll to position [1782, 0]
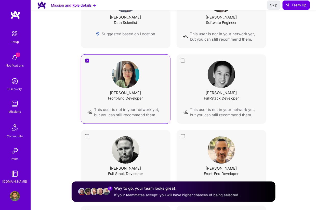
click at [162, 94] on div "Brenda Zhang Front-End Developer This user is not in your network yet, but you …" at bounding box center [125, 89] width 77 height 57
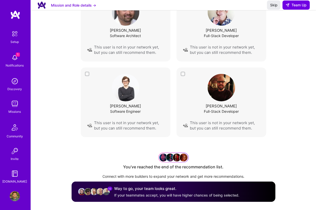
scroll to position [2158, 0]
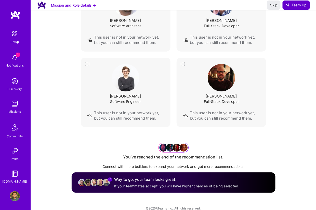
click at [302, 8] on span "Team Up" at bounding box center [295, 5] width 21 height 5
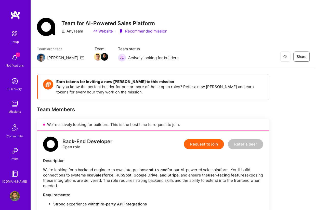
click at [199, 144] on button "Request to join" at bounding box center [204, 144] width 40 height 10
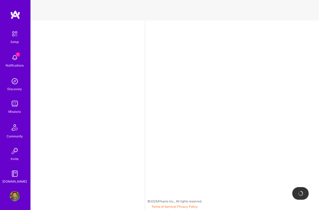
select select "US"
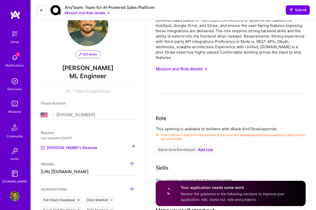
scroll to position [25, 0]
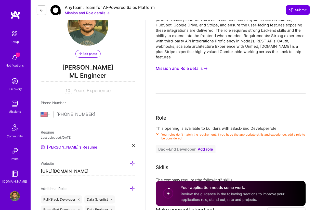
click at [207, 151] on span "Add role" at bounding box center [205, 150] width 15 height 4
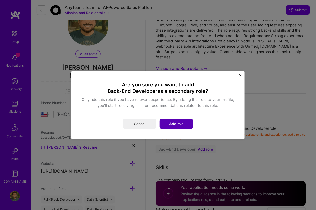
click at [183, 124] on button "Add role" at bounding box center [176, 124] width 34 height 10
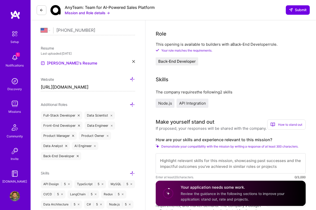
scroll to position [102, 0]
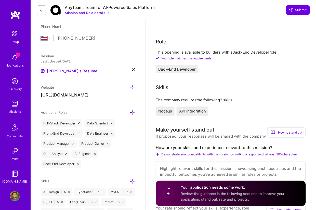
click at [156, 65] on button "Back-End Developer" at bounding box center [177, 69] width 43 height 8
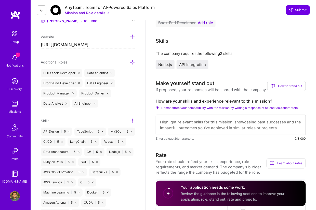
scroll to position [178, 0]
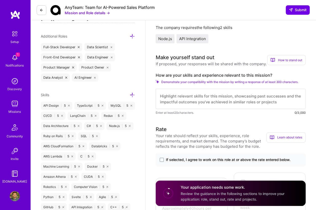
click at [242, 103] on textarea at bounding box center [231, 99] width 150 height 20
paste textarea "I have extensive experience with Node.js and API integration, having built scal…"
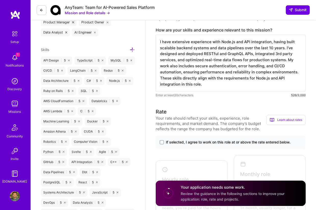
scroll to position [229, 0]
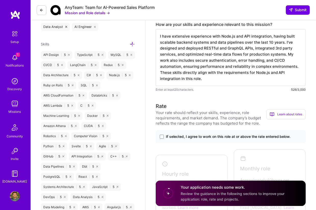
type textarea "I have extensive experience with Node.js and API integration, having built scal…"
click at [214, 136] on span "If selected, I agree to work on this role at or above the rate entered below." at bounding box center [228, 137] width 125 height 5
click at [0, 0] on input "If selected, I agree to work on this role at or above the rate entered below." at bounding box center [0, 0] width 0 height 0
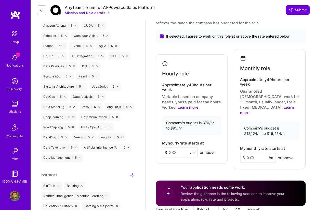
scroll to position [331, 0]
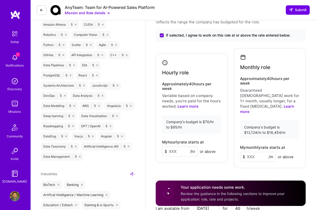
click at [246, 152] on input at bounding box center [258, 157] width 36 height 10
type input "14000"
click at [180, 147] on input at bounding box center [180, 152] width 36 height 10
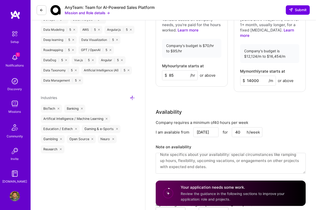
scroll to position [6, 0]
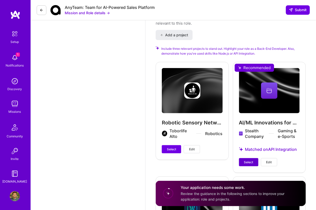
type input "85"
click at [247, 160] on span "Select" at bounding box center [248, 162] width 9 height 5
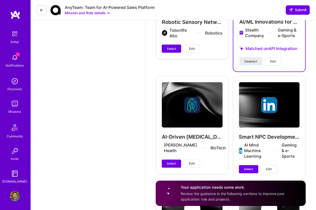
scroll to position [738, 0]
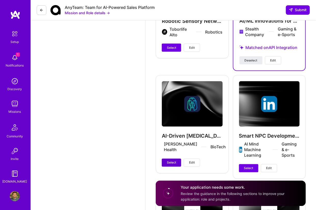
click at [172, 161] on span "Select" at bounding box center [171, 163] width 9 height 5
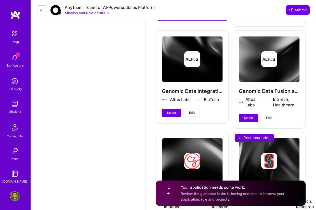
scroll to position [942, 0]
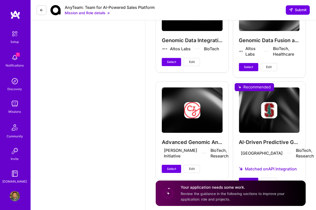
click at [245, 178] on button "Select" at bounding box center [248, 182] width 19 height 8
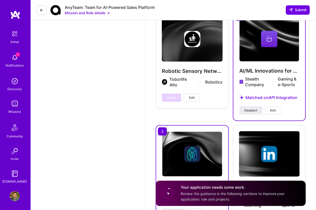
scroll to position [687, 0]
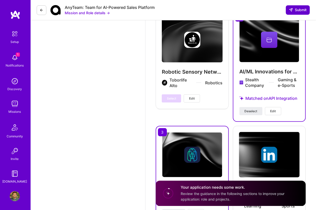
click at [299, 9] on span "Submit" at bounding box center [298, 9] width 18 height 5
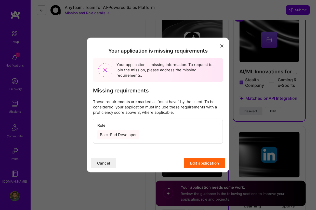
click at [124, 134] on div "Back-End Developer" at bounding box center [118, 135] width 42 height 9
click at [209, 161] on button "Edit application" at bounding box center [204, 164] width 41 height 10
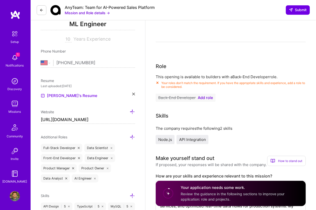
scroll to position [76, 0]
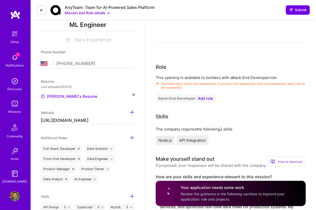
click at [205, 98] on span "Add role" at bounding box center [205, 99] width 15 height 4
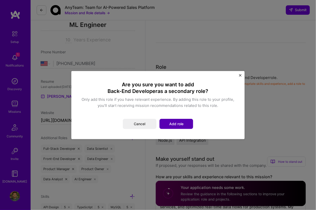
click at [187, 124] on button "Add role" at bounding box center [176, 124] width 34 height 10
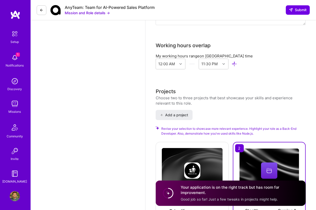
scroll to position [585, 0]
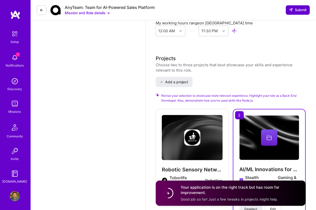
click at [291, 10] on icon at bounding box center [291, 10] width 4 height 4
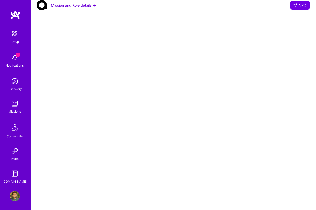
click at [294, 74] on div at bounding box center [173, 153] width 264 height 256
click at [302, 8] on span "Skip" at bounding box center [299, 5] width 13 height 5
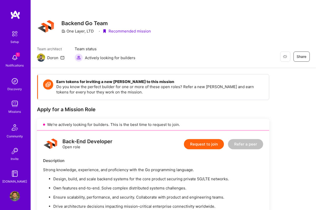
click at [9, 64] on div "Notifications" at bounding box center [15, 65] width 18 height 5
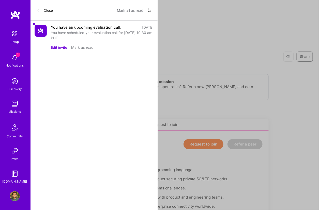
click at [81, 47] on button "Mark as read" at bounding box center [82, 47] width 22 height 5
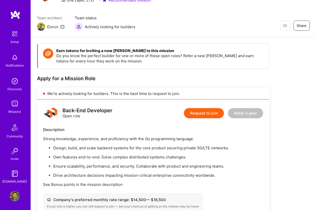
scroll to position [51, 0]
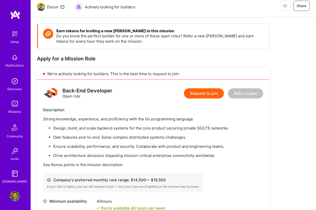
click at [210, 90] on button "Request to join" at bounding box center [204, 94] width 40 height 10
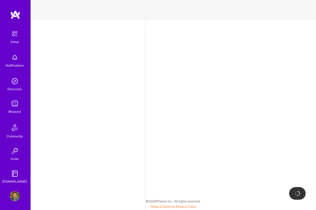
select select "US"
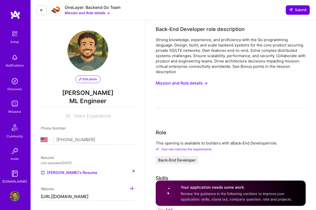
click at [88, 114] on span "Years Experience" at bounding box center [92, 116] width 37 height 5
click at [301, 72] on div "Strong knowledge, experience, and proficiency with the Go programming language.…" at bounding box center [231, 55] width 150 height 37
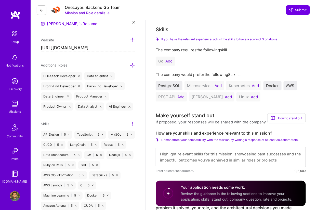
scroll to position [153, 0]
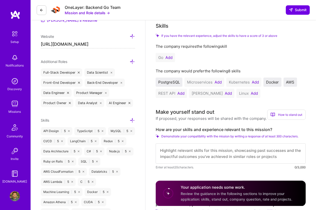
click at [220, 82] on button "Add" at bounding box center [217, 82] width 7 height 4
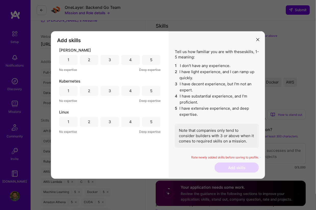
click at [144, 63] on div "5" at bounding box center [151, 60] width 19 height 10
click at [149, 94] on div "5" at bounding box center [151, 91] width 19 height 10
click at [150, 121] on div "5" at bounding box center [151, 121] width 2 height 5
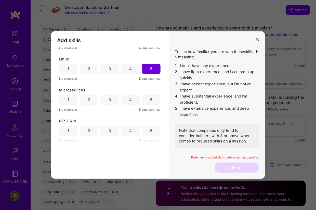
scroll to position [54, 0]
click at [144, 99] on div "5" at bounding box center [151, 99] width 19 height 10
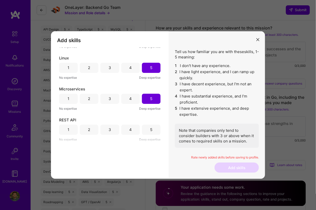
click at [149, 127] on div "5" at bounding box center [151, 130] width 19 height 10
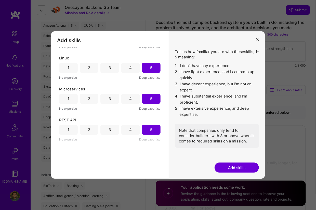
scroll to position [356, 0]
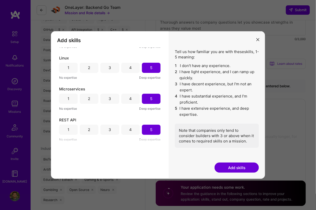
click at [231, 167] on button "Add skills" at bounding box center [236, 168] width 44 height 10
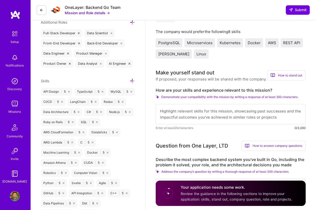
scroll to position [178, 0]
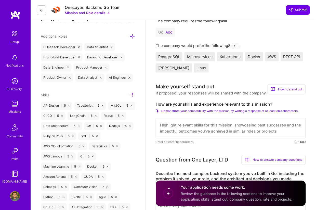
click at [229, 124] on textarea at bounding box center [231, 128] width 150 height 20
paste textarea "I have extensive experience with Node.js and API integration, having built scal…"
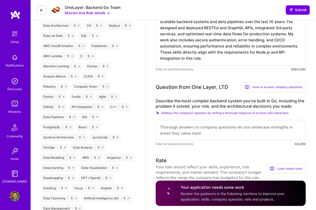
scroll to position [280, 0]
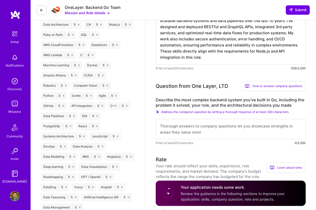
type textarea "I have extensive experience with Node.js and API integration, having built scal…"
click at [204, 126] on textarea at bounding box center [231, 129] width 150 height 20
paste textarea "Lor ip dol sita consect adipisc elitsed D eiusm te In utl e dolo-magnaaliqu eni…"
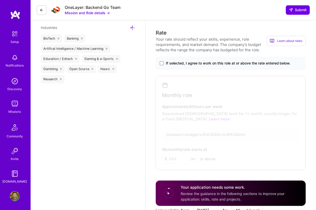
scroll to position [484, 0]
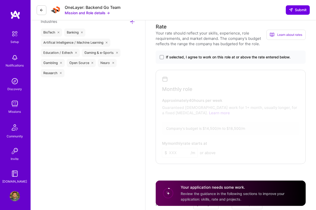
type textarea "Lor ip dol sita consect adipisc elitsed D eiusm te In utl e dolo-magnaaliqu eni…"
click at [217, 144] on div at bounding box center [228, 116] width 142 height 89
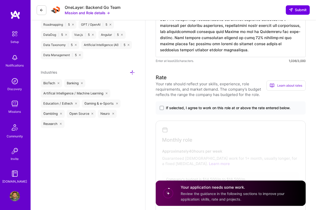
click at [241, 108] on span "If selected, I agree to work on this role at or above the rate entered below." at bounding box center [228, 108] width 125 height 5
click at [0, 0] on input "If selected, I agree to work on this role at or above the rate entered below." at bounding box center [0, 0] width 0 height 0
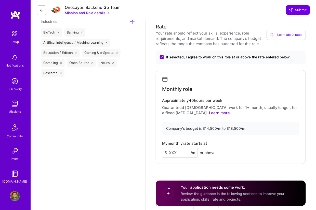
click at [174, 150] on input at bounding box center [180, 153] width 36 height 10
type input "16000"
click at [278, 151] on div "My monthly rate starts at $ 16000 /m or above" at bounding box center [230, 150] width 137 height 17
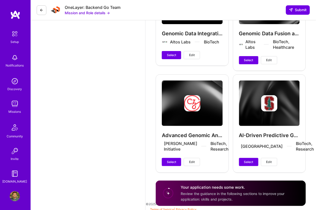
scroll to position [1094, 0]
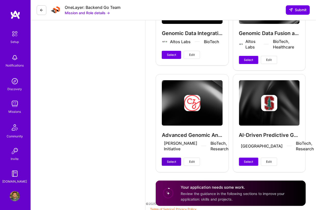
click at [172, 164] on span "Select" at bounding box center [171, 162] width 9 height 5
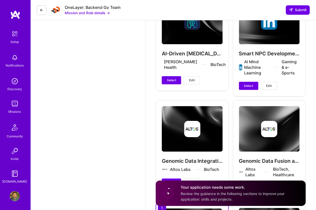
scroll to position [916, 0]
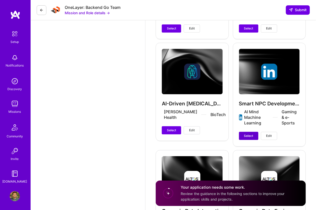
drag, startPoint x: 249, startPoint y: 135, endPoint x: 245, endPoint y: 135, distance: 4.1
click at [249, 135] on span "Select" at bounding box center [248, 136] width 9 height 5
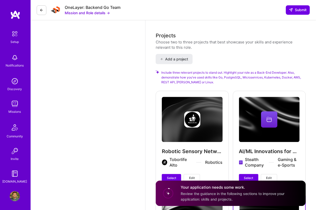
scroll to position [764, 0]
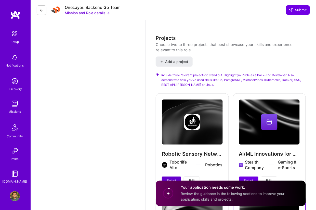
click at [172, 179] on span "Select" at bounding box center [171, 181] width 9 height 5
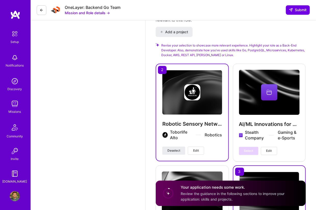
scroll to position [891, 0]
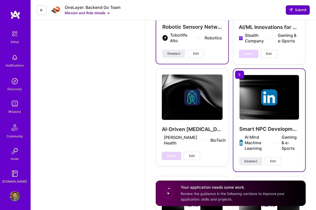
click at [298, 13] on button "Submit" at bounding box center [298, 9] width 24 height 9
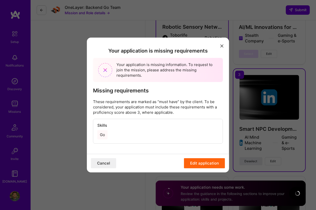
click at [105, 134] on div "Go" at bounding box center [102, 135] width 10 height 9
click at [104, 163] on button "Cancel" at bounding box center [103, 164] width 25 height 10
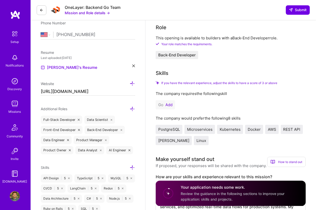
scroll to position [127, 0]
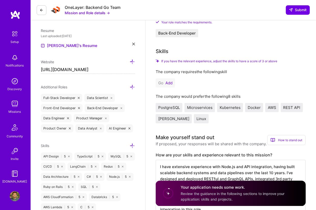
click at [169, 85] on div "Go Add" at bounding box center [165, 83] width 19 height 9
click at [169, 84] on button "Add" at bounding box center [168, 83] width 7 height 4
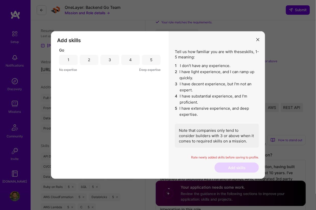
click at [153, 62] on div "5" at bounding box center [151, 60] width 19 height 10
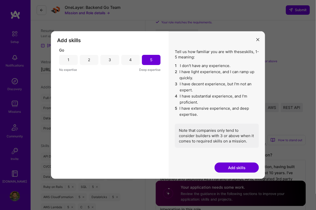
click at [225, 165] on button "Add skills" at bounding box center [236, 168] width 44 height 10
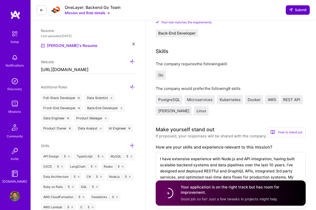
click at [291, 8] on span "Submit" at bounding box center [298, 9] width 18 height 5
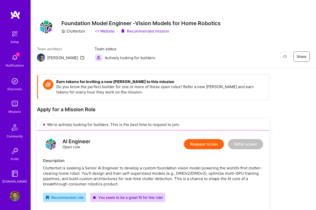
click at [10, 58] on img at bounding box center [15, 58] width 10 height 10
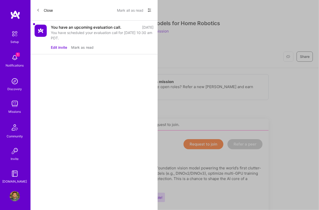
click at [97, 27] on div "You have an upcoming evaluation call." at bounding box center [86, 27] width 71 height 5
click at [84, 49] on button "Mark as read" at bounding box center [82, 47] width 22 height 5
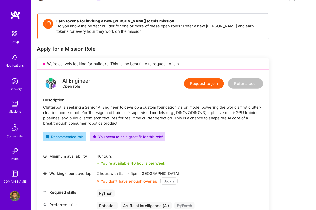
scroll to position [76, 0]
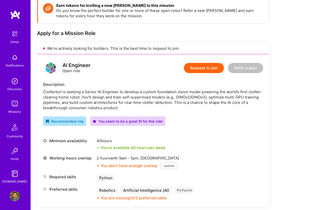
click at [209, 68] on button "Request to join" at bounding box center [204, 68] width 40 height 10
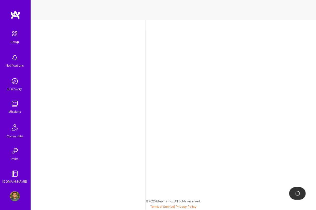
select select "US"
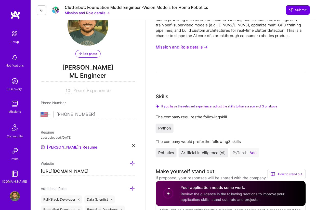
scroll to position [51, 0]
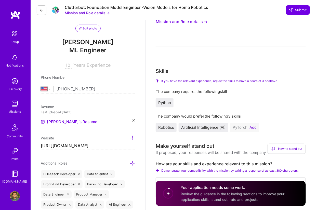
click at [254, 124] on div "PyTorch Add" at bounding box center [244, 127] width 29 height 9
click at [255, 128] on button "Add" at bounding box center [252, 128] width 7 height 4
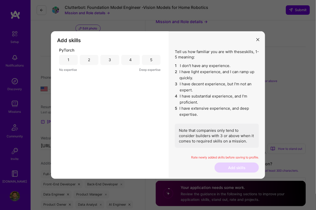
click at [154, 63] on div "5" at bounding box center [151, 60] width 19 height 10
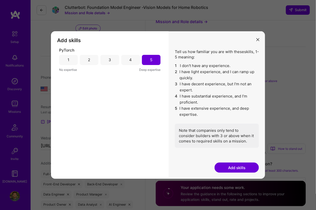
drag, startPoint x: 231, startPoint y: 163, endPoint x: 228, endPoint y: 164, distance: 3.3
click at [231, 163] on button "Add skills" at bounding box center [236, 168] width 44 height 10
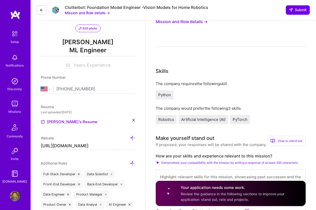
scroll to position [0, 0]
click at [167, 176] on textarea at bounding box center [231, 180] width 150 height 20
paste textarea "I bring 10 years of ML engineering experience focused on deep learning, compute…"
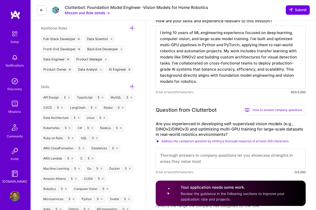
scroll to position [187, 0]
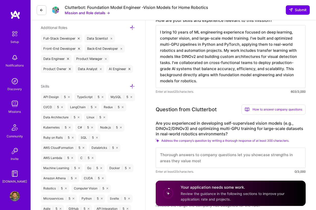
type textarea "I bring 10 years of ML engineering experience focused on deep learning, compute…"
click at [193, 155] on textarea at bounding box center [231, 158] width 150 height 20
paste textarea "Yes, I have direct experience with self-supervised vision models, particularly …"
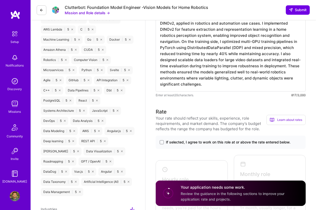
scroll to position [319, 0]
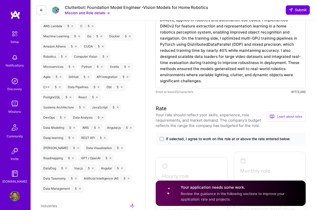
type textarea "Yes, I have direct experience with self-supervised vision models, particularly …"
click at [210, 137] on span "If selected, I agree to work on this role at or above the rate entered below." at bounding box center [228, 139] width 125 height 5
click at [0, 0] on input "If selected, I agree to work on this role at or above the rate entered below." at bounding box center [0, 0] width 0 height 0
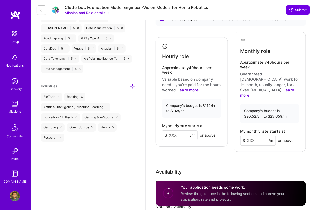
scroll to position [446, 0]
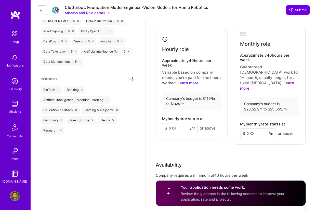
click at [247, 129] on input at bounding box center [258, 134] width 36 height 10
type input "23000"
click at [174, 123] on input at bounding box center [180, 128] width 36 height 10
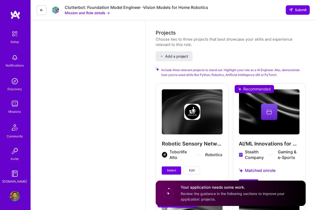
scroll to position [752, 0]
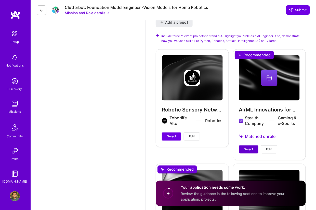
type input "140"
click at [249, 146] on button "Select" at bounding box center [248, 150] width 19 height 8
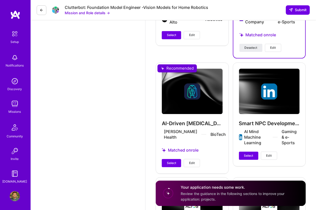
scroll to position [854, 0]
click at [179, 159] on button "Select" at bounding box center [171, 163] width 19 height 8
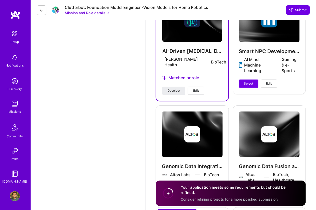
scroll to position [930, 0]
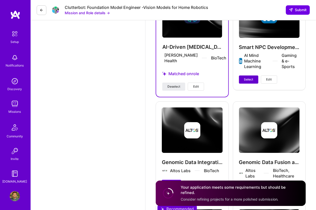
click at [247, 77] on span "Select" at bounding box center [248, 79] width 9 height 5
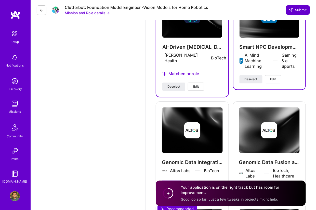
click at [298, 11] on span "Submit" at bounding box center [298, 9] width 18 height 5
click at [297, 8] on span "Submit" at bounding box center [298, 9] width 18 height 5
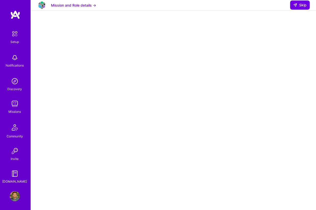
drag, startPoint x: 301, startPoint y: 9, endPoint x: 287, endPoint y: 15, distance: 15.2
click at [301, 8] on span "Skip" at bounding box center [299, 5] width 13 height 5
select select "US"
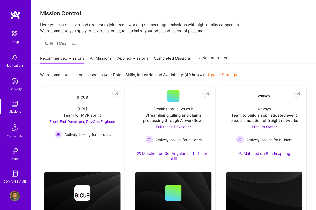
click at [131, 55] on div "Recommended Missions All Missions Applied Missions Completed Missions Not Inter…" at bounding box center [134, 58] width 188 height 11
click at [128, 59] on link "Applied Missions" at bounding box center [132, 60] width 31 height 8
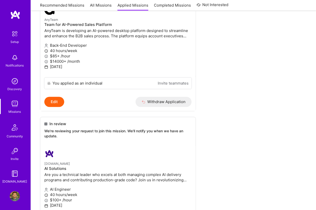
scroll to position [407, 0]
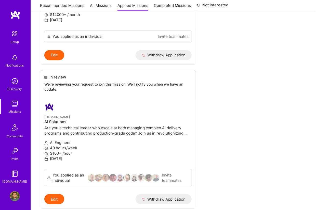
click at [15, 123] on img at bounding box center [15, 128] width 12 height 12
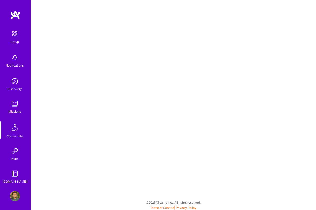
click at [13, 159] on div "Invite" at bounding box center [15, 159] width 8 height 5
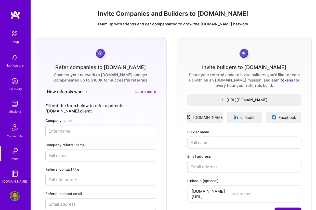
click at [14, 84] on img at bounding box center [15, 81] width 10 height 10
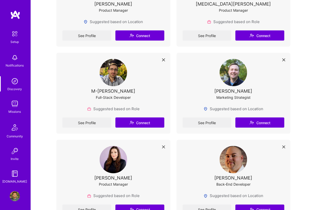
scroll to position [2342, 0]
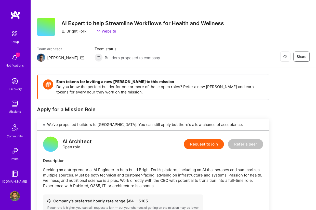
click at [194, 139] on button "Request to join" at bounding box center [204, 144] width 40 height 10
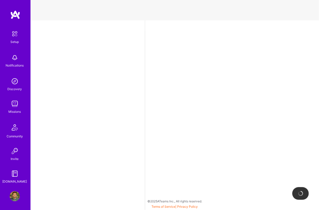
select select "US"
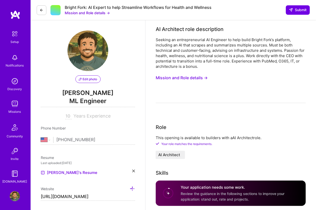
click at [40, 10] on icon at bounding box center [41, 10] width 4 height 4
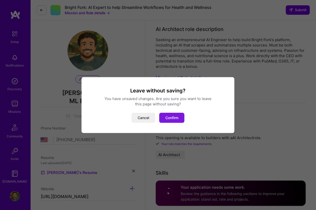
click at [168, 119] on button "Confirm" at bounding box center [171, 118] width 25 height 10
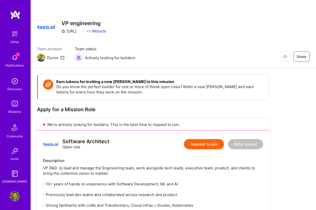
click at [202, 140] on button "Request to join" at bounding box center [204, 144] width 40 height 10
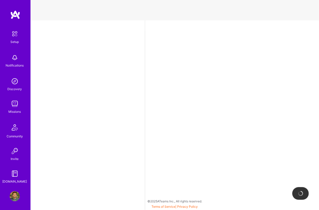
select select "US"
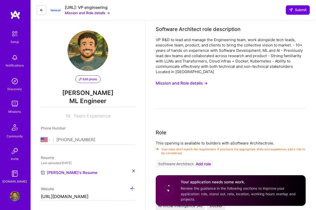
click at [197, 164] on span "Add role" at bounding box center [202, 164] width 15 height 4
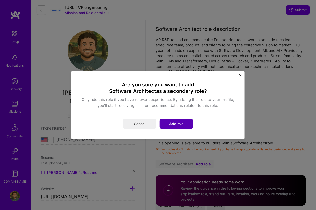
click at [186, 126] on button "Add role" at bounding box center [176, 124] width 34 height 10
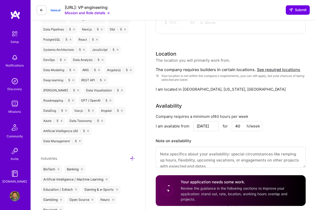
scroll to position [407, 0]
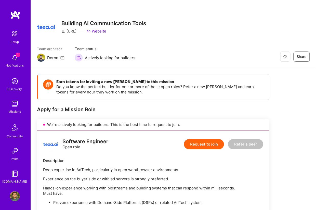
click at [200, 144] on button "Request to join" at bounding box center [204, 144] width 40 height 10
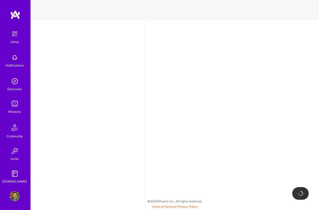
select select "US"
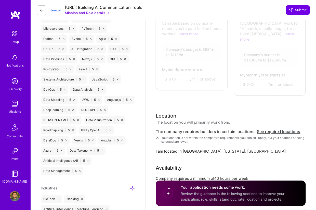
scroll to position [382, 0]
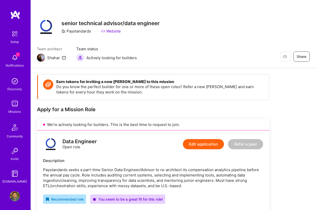
click at [199, 144] on button "Edit application" at bounding box center [203, 144] width 41 height 10
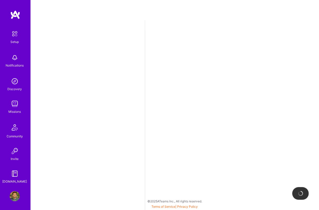
select select "US"
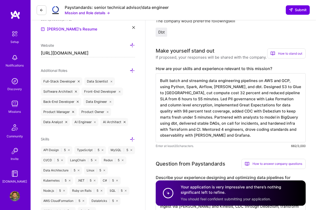
scroll to position [153, 0]
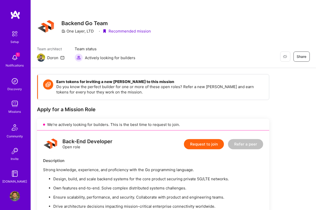
click at [195, 148] on button "Request to join" at bounding box center [204, 144] width 40 height 10
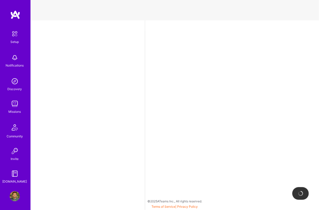
select select "US"
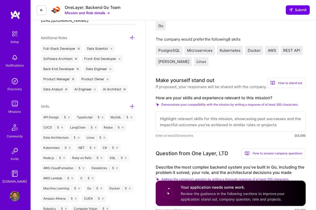
scroll to position [178, 0]
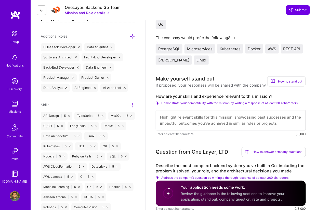
click at [267, 118] on textarea at bounding box center [231, 120] width 150 height 20
click at [265, 121] on textarea at bounding box center [231, 120] width 150 height 20
paste textarea "I bring deep experience in building scalable backend systems with Node.js, C#, …"
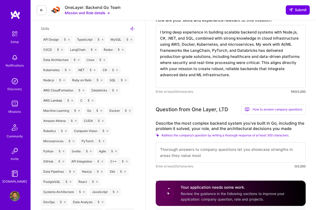
scroll to position [0, 0]
type textarea "I bring deep experience in building scalable backend systems with Node.js, C#, …"
click at [197, 152] on textarea at bounding box center [231, 153] width 150 height 20
paste textarea "I built a distributed data processing platform in Go to handle high-throughput …"
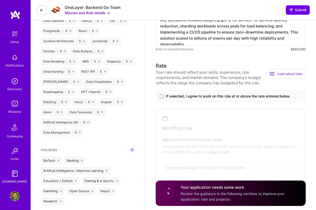
scroll to position [407, 0]
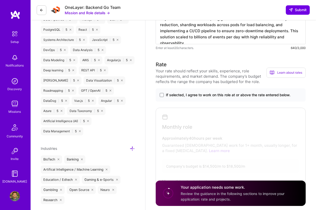
type textarea "I built a distributed data processing platform in Go to handle high-throughput …"
click at [242, 95] on span "If selected, I agree to work on this role at or above the rate entered below." at bounding box center [228, 95] width 125 height 5
click at [0, 0] on input "If selected, I agree to work on this role at or above the rate entered below." at bounding box center [0, 0] width 0 height 0
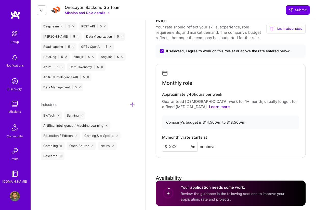
scroll to position [458, 0]
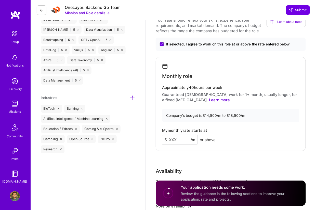
click at [175, 136] on input at bounding box center [180, 140] width 36 height 10
type input "16000"
click at [236, 156] on div "Rate Your rate should reflect your skills, experience, role requirements, and m…" at bounding box center [231, 125] width 150 height 230
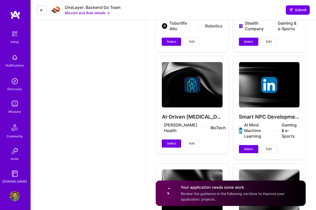
scroll to position [865, 0]
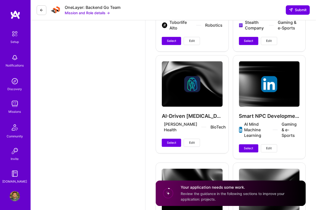
drag, startPoint x: 169, startPoint y: 136, endPoint x: 188, endPoint y: 138, distance: 18.9
click at [169, 141] on span "Select" at bounding box center [171, 143] width 9 height 5
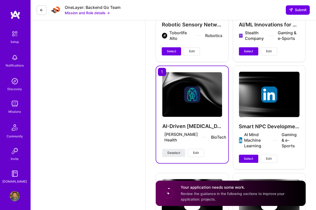
scroll to position [814, 0]
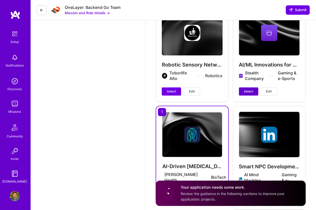
click at [249, 91] on span "Select" at bounding box center [248, 92] width 9 height 5
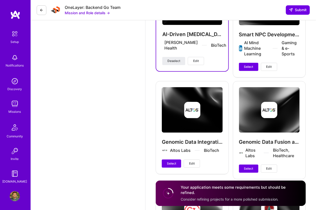
scroll to position [967, 0]
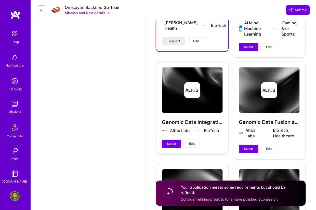
drag, startPoint x: 174, startPoint y: 143, endPoint x: 201, endPoint y: 121, distance: 34.1
click at [174, 143] on span "Select" at bounding box center [171, 144] width 9 height 5
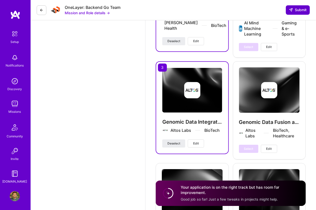
click at [300, 11] on span "Submit" at bounding box center [298, 9] width 18 height 5
click at [292, 8] on span "Submit" at bounding box center [298, 9] width 18 height 5
click at [301, 12] on span "Submit" at bounding box center [298, 9] width 18 height 5
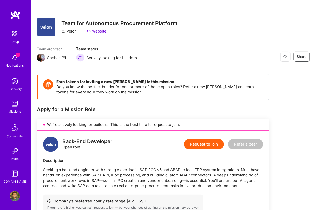
click at [191, 145] on button "Request to join" at bounding box center [204, 144] width 40 height 10
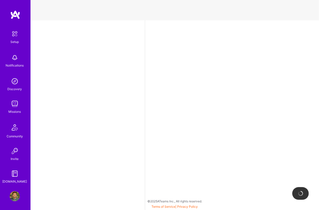
select select "US"
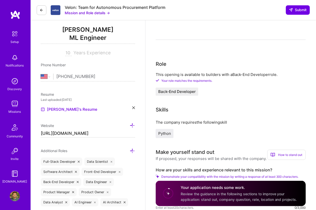
scroll to position [102, 0]
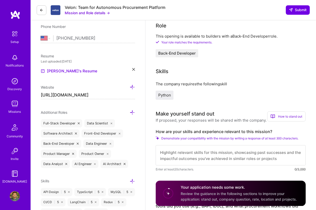
click at [188, 149] on textarea at bounding box center [231, 156] width 150 height 20
paste textarea "I have strong back-end development experience with Python, building production-…"
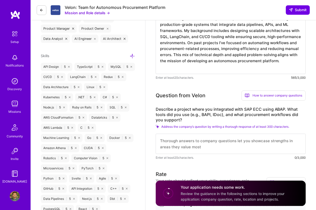
scroll to position [229, 0]
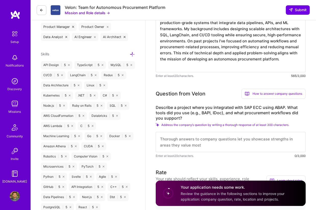
type textarea "I have strong back-end development experience with Python, building production-…"
click at [196, 141] on textarea at bounding box center [231, 142] width 150 height 20
paste textarea "I led a project integrating SAP ECC using ABAP to streamline procurement workfl…"
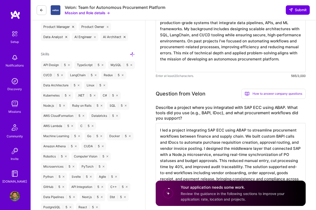
scroll to position [0, 0]
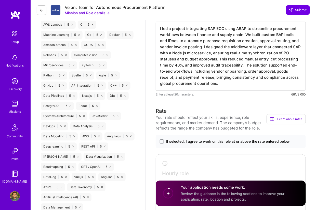
type textarea "I led a project integrating SAP ECC using ABAP to streamline procurement workfl…"
click at [179, 144] on span "If selected, I agree to work on this role at or above the rate entered below." at bounding box center [228, 141] width 125 height 5
click at [0, 0] on input "If selected, I agree to work on this role at or above the rate entered below." at bounding box center [0, 0] width 0 height 0
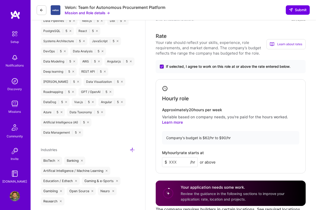
scroll to position [407, 0]
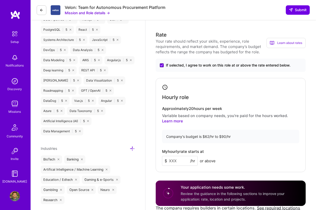
click at [177, 161] on input at bounding box center [180, 161] width 36 height 10
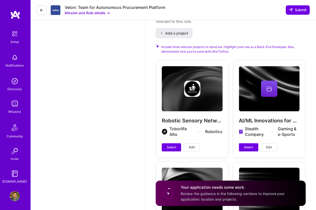
scroll to position [814, 0]
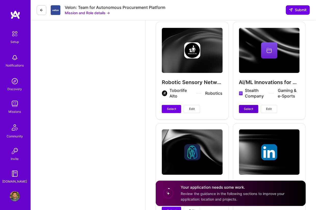
type input "80"
click at [249, 107] on span "Select" at bounding box center [248, 109] width 9 height 5
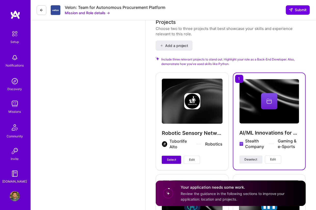
click at [166, 160] on button "Select" at bounding box center [171, 160] width 19 height 8
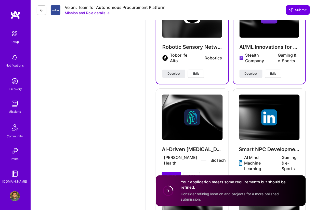
scroll to position [865, 0]
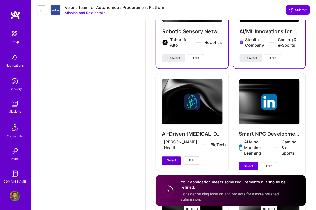
click at [171, 157] on button "Select" at bounding box center [171, 161] width 19 height 8
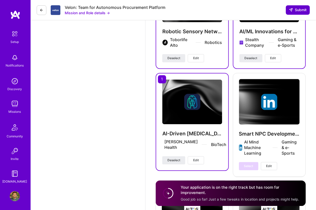
click at [300, 12] on span "Submit" at bounding box center [298, 9] width 18 height 5
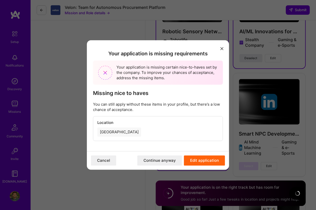
click at [151, 160] on button "Continue anyway" at bounding box center [159, 161] width 45 height 10
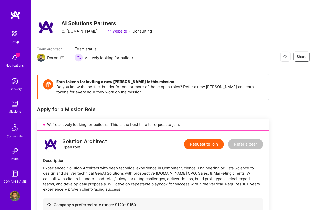
click at [202, 141] on button "Request to join" at bounding box center [204, 144] width 40 height 10
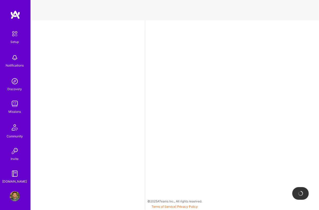
select select "US"
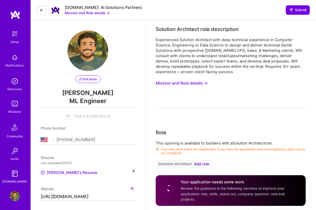
click at [195, 163] on span "Add role" at bounding box center [201, 164] width 15 height 4
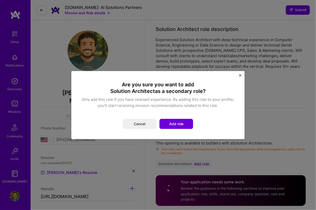
click at [178, 126] on button "Add role" at bounding box center [176, 124] width 34 height 10
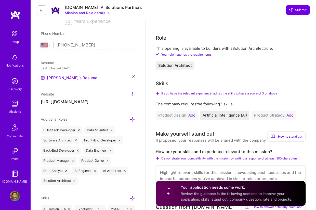
scroll to position [102, 0]
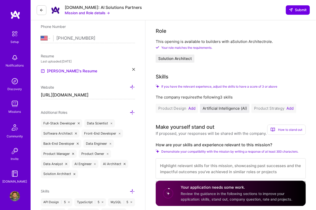
click at [287, 107] on button "Add" at bounding box center [289, 109] width 7 height 4
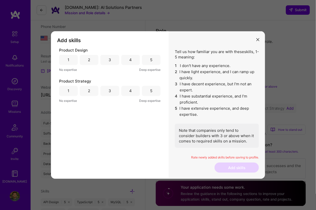
click at [153, 61] on div "5" at bounding box center [151, 60] width 19 height 10
drag, startPoint x: 152, startPoint y: 91, endPoint x: 161, endPoint y: 98, distance: 11.5
click at [152, 91] on div "5" at bounding box center [151, 91] width 19 height 10
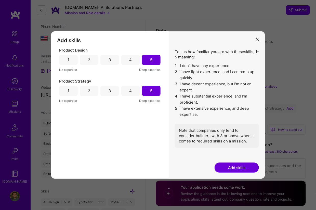
click at [236, 167] on button "Add skills" at bounding box center [236, 168] width 44 height 10
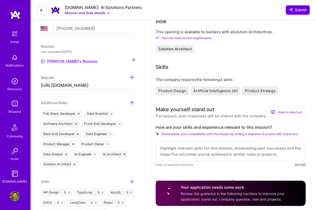
scroll to position [127, 0]
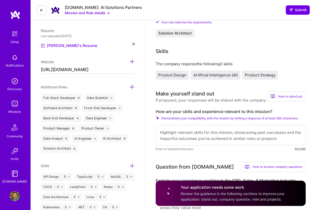
click at [231, 131] on textarea at bounding box center [231, 135] width 150 height 20
paste textarea "Add missing skills and projects. Role requires Azure ML, Angular, Python, .NET,…"
type textarea "Add missing skills and projects. Role requires Azure ML, Angular, Python, .NET,…"
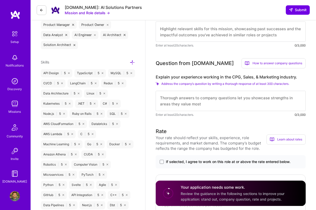
scroll to position [155, 0]
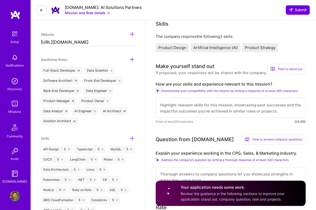
click at [237, 109] on textarea at bounding box center [231, 108] width 150 height 20
paste textarea "I’ve designed AI-driven platforms that balance technical depth with strategic p…"
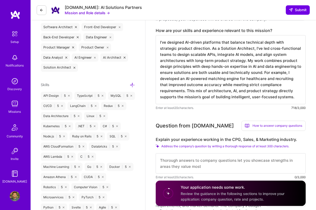
scroll to position [231, 0]
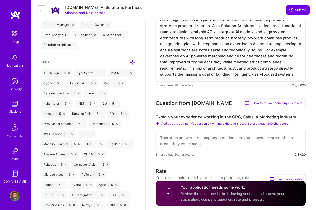
type textarea "I’ve designed AI-driven platforms that balance technical depth with strategic p…"
click at [228, 135] on textarea at bounding box center [231, 141] width 150 height 20
click at [191, 146] on textarea at bounding box center [231, 141] width 150 height 20
paste textarea "I worked on projects with CPG and sales clients where we built data-driven plat…"
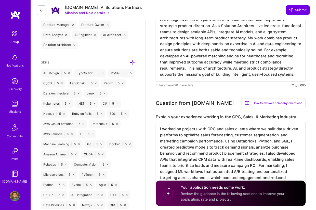
scroll to position [0, 0]
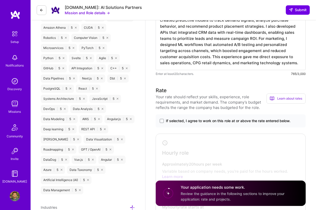
type textarea "I worked on projects with CPG and sales clients where we built data-driven plat…"
click at [237, 119] on span "If selected, I agree to work on this role at or above the rate entered below." at bounding box center [228, 121] width 125 height 5
click at [0, 0] on input "If selected, I agree to work on this role at or above the rate entered below." at bounding box center [0, 0] width 0 height 0
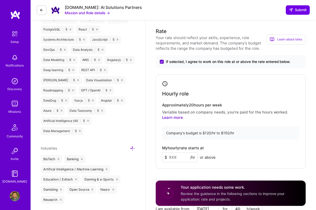
scroll to position [435, 0]
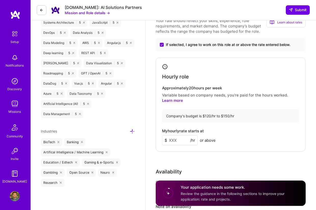
click at [171, 140] on input at bounding box center [180, 141] width 36 height 10
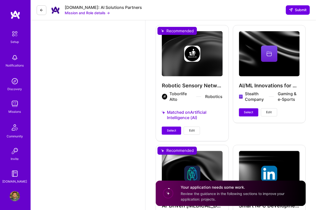
scroll to position [740, 0]
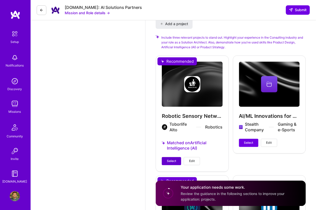
type input "135"
click at [168, 158] on button "Select" at bounding box center [171, 162] width 19 height 8
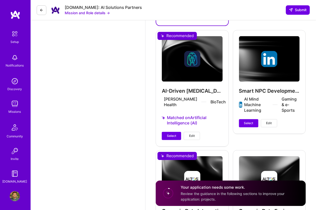
scroll to position [893, 0]
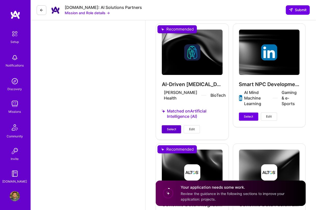
click at [173, 127] on span "Select" at bounding box center [171, 129] width 9 height 5
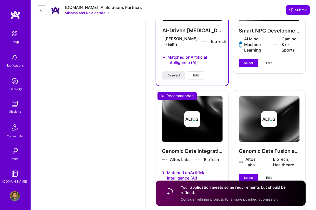
scroll to position [969, 0]
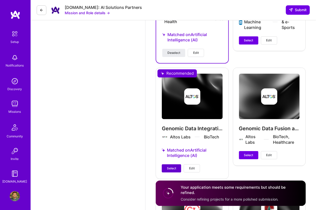
click at [167, 165] on button "Select" at bounding box center [171, 169] width 19 height 8
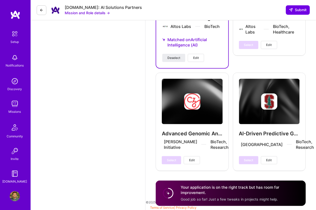
scroll to position [1085, 0]
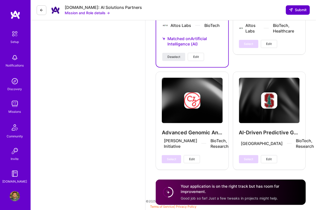
click at [299, 8] on span "Submit" at bounding box center [298, 9] width 18 height 5
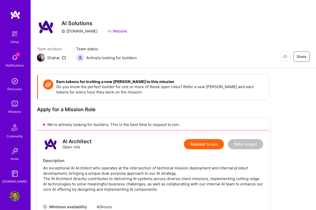
click at [201, 146] on button "Request to join" at bounding box center [204, 144] width 40 height 10
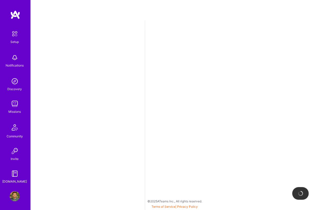
select select "US"
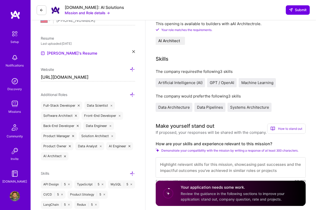
scroll to position [127, 0]
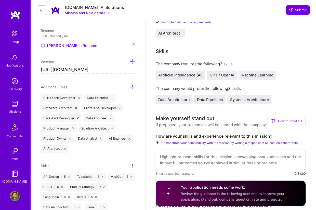
click at [189, 156] on textarea at bounding box center [231, 160] width 150 height 20
paste textarea "I have over 7 years designing and deploying AI/ML systems using Python, LangCha…"
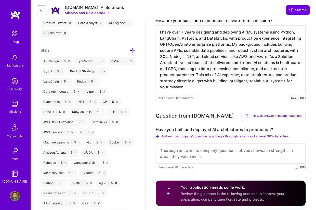
scroll to position [280, 0]
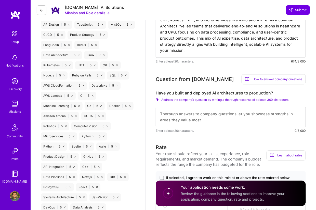
type textarea "I have over 7 years designing and deploying AI/ML systems using Python, LangCha…"
click at [235, 120] on textarea at bounding box center [231, 117] width 150 height 20
paste textarea "Yes, I have designed and deployed AI architectures into production multiple tim…"
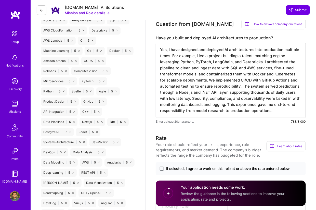
scroll to position [356, 0]
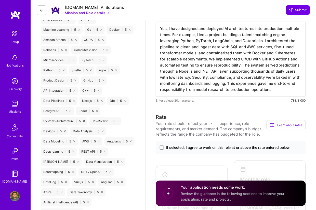
type textarea "Yes, I have designed and deployed AI architectures into production multiple tim…"
click at [201, 150] on span "If selected, I agree to work on this role at or above the rate entered below." at bounding box center [228, 147] width 125 height 5
click at [0, 0] on input "If selected, I agree to work on this role at or above the rate entered below." at bounding box center [0, 0] width 0 height 0
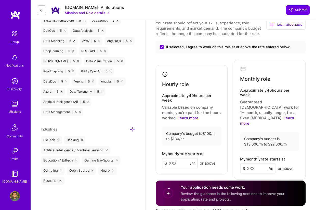
scroll to position [458, 0]
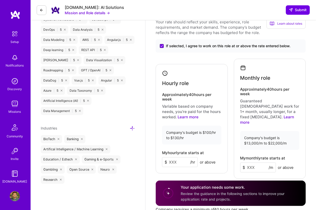
click at [175, 158] on input at bounding box center [180, 163] width 36 height 10
type input "110"
click at [257, 163] on input at bounding box center [258, 168] width 36 height 10
type input "15000"
click at [258, 173] on div "Rate Your rate should reflect your skills, experience, role requirements, and m…" at bounding box center [231, 140] width 150 height 256
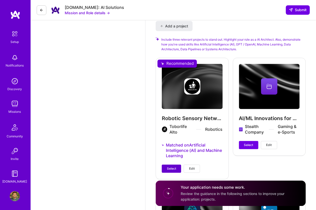
scroll to position [789, 0]
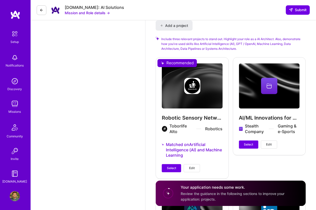
drag, startPoint x: 171, startPoint y: 158, endPoint x: 177, endPoint y: 157, distance: 5.4
click at [171, 166] on span "Select" at bounding box center [171, 168] width 9 height 5
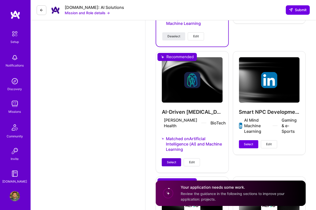
click at [171, 160] on span "Select" at bounding box center [171, 162] width 9 height 5
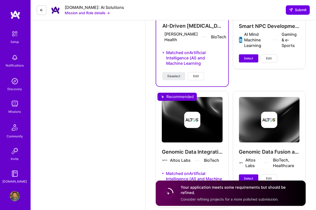
scroll to position [1018, 0]
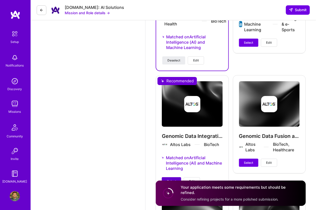
click at [171, 166] on div "Genomic Data Integration and AI Altos Labs BioTech Matched on Artificial Intell…" at bounding box center [192, 133] width 73 height 117
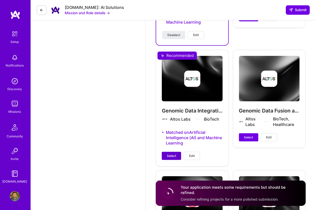
click at [174, 152] on button "Select" at bounding box center [171, 156] width 19 height 8
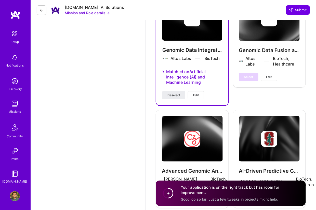
scroll to position [1120, 0]
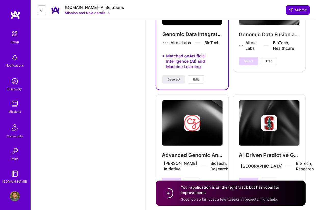
click at [300, 13] on button "Submit" at bounding box center [298, 9] width 24 height 9
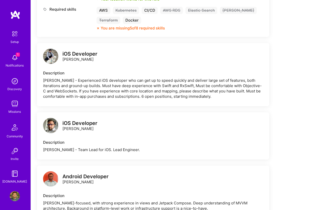
scroll to position [305, 0]
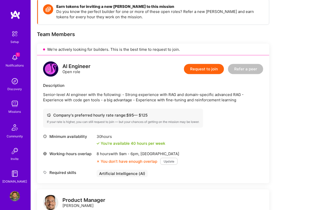
scroll to position [76, 0]
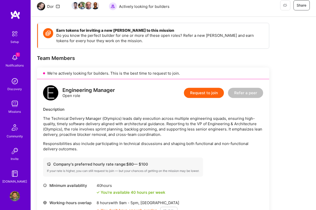
scroll to position [76, 0]
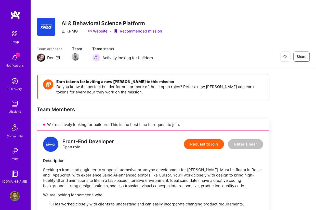
click at [202, 145] on button "Request to join" at bounding box center [204, 144] width 40 height 10
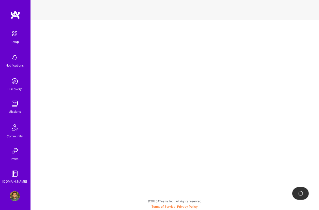
select select "US"
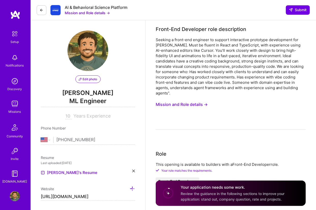
click at [40, 10] on icon at bounding box center [41, 10] width 4 height 4
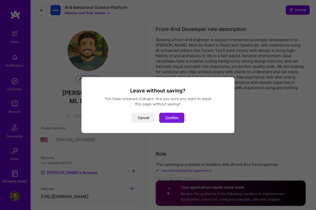
click at [170, 117] on button "Confirm" at bounding box center [171, 118] width 25 height 10
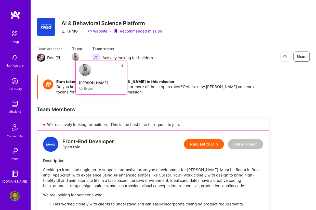
click at [79, 57] on img at bounding box center [76, 57] width 8 height 8
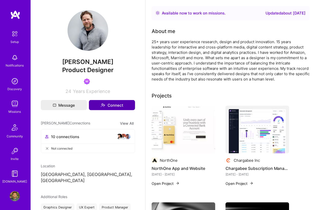
click at [106, 109] on button "Connect" at bounding box center [112, 105] width 46 height 10
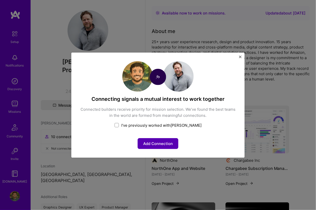
click at [148, 145] on button "Add Connection" at bounding box center [157, 143] width 41 height 11
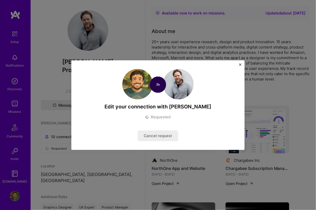
click at [240, 65] on img "Close" at bounding box center [240, 64] width 3 height 3
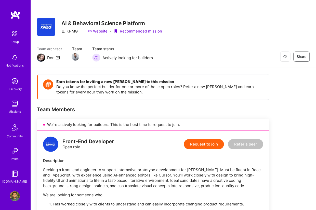
click at [208, 143] on button "Request to join" at bounding box center [204, 144] width 40 height 10
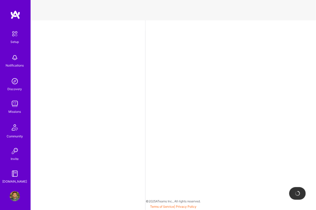
select select "US"
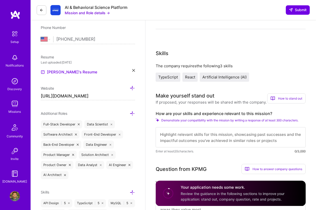
scroll to position [102, 0]
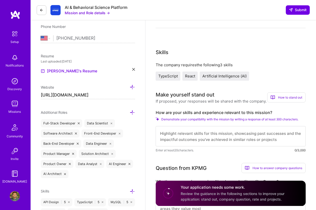
click at [244, 132] on textarea at bounding box center [231, 136] width 150 height 20
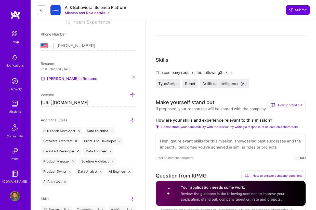
scroll to position [127, 0]
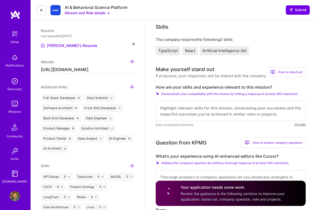
click at [274, 109] on textarea at bounding box center [231, 111] width 150 height 20
paste textarea "I have strong experience with TypeScript, React, and AI development. I’ve built…"
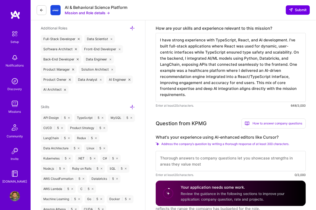
scroll to position [204, 0]
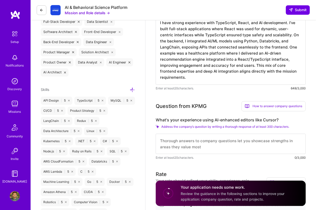
type textarea "I have strong experience with TypeScript, React, and AI development. I’ve built…"
click at [235, 135] on textarea at bounding box center [231, 144] width 150 height 20
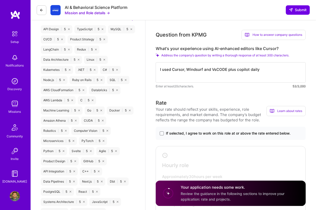
scroll to position [280, 0]
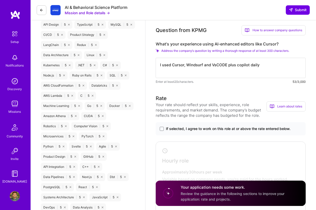
type textarea "I used Cursor, Windsurf and VsCODE plus copilot daily"
click at [236, 126] on span "If selected, I agree to work on this role at or above the rate entered below." at bounding box center [228, 128] width 125 height 5
click at [0, 0] on input "If selected, I agree to work on this role at or above the rate entered below." at bounding box center [0, 0] width 0 height 0
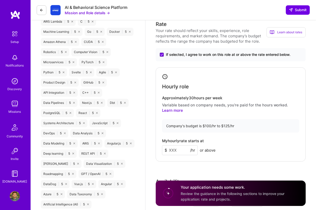
scroll to position [356, 0]
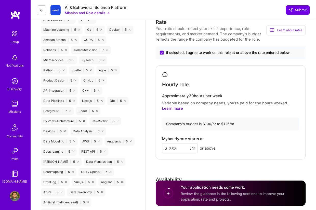
click at [184, 144] on input at bounding box center [180, 149] width 36 height 10
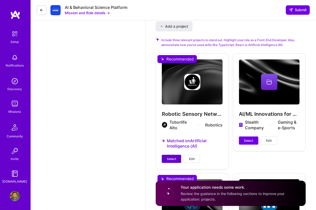
type input "115"
click at [169, 157] on span "Select" at bounding box center [171, 159] width 9 height 5
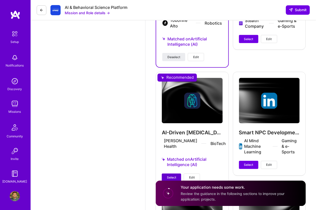
click at [173, 176] on span "Select" at bounding box center [171, 178] width 9 height 5
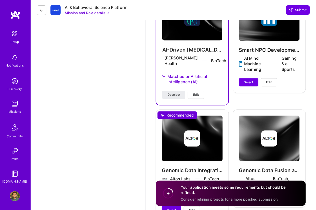
scroll to position [916, 0]
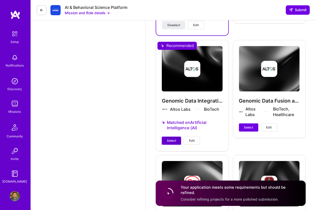
click at [175, 139] on span "Select" at bounding box center [171, 141] width 9 height 5
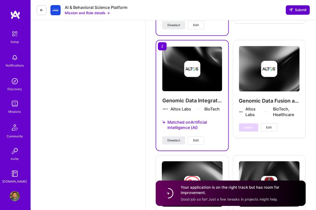
click at [303, 6] on button "Submit" at bounding box center [298, 9] width 24 height 9
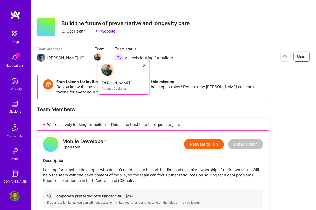
click at [94, 57] on img at bounding box center [98, 57] width 8 height 8
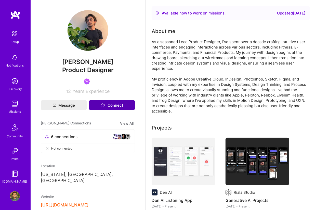
click at [112, 107] on button "Connect" at bounding box center [112, 105] width 46 height 10
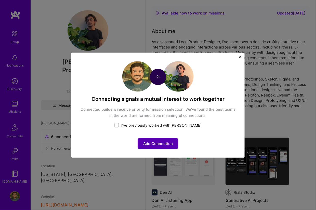
click at [157, 144] on button "Add Connection" at bounding box center [157, 143] width 41 height 11
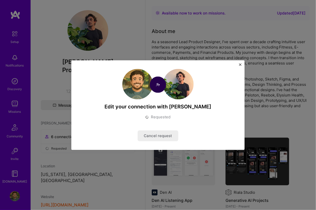
click at [241, 65] on img "Close" at bounding box center [240, 64] width 3 height 3
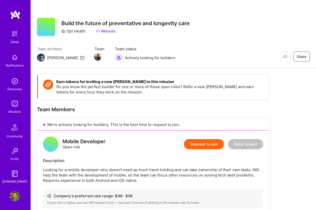
click at [200, 144] on button "Request to join" at bounding box center [204, 144] width 40 height 10
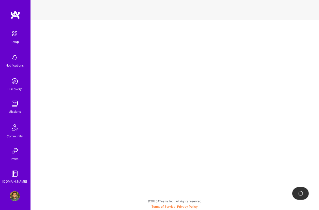
select select "US"
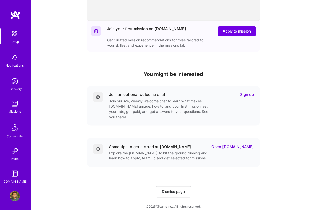
scroll to position [119, 0]
click at [169, 190] on span "Dismiss page" at bounding box center [173, 192] width 23 height 5
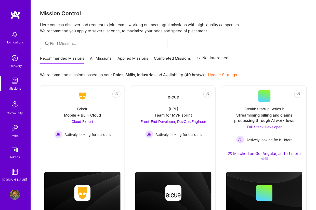
click at [132, 63] on link "Applied Missions" at bounding box center [132, 60] width 31 height 8
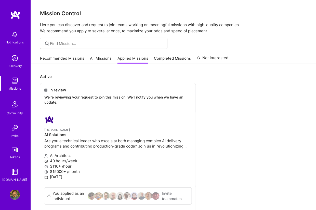
click at [67, 56] on link "Recommended Missions" at bounding box center [62, 60] width 44 height 8
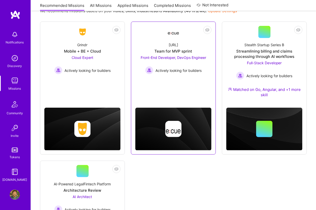
scroll to position [51, 0]
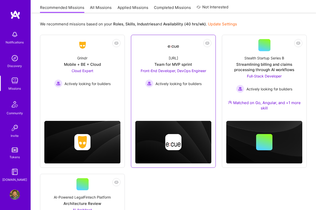
click at [168, 72] on span "Front-End Developer, DevOps Engineer" at bounding box center [172, 71] width 65 height 4
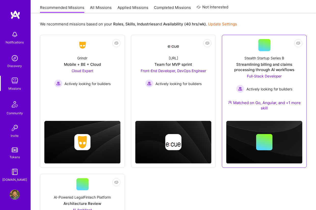
click at [274, 68] on div "Streamlining billing and claims processing through AI workflows" at bounding box center [264, 67] width 76 height 11
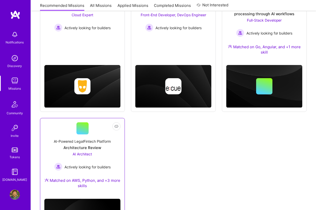
scroll to position [127, 0]
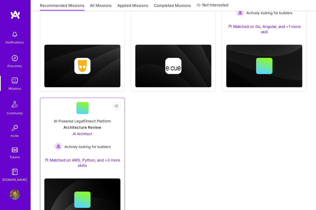
click at [78, 126] on div "Architecture Review" at bounding box center [83, 127] width 38 height 5
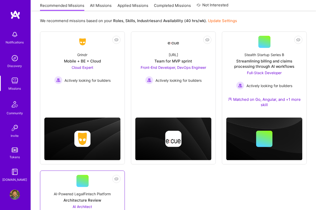
scroll to position [51, 0]
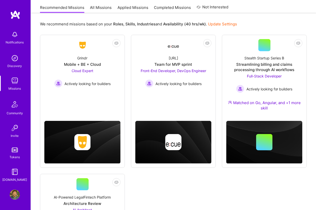
click at [300, 188] on div "Not Interested Grindr Mobile + BE + Cloud Cloud Expert Actively looking for bui…" at bounding box center [173, 168] width 266 height 267
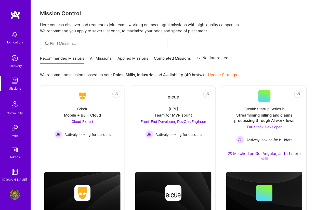
click at [15, 194] on img at bounding box center [15, 195] width 10 height 10
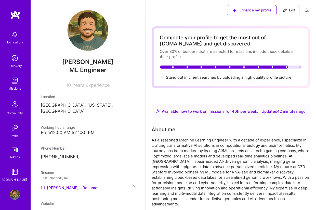
click at [288, 12] on span "Edit" at bounding box center [289, 10] width 12 height 5
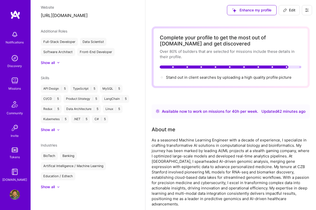
select select "US"
select select "Right Now"
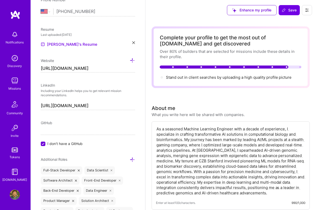
click at [58, 135] on div "GitHub I don't have a GitHub" at bounding box center [88, 134] width 94 height 26
click at [53, 144] on span "I don't have a GitHub" at bounding box center [64, 144] width 35 height 5
click at [46, 144] on input "I don't have a GitHub" at bounding box center [43, 144] width 5 height 5
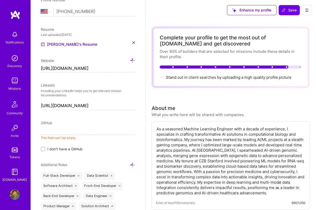
click at [58, 131] on input at bounding box center [88, 131] width 94 height 8
type input "m"
paste input "[URL][DOMAIN_NAME]"
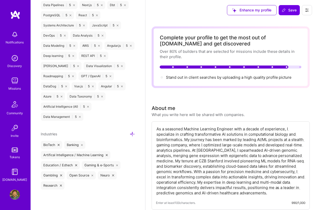
scroll to position [607, 0]
type input "[URL][DOMAIN_NAME]"
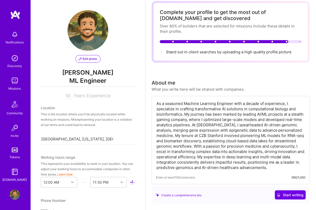
scroll to position [0, 0]
click at [79, 56] on button "Edit photo" at bounding box center [87, 59] width 25 height 8
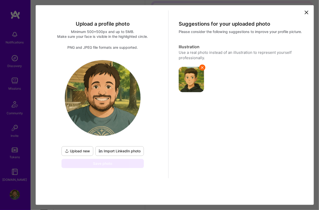
click at [82, 149] on span "Upload new" at bounding box center [77, 151] width 25 height 5
click at [61, 117] on div "Upload new Import LinkedIn photo Save photo" at bounding box center [103, 114] width 84 height 108
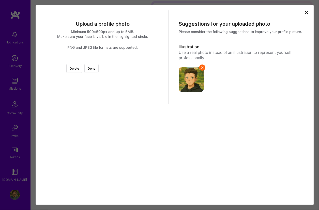
click at [117, 101] on div at bounding box center [160, 117] width 115 height 115
click at [99, 68] on button "Done" at bounding box center [91, 68] width 14 height 9
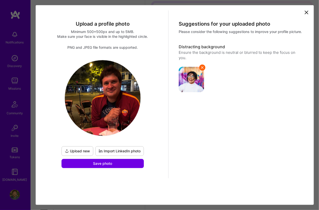
click at [287, 106] on div "Suggestions for your uploaded photo Please consider the following suggestions t…" at bounding box center [241, 99] width 144 height 178
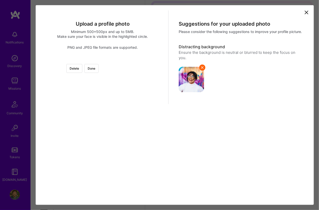
click at [118, 108] on div at bounding box center [149, 106] width 93 height 93
click at [99, 65] on button "Done" at bounding box center [91, 68] width 14 height 9
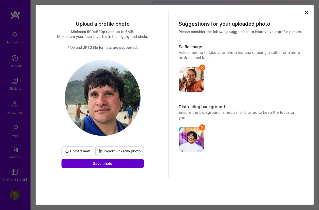
click at [105, 163] on span "Save photo" at bounding box center [102, 163] width 19 height 5
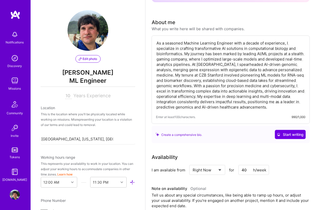
scroll to position [102, 0]
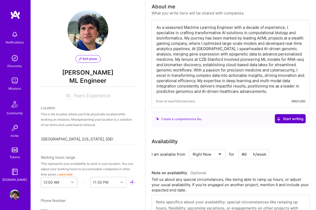
click at [282, 122] on button "Start writing" at bounding box center [290, 119] width 31 height 9
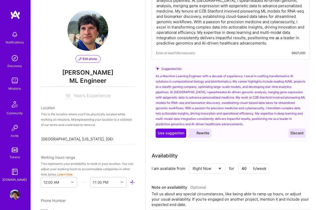
scroll to position [153, 0]
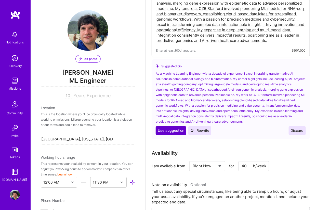
click at [171, 131] on span "Use suggestion" at bounding box center [171, 131] width 26 height 5
type textarea "As a Machine Learning Engineer with a decade of experience, I excel in crafting…"
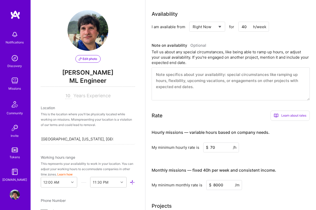
scroll to position [229, 0]
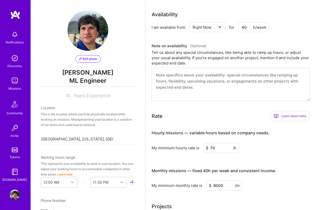
drag, startPoint x: 219, startPoint y: 147, endPoint x: 184, endPoint y: 142, distance: 36.0
click at [184, 142] on div "Hourly missions — variable hours based on company needs. My minimum hourly rate…" at bounding box center [230, 140] width 158 height 28
type input "100"
drag, startPoint x: 225, startPoint y: 188, endPoint x: 187, endPoint y: 183, distance: 38.7
click at [187, 183] on div "My minimum monthly rate is $ 8000 /m" at bounding box center [230, 186] width 158 height 10
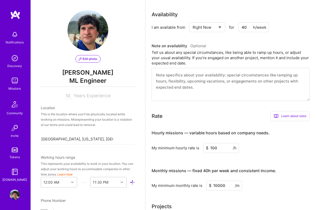
type input "10000"
drag, startPoint x: 226, startPoint y: 148, endPoint x: 185, endPoint y: 144, distance: 41.2
click at [185, 144] on div "My minimum hourly rate is $ 100 /h" at bounding box center [230, 149] width 158 height 10
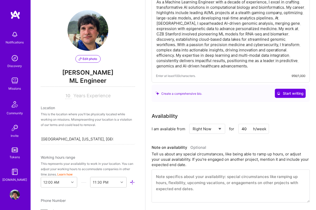
scroll to position [0, 0]
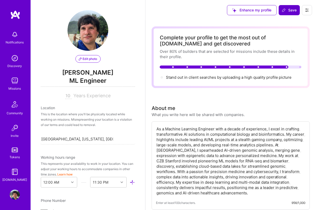
type input "70"
click at [294, 11] on span "Save" at bounding box center [288, 10] width 15 height 5
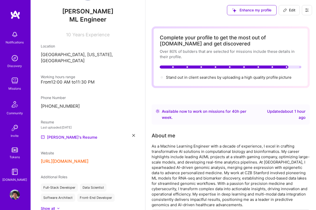
scroll to position [102, 0]
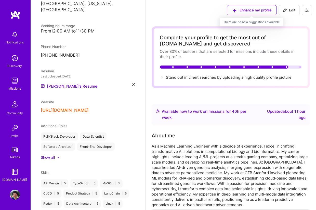
click at [237, 11] on div "Enhance my profile" at bounding box center [252, 10] width 50 height 10
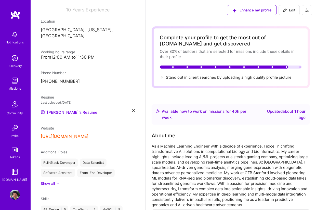
scroll to position [0, 0]
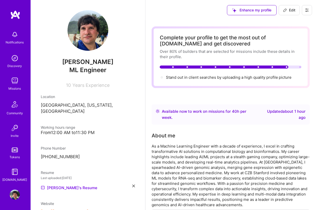
click at [211, 113] on div "Available now to work on missions for 40 h per week ." at bounding box center [209, 115] width 95 height 12
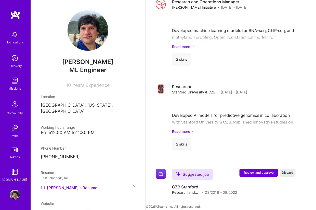
scroll to position [854, 0]
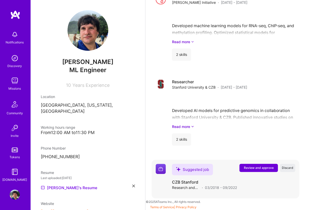
click at [266, 166] on span "Review and approve" at bounding box center [259, 168] width 30 height 4
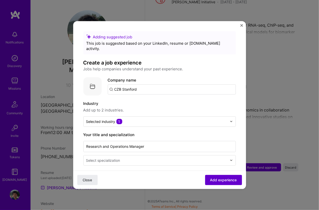
scroll to position [810, 0]
click at [215, 181] on span "Add experience" at bounding box center [223, 180] width 27 height 5
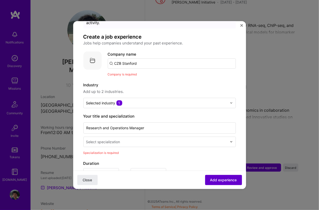
scroll to position [51, 0]
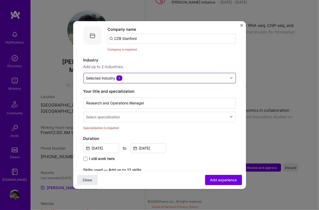
click at [158, 76] on input "text" at bounding box center [156, 78] width 141 height 5
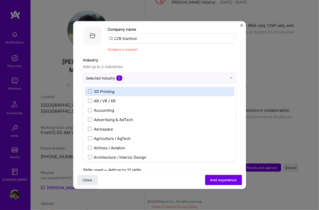
click at [168, 57] on label "Industry" at bounding box center [159, 60] width 153 height 6
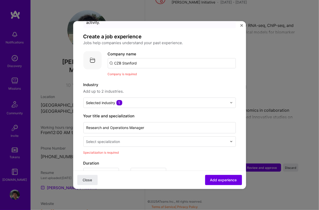
scroll to position [25, 0]
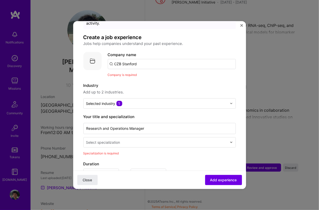
drag, startPoint x: 148, startPoint y: 61, endPoint x: 90, endPoint y: 59, distance: 58.6
click at [90, 59] on div "Company logo Company name CZB Stanford Company is required" at bounding box center [159, 65] width 153 height 26
type input "C"
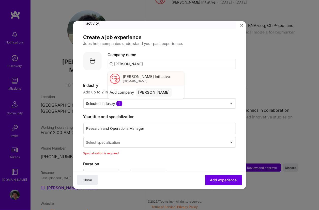
click at [142, 74] on span "[PERSON_NAME] Initiative" at bounding box center [146, 76] width 47 height 5
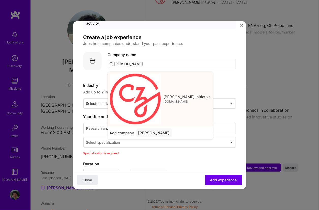
type input "[PERSON_NAME] Initiative"
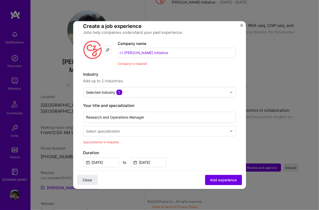
scroll to position [51, 0]
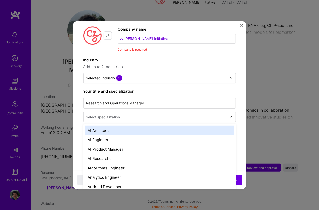
click at [134, 114] on div at bounding box center [157, 117] width 142 height 6
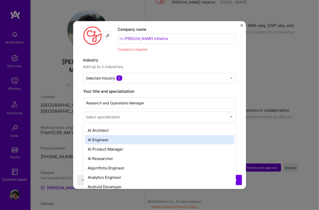
click at [125, 135] on div "AI Engineer" at bounding box center [160, 139] width 150 height 9
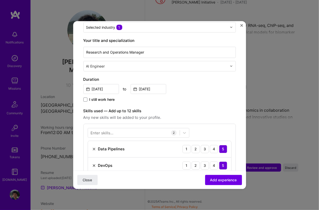
click at [223, 180] on span "Add experience" at bounding box center [223, 180] width 27 height 5
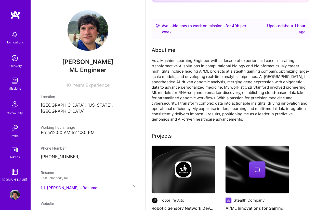
scroll to position [0, 0]
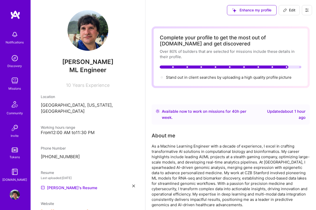
click at [17, 37] on img at bounding box center [15, 35] width 10 height 10
click at [10, 62] on img at bounding box center [15, 58] width 10 height 10
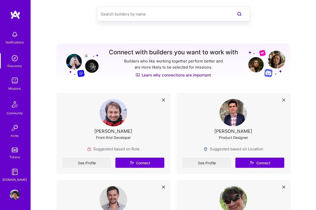
scroll to position [25, 0]
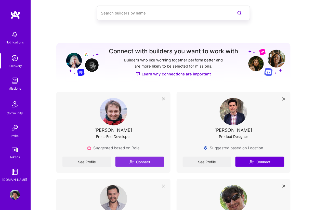
click at [147, 167] on button "Connect" at bounding box center [139, 162] width 49 height 10
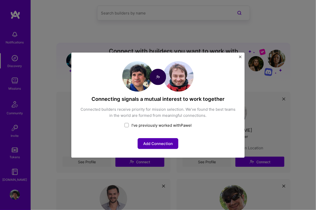
click at [165, 143] on button "Add Connection" at bounding box center [157, 143] width 41 height 11
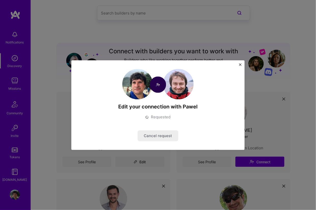
click at [239, 65] on img "Close" at bounding box center [240, 64] width 3 height 3
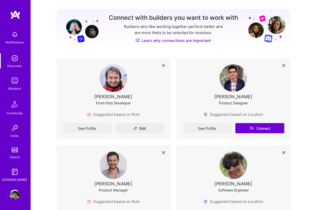
scroll to position [76, 0]
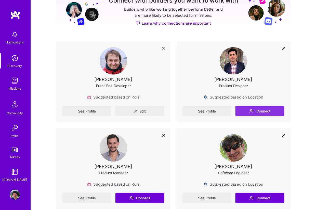
click at [260, 116] on button "Connect" at bounding box center [259, 111] width 49 height 10
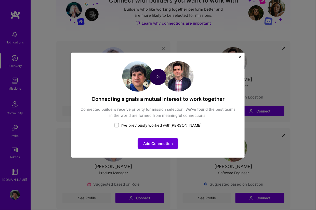
click at [157, 137] on div "Add Connection" at bounding box center [158, 138] width 156 height 21
click at [158, 141] on button "Add Connection" at bounding box center [157, 143] width 41 height 11
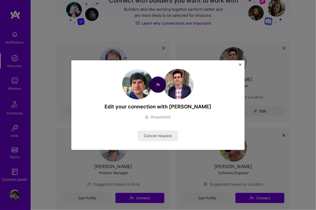
click at [241, 64] on img "Close" at bounding box center [240, 64] width 3 height 3
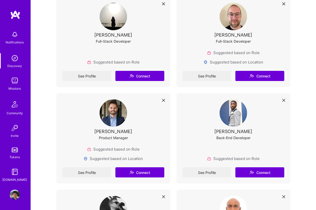
scroll to position [534, 0]
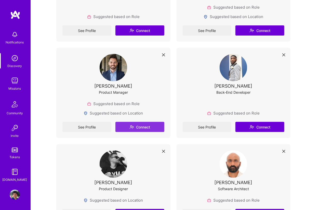
click at [154, 132] on button "Connect" at bounding box center [139, 127] width 49 height 10
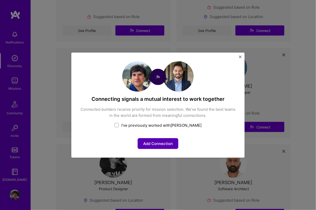
click at [155, 145] on button "Add Connection" at bounding box center [157, 143] width 41 height 11
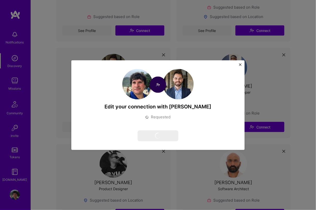
click at [240, 64] on img "Close" at bounding box center [240, 64] width 3 height 3
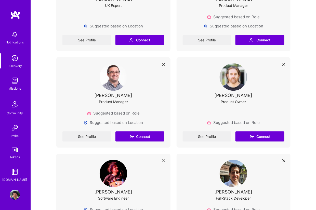
scroll to position [840, 0]
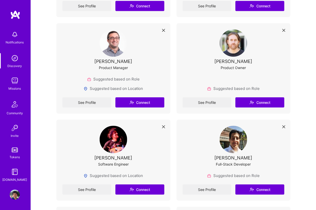
click at [151, 97] on div "Suggested based on Role Suggested based on Location" at bounding box center [113, 87] width 102 height 21
click at [148, 108] on button "Connect" at bounding box center [139, 102] width 49 height 10
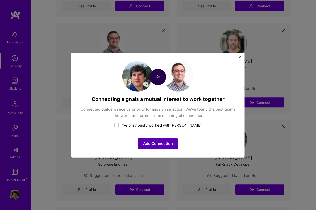
click at [163, 142] on button "Add Connection" at bounding box center [157, 143] width 41 height 11
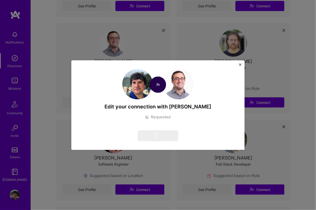
click at [241, 65] on img "Close" at bounding box center [240, 64] width 3 height 3
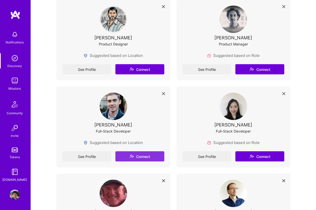
scroll to position [3360, 0]
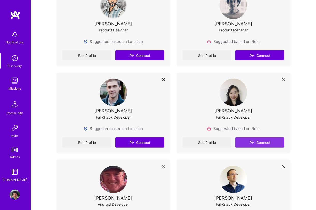
click at [255, 148] on button "Connect" at bounding box center [259, 143] width 49 height 10
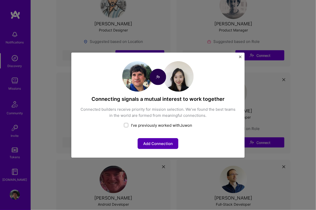
click at [160, 145] on button "Add Connection" at bounding box center [157, 143] width 41 height 11
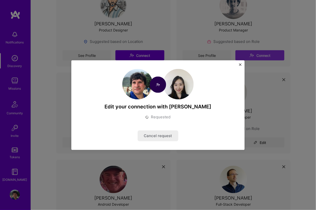
click at [240, 64] on img "Close" at bounding box center [240, 64] width 3 height 3
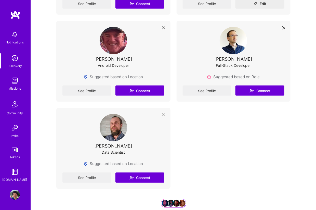
scroll to position [3512, 0]
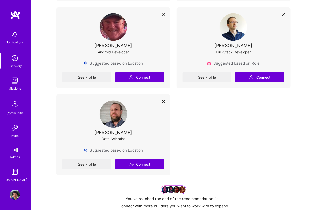
click at [19, 86] on div "Missions" at bounding box center [15, 88] width 12 height 5
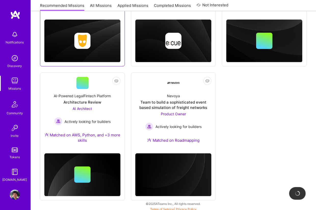
scroll to position [155, 0]
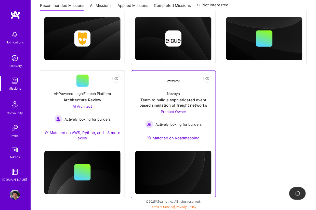
click at [179, 99] on div "Team to build a sophisticated event based simulation of freight networks" at bounding box center [173, 102] width 76 height 11
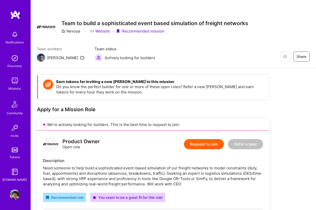
click at [191, 144] on button "Request to join" at bounding box center [204, 144] width 40 height 10
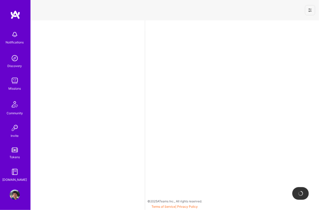
select select "US"
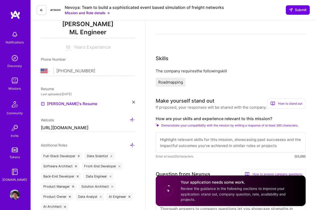
scroll to position [76, 0]
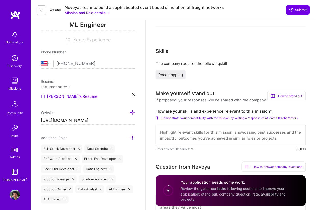
click at [215, 134] on textarea at bounding box center [231, 135] width 150 height 20
paste textarea "I have 10 years’ experience applying ML and simulation techniques to real-world…"
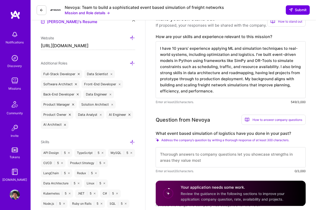
scroll to position [153, 0]
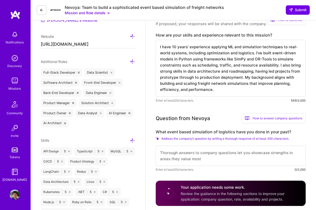
type textarea "I have 10 years’ experience applying ML and simulation techniques to real-world…"
click at [194, 159] on textarea at bounding box center [231, 156] width 150 height 20
paste textarea "Add missing skills and projects. Role requires Azure ML, Angular, Python, .NET,…"
type textarea "Add missing skills and projects. Role requires Azure ML, Angular, Python, .NET,…"
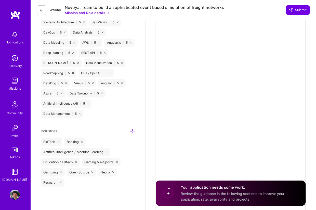
scroll to position [0, 0]
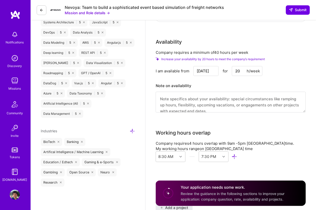
click at [248, 99] on textarea at bounding box center [231, 102] width 150 height 21
paste textarea "I built an event-based logistics simulator for a distribution client where truc…"
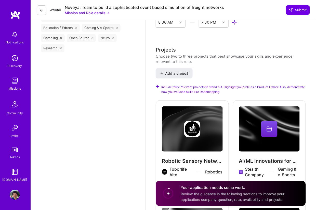
scroll to position [608, 0]
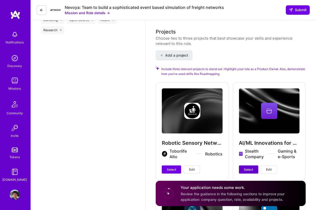
type textarea "I built an event-based logistics simulator for a distribution client where truc…"
click at [251, 168] on span "Select" at bounding box center [248, 170] width 9 height 5
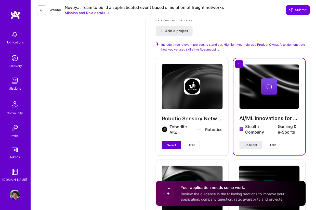
scroll to position [633, 0]
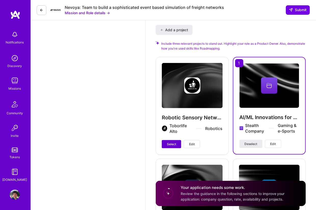
click at [171, 143] on span "Select" at bounding box center [171, 144] width 9 height 5
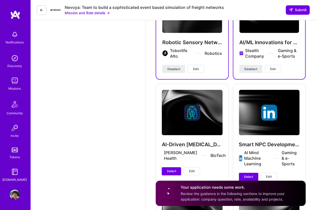
scroll to position [710, 0]
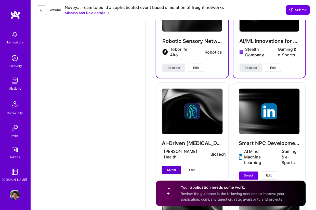
click at [172, 168] on span "Select" at bounding box center [171, 170] width 9 height 5
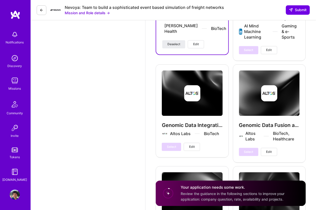
scroll to position [837, 0]
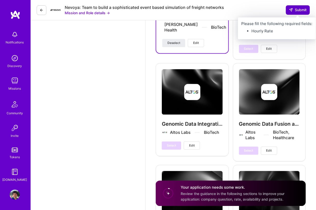
click at [302, 5] on button "Submit" at bounding box center [298, 9] width 24 height 9
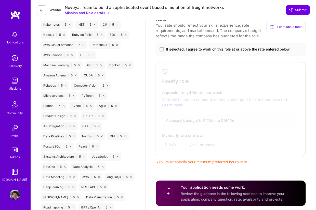
scroll to position [252, 0]
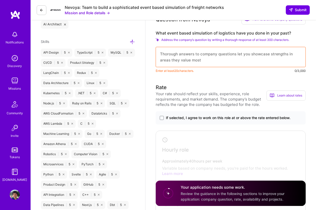
click at [242, 119] on span "If selected, I agree to work on this role at or above the rate entered below." at bounding box center [228, 118] width 125 height 5
click at [0, 0] on input "If selected, I agree to work on this role at or above the rate entered below." at bounding box center [0, 0] width 0 height 0
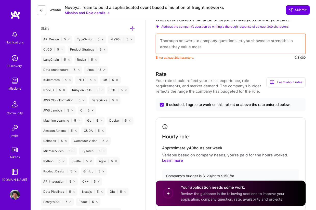
scroll to position [303, 0]
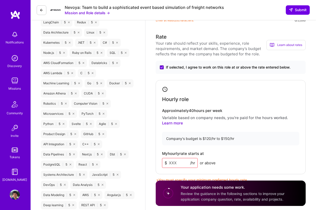
click at [184, 160] on input at bounding box center [180, 163] width 36 height 10
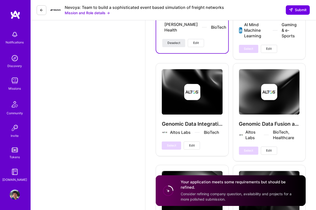
scroll to position [935, 0]
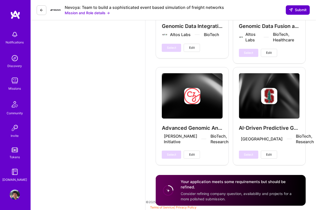
type input "140"
click at [303, 8] on span "Submit" at bounding box center [298, 9] width 18 height 5
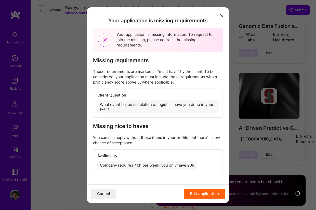
click at [105, 191] on button "Cancel" at bounding box center [103, 194] width 25 height 10
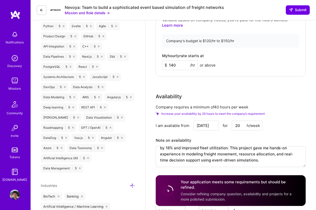
scroll to position [49, 0]
drag, startPoint x: 234, startPoint y: 123, endPoint x: 250, endPoint y: 131, distance: 18.7
click at [250, 131] on div "Company requires a minimum of 40 hours per week Increase your availability by 2…" at bounding box center [231, 139] width 150 height 69
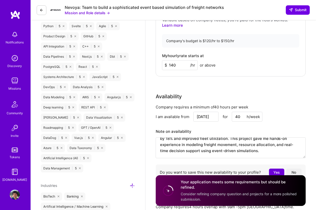
type input "40"
click at [274, 169] on button "Yes" at bounding box center [276, 172] width 15 height 7
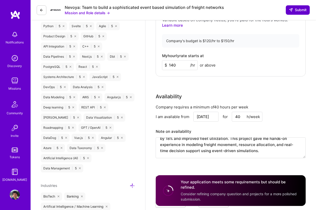
click at [291, 6] on button "Submit" at bounding box center [298, 9] width 24 height 9
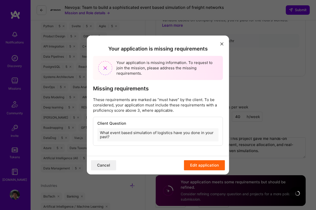
click at [200, 163] on button "Edit application" at bounding box center [204, 166] width 41 height 10
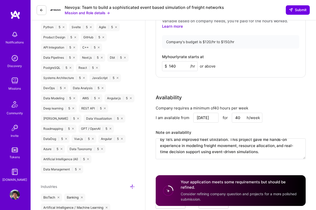
scroll to position [401, 0]
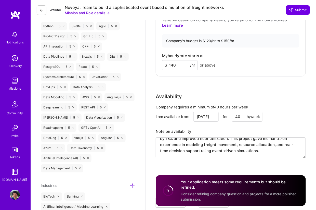
click at [218, 148] on textarea "I built an event-based logistics simulator for a distribution client where truc…" at bounding box center [231, 148] width 150 height 21
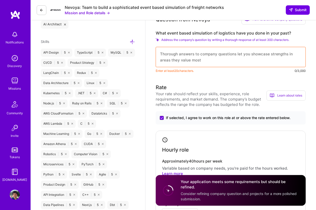
scroll to position [248, 0]
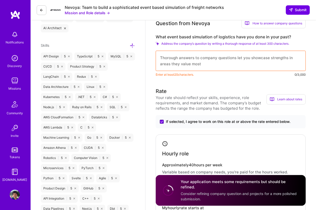
click at [263, 64] on textarea at bounding box center [231, 61] width 150 height 20
paste textarea "I built an event-based logistics simulator for a distribution client where truc…"
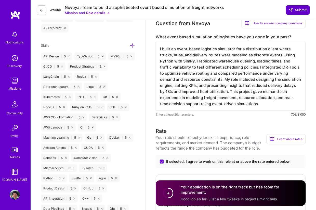
type textarea "I built an event-based logistics simulator for a distribution client where truc…"
click at [297, 7] on button "Submit" at bounding box center [298, 9] width 24 height 9
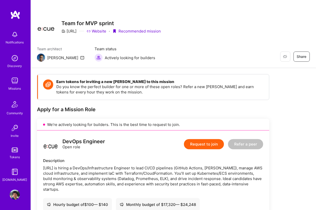
click at [217, 144] on button "Request to join" at bounding box center [204, 144] width 40 height 10
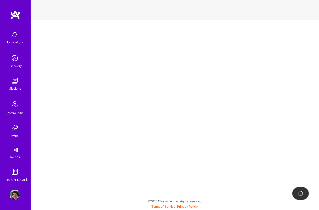
select select "US"
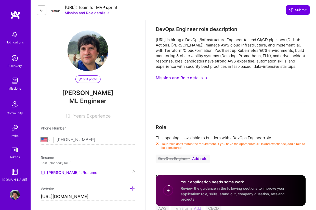
click at [201, 157] on span "Add role" at bounding box center [199, 159] width 15 height 4
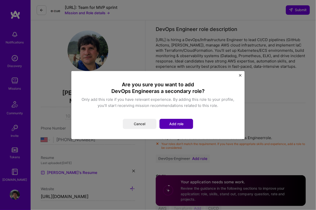
click at [171, 125] on button "Add role" at bounding box center [176, 124] width 34 height 10
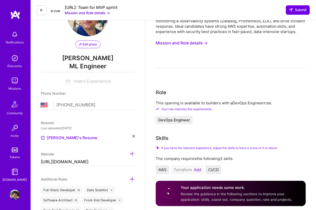
scroll to position [76, 0]
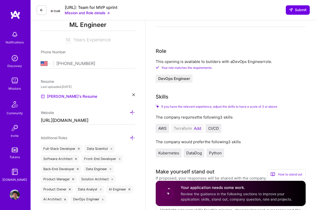
click at [198, 127] on button "Add" at bounding box center [197, 129] width 7 height 4
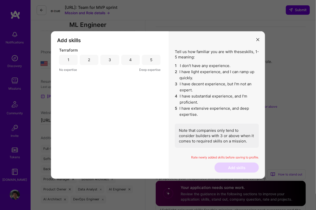
click at [152, 63] on div "5" at bounding box center [151, 60] width 19 height 10
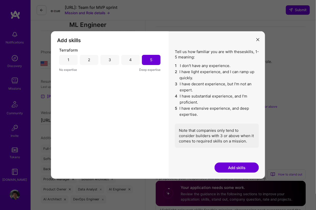
click at [227, 164] on button "Add skills" at bounding box center [236, 168] width 44 height 10
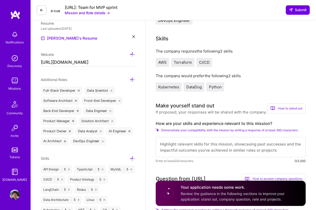
scroll to position [153, 0]
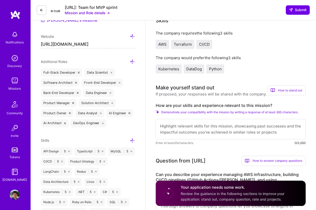
click textarea
paste textarea "I have extensive DevOps experience deploying and managing infrastructure on AWS…"
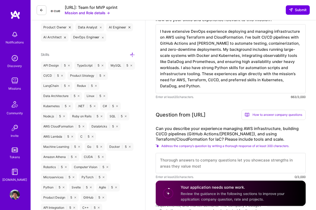
scroll to position [280, 0]
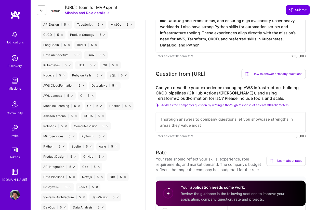
type textarea "I have extensive DevOps experience deploying and managing infrastructure on AWS…"
click textarea
paste textarea "I’ve managed large-scale AWS infrastructure across EC2, Lambda, S3, RDS, Athena…"
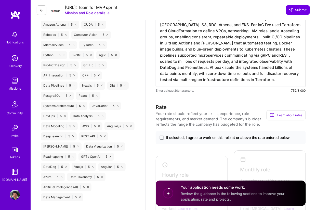
scroll to position [382, 0]
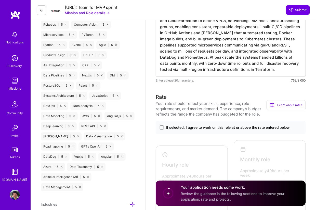
type textarea "I’ve managed large-scale AWS infrastructure across EC2, Lambda, S3, RDS, Athena…"
click span "If selected, I agree to work on this role at or above the rate entered below."
click input "If selected, I agree to work on this role at or above the rate entered below."
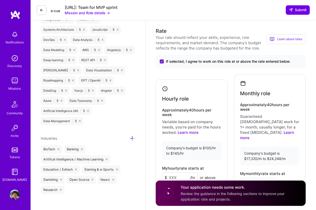
scroll to position [458, 0]
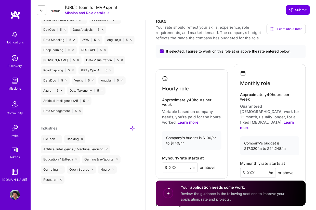
click input
type input "130"
click input
type input "20000"
click div "Monthly role Approximately 40 hours per week Guaranteed full-time work for 1+ m…"
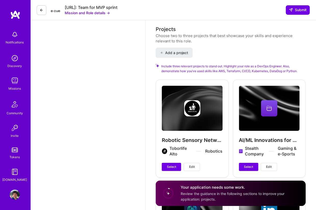
scroll to position [764, 0]
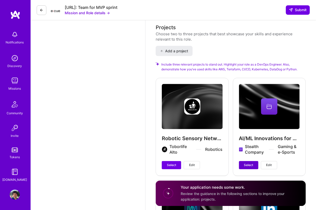
click span "Select"
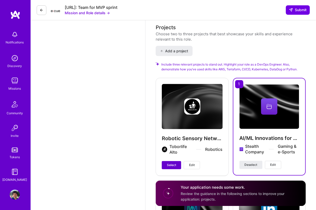
click span "Select"
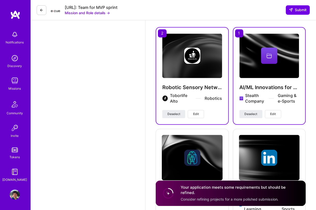
scroll to position [840, 0]
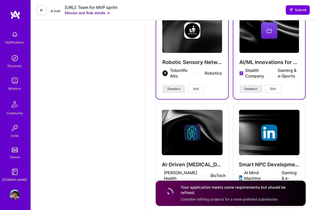
click span "Select"
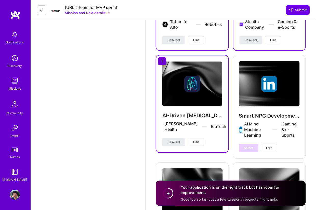
scroll to position [891, 0]
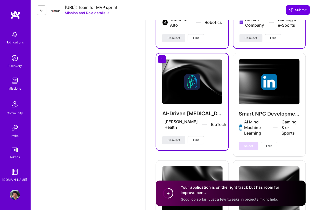
click button "Deselect"
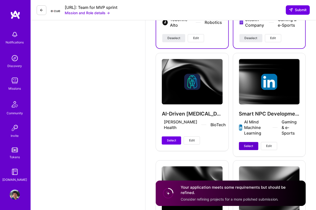
click span "Select"
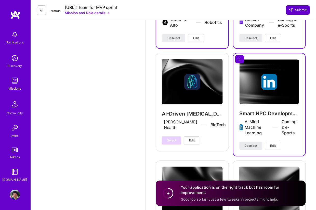
click span "Submit"
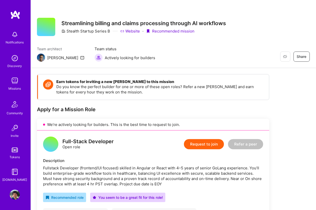
click at [201, 145] on button "Request to join" at bounding box center [204, 144] width 40 height 10
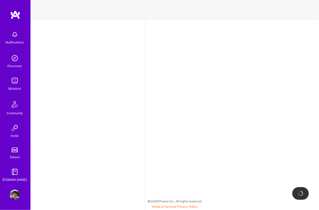
select select "US"
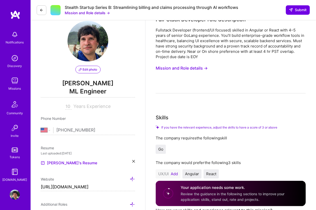
scroll to position [25, 0]
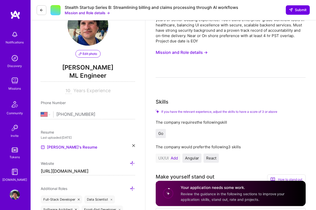
click at [172, 159] on button "Add" at bounding box center [174, 159] width 7 height 4
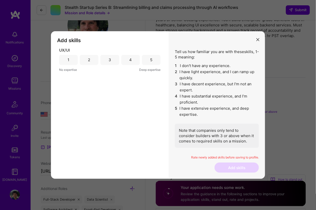
drag, startPoint x: 257, startPoint y: 39, endPoint x: 249, endPoint y: 41, distance: 7.8
click at [257, 39] on icon "modal" at bounding box center [257, 39] width 3 height 3
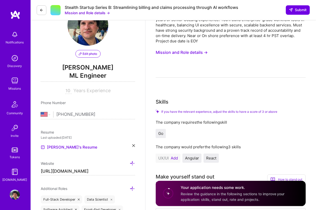
click at [175, 158] on button "Add" at bounding box center [174, 159] width 7 height 4
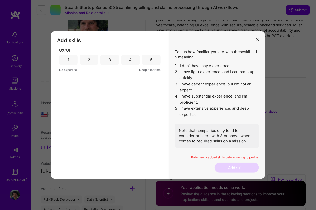
click at [144, 57] on div "5" at bounding box center [151, 60] width 19 height 10
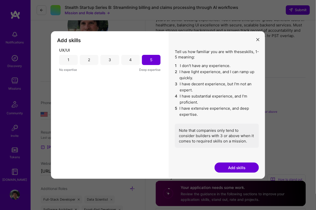
click at [241, 163] on button "Add skills" at bounding box center [236, 168] width 44 height 10
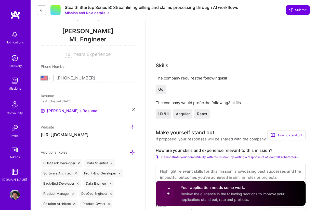
scroll to position [102, 0]
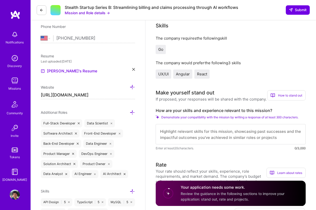
click at [240, 132] on textarea at bounding box center [231, 134] width 150 height 20
paste textarea "I’ve built and deployed scalable backends in Go, designing microservices for hi…"
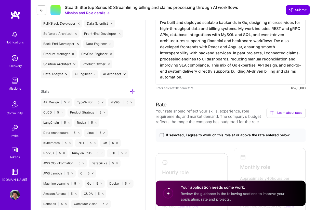
scroll to position [204, 0]
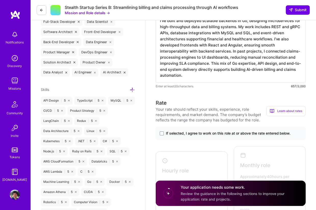
type textarea "I’ve built and deployed scalable backends in Go, designing microservices for hi…"
click at [214, 134] on span "If selected, I agree to work on this role at or above the rate entered below." at bounding box center [228, 133] width 125 height 5
click at [0, 0] on input "If selected, I agree to work on this role at or above the rate entered below." at bounding box center [0, 0] width 0 height 0
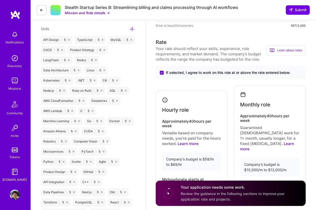
scroll to position [280, 0]
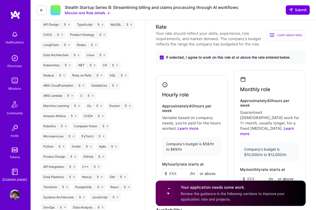
click at [173, 169] on input at bounding box center [180, 174] width 36 height 10
type input "60"
click at [257, 174] on input at bounding box center [258, 179] width 36 height 10
type input "10000"
click at [278, 126] on div "Monthly role Approximately 40 hours per week Guaranteed [DEMOGRAPHIC_DATA] work…" at bounding box center [270, 130] width 72 height 120
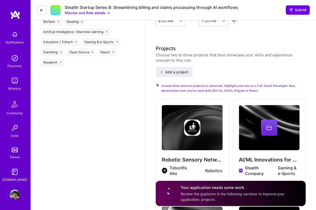
scroll to position [585, 0]
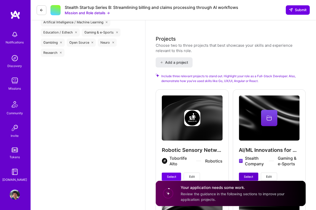
click at [245, 173] on button "Select" at bounding box center [248, 177] width 19 height 8
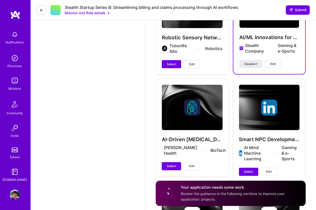
scroll to position [713, 0]
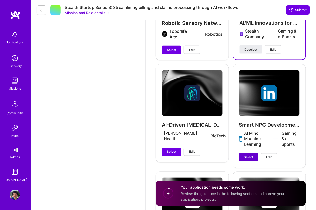
click at [251, 154] on button "Select" at bounding box center [248, 158] width 19 height 8
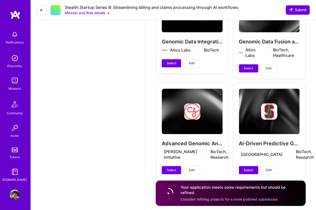
scroll to position [905, 0]
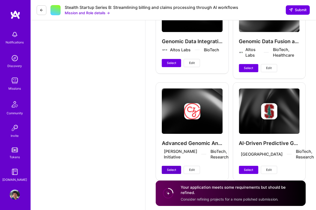
click at [174, 168] on span "Select" at bounding box center [171, 170] width 9 height 5
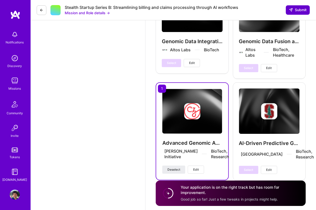
click at [303, 7] on span "Submit" at bounding box center [298, 9] width 18 height 5
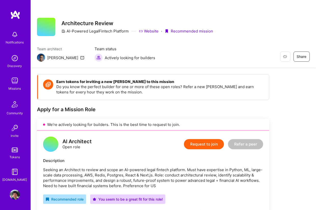
click at [204, 149] on button "Request to join" at bounding box center [204, 144] width 40 height 10
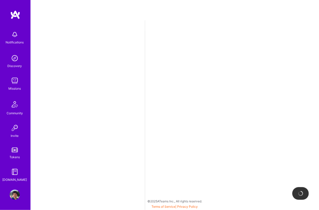
select select "US"
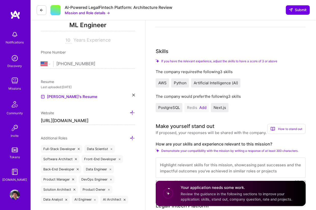
scroll to position [51, 0]
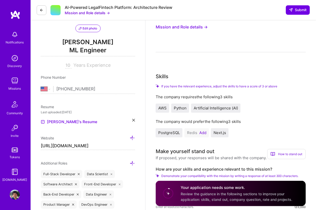
click at [201, 132] on button "Add" at bounding box center [202, 133] width 7 height 4
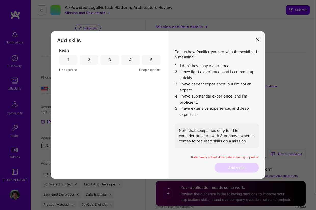
click at [149, 61] on div "5" at bounding box center [151, 60] width 19 height 10
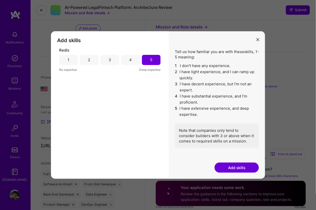
click at [245, 168] on button "Add skills" at bounding box center [236, 168] width 44 height 10
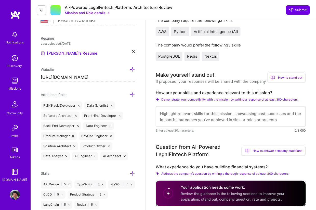
scroll to position [127, 0]
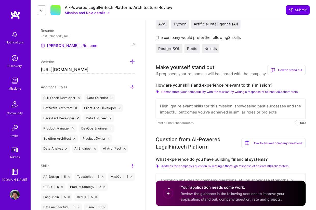
click at [242, 107] on textarea at bounding box center [231, 109] width 150 height 20
paste textarea "I have 10 years of experience building data-driven and AI-powered systems with …"
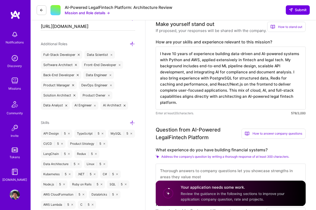
scroll to position [204, 0]
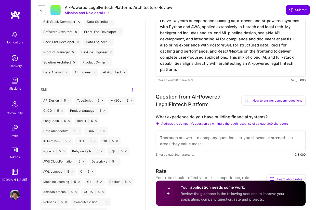
type textarea "I have 10 years of experience building data-driven and AI-powered systems with …"
click at [244, 143] on textarea at bounding box center [231, 141] width 150 height 20
paste textarea "I’ve built and integrated several financial systems, primarily in payments and …"
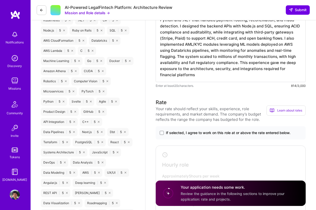
scroll to position [331, 0]
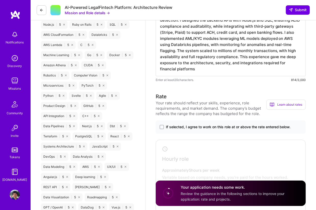
type textarea "I’ve built and integrated several financial systems, primarily in payments and …"
click at [224, 125] on span "If selected, I agree to work on this role at or above the rate entered below." at bounding box center [228, 127] width 125 height 5
click at [0, 0] on input "If selected, I agree to work on this role at or above the rate entered below." at bounding box center [0, 0] width 0 height 0
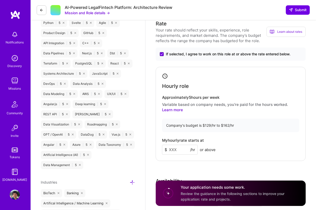
scroll to position [407, 0]
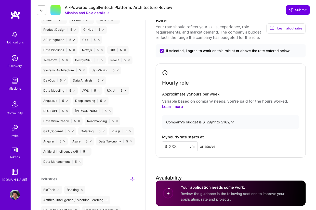
click at [182, 144] on input at bounding box center [180, 147] width 36 height 10
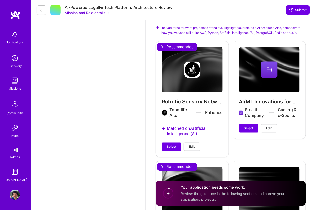
scroll to position [738, 0]
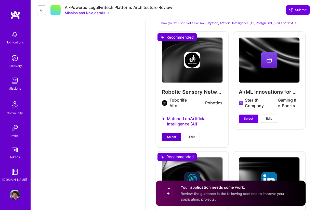
type input "150"
click at [170, 138] on span "Select" at bounding box center [171, 137] width 9 height 5
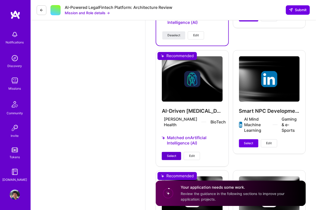
click at [170, 154] on span "Select" at bounding box center [171, 156] width 9 height 5
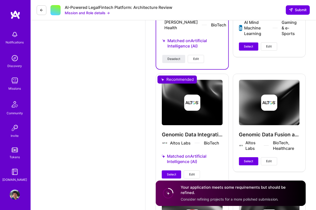
scroll to position [942, 0]
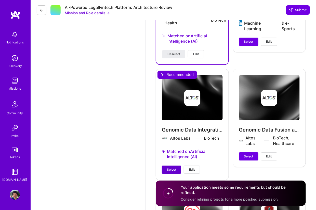
click at [166, 172] on button "Select" at bounding box center [171, 170] width 19 height 8
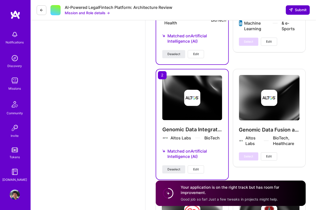
click at [298, 8] on span "Submit" at bounding box center [298, 9] width 18 height 5
